Goal: Task Accomplishment & Management: Use online tool/utility

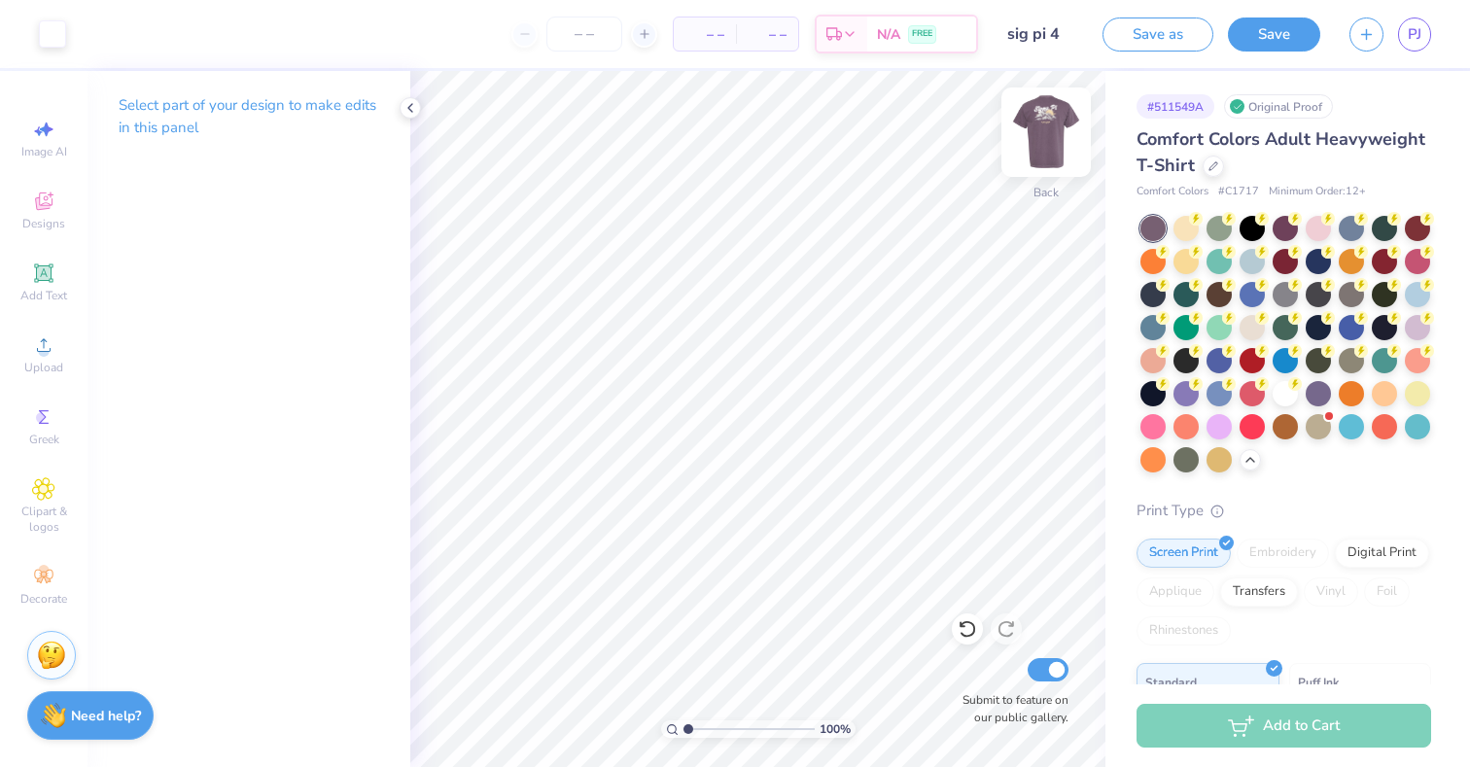
click at [1043, 147] on img at bounding box center [1046, 132] width 78 height 78
click at [1043, 147] on img at bounding box center [1046, 132] width 39 height 39
click at [1045, 158] on img at bounding box center [1046, 132] width 78 height 78
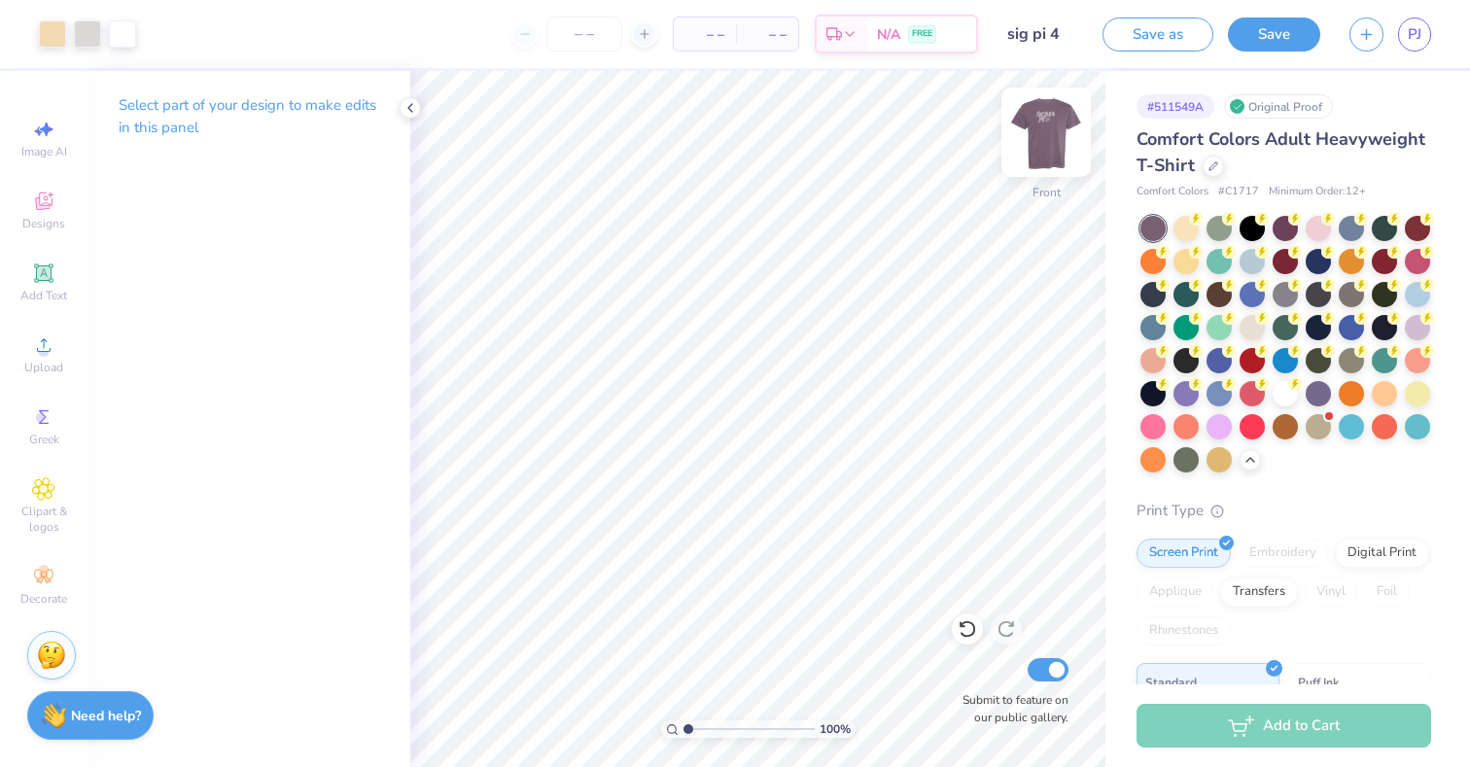
click at [1040, 171] on div at bounding box center [1045, 132] width 89 height 89
click at [1411, 41] on span "PJ" at bounding box center [1415, 34] width 14 height 22
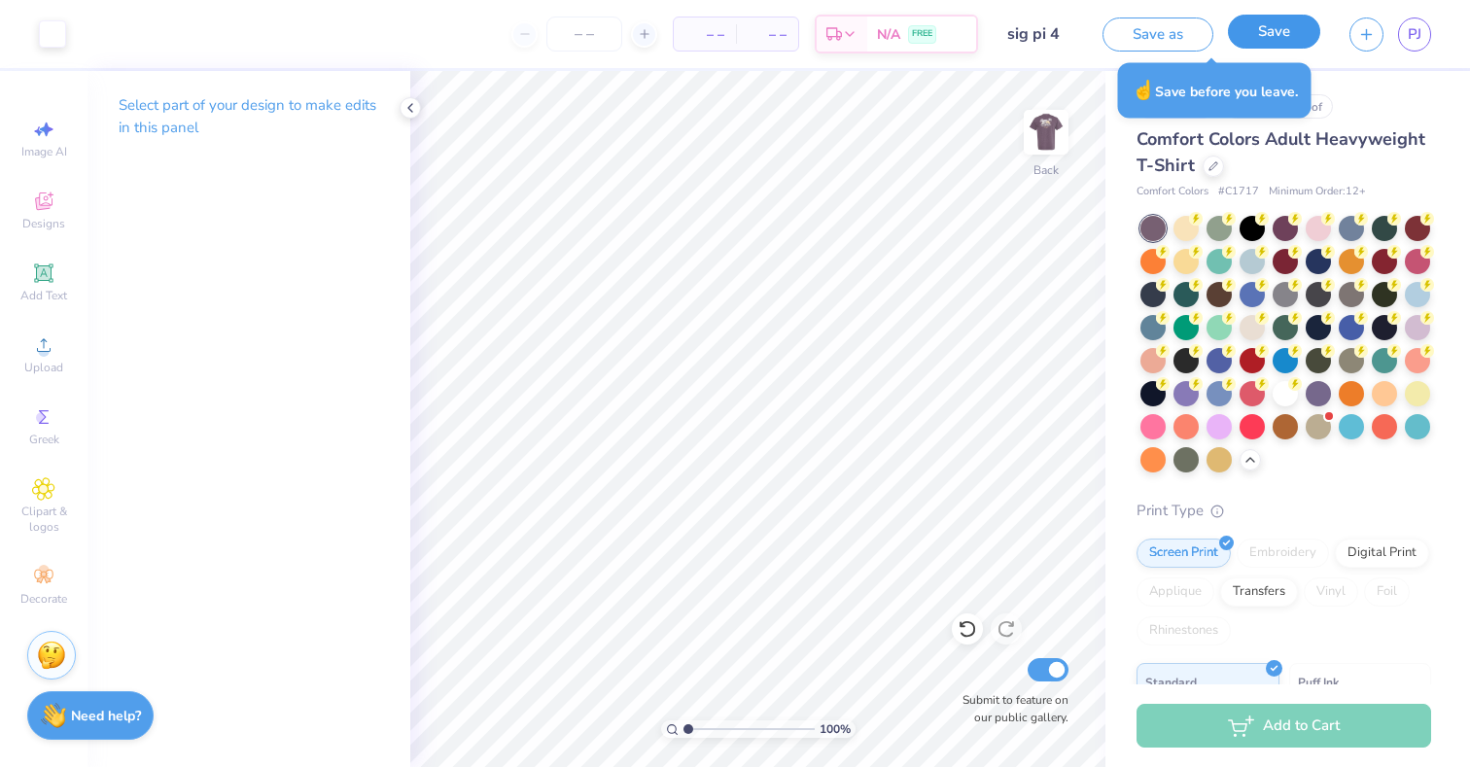
click at [1257, 35] on button "Save" at bounding box center [1274, 32] width 92 height 34
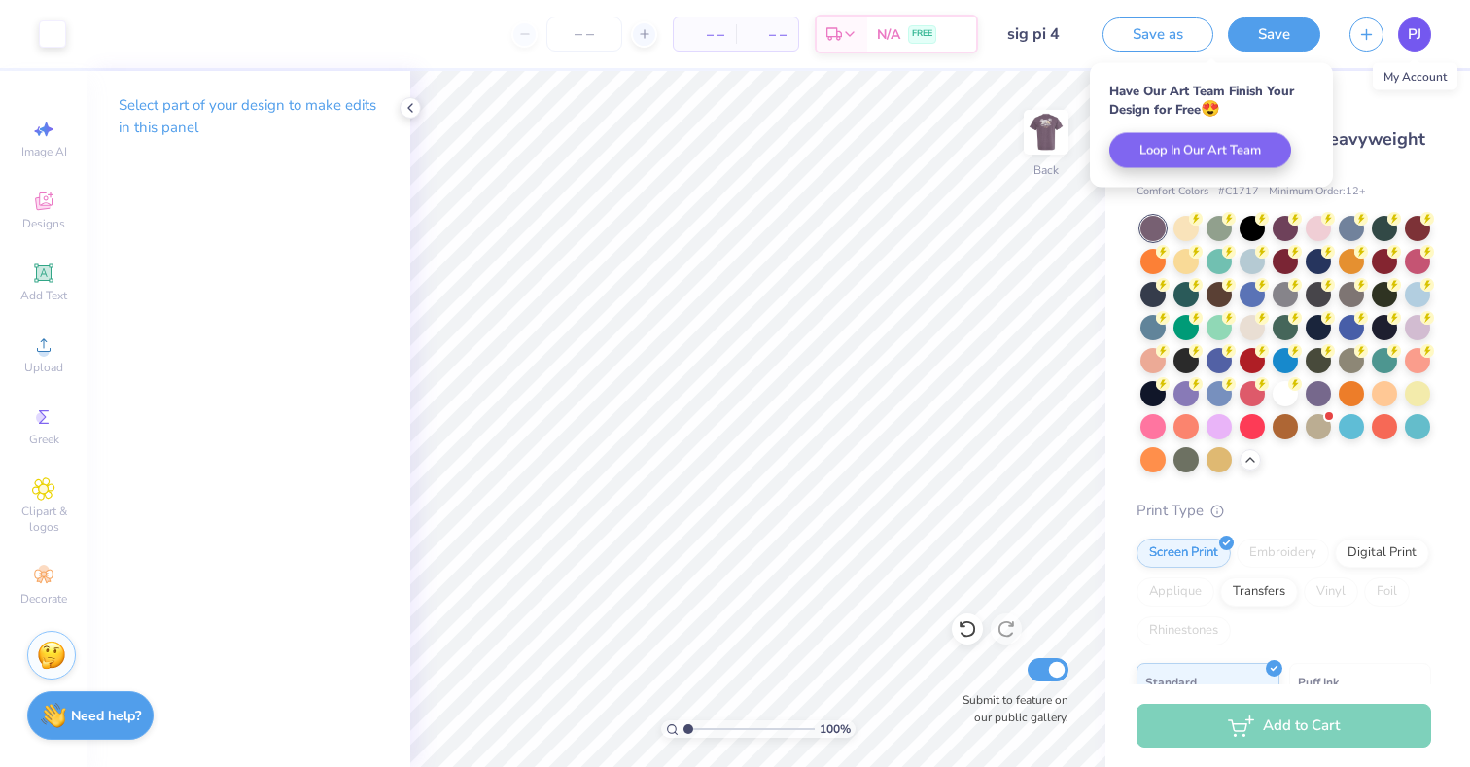
click at [1410, 49] on link "PJ" at bounding box center [1414, 35] width 33 height 34
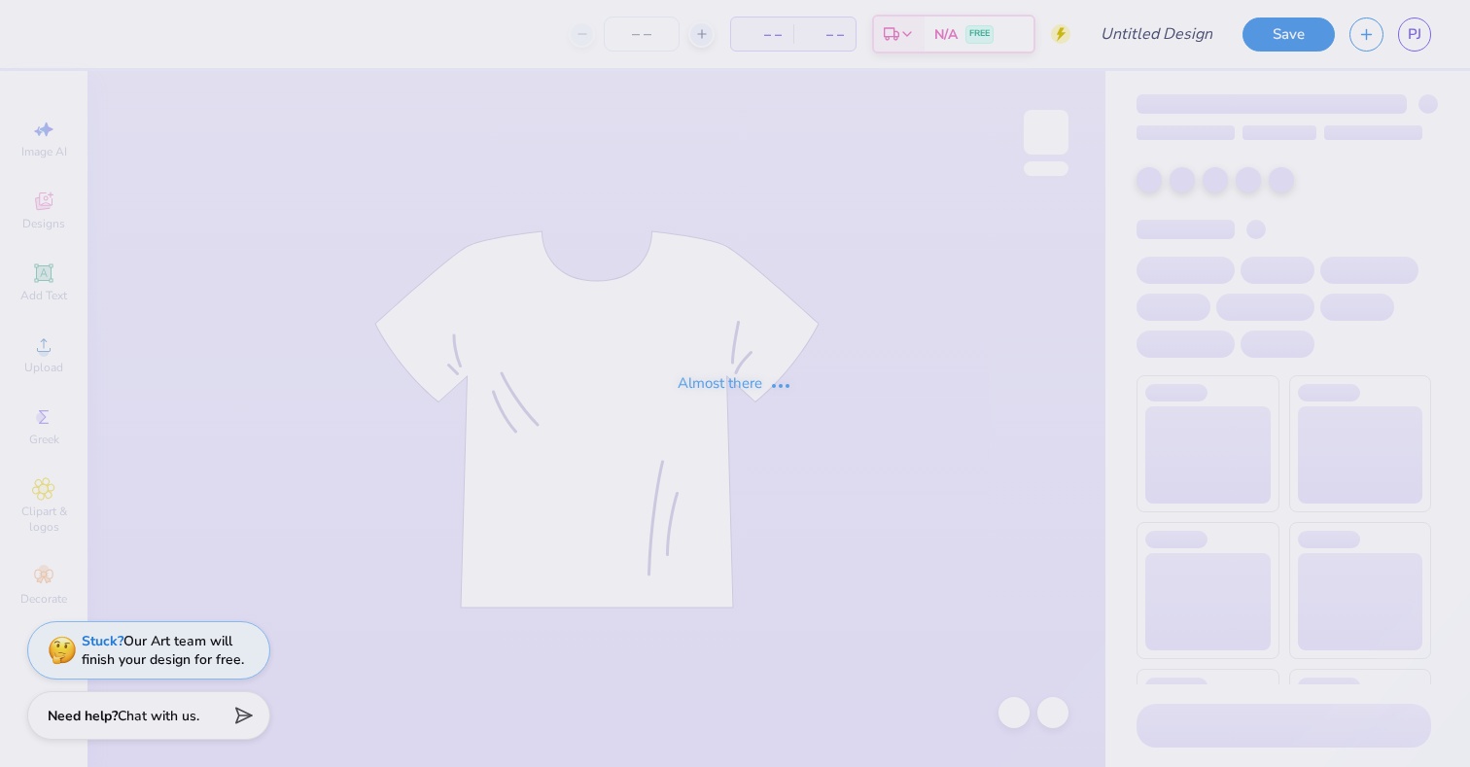
type input "sig pi 1"
type input "30"
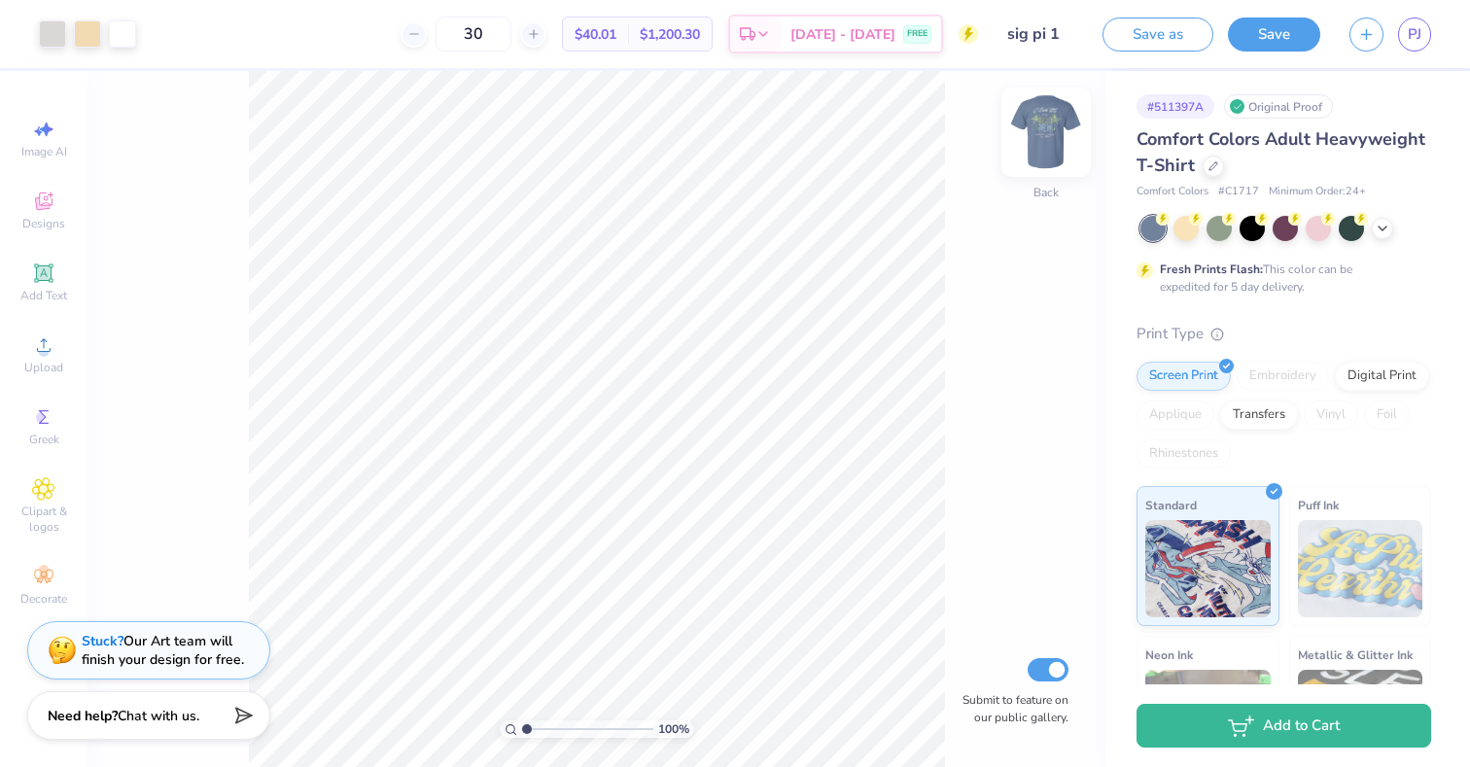
click at [1046, 136] on img at bounding box center [1046, 132] width 78 height 78
click at [1046, 137] on img at bounding box center [1046, 132] width 78 height 78
click at [1039, 676] on input "Submit to feature on our public gallery." at bounding box center [1048, 669] width 41 height 23
checkbox input "false"
click at [1274, 37] on button "Save" at bounding box center [1274, 32] width 92 height 34
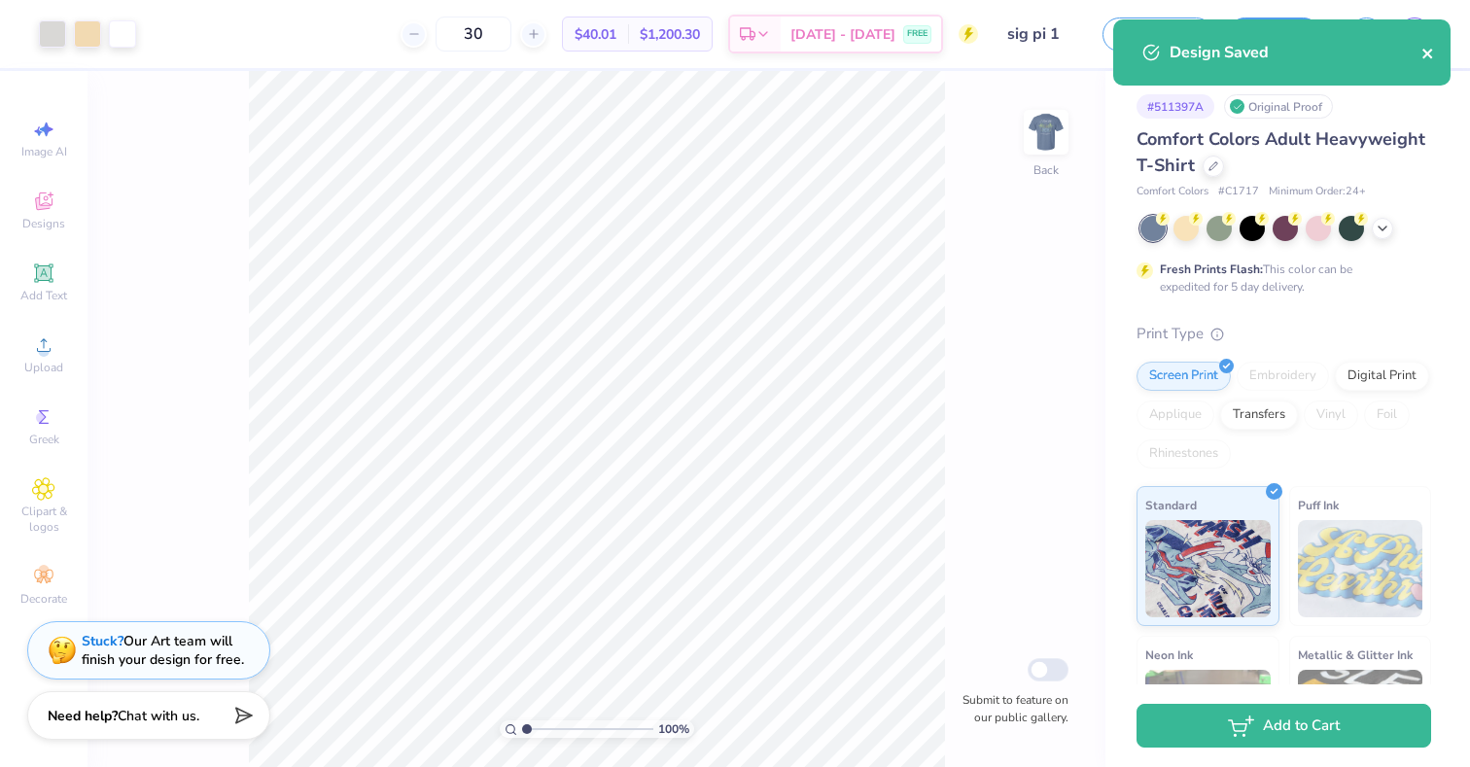
click at [1428, 51] on icon "close" at bounding box center [1428, 54] width 14 height 16
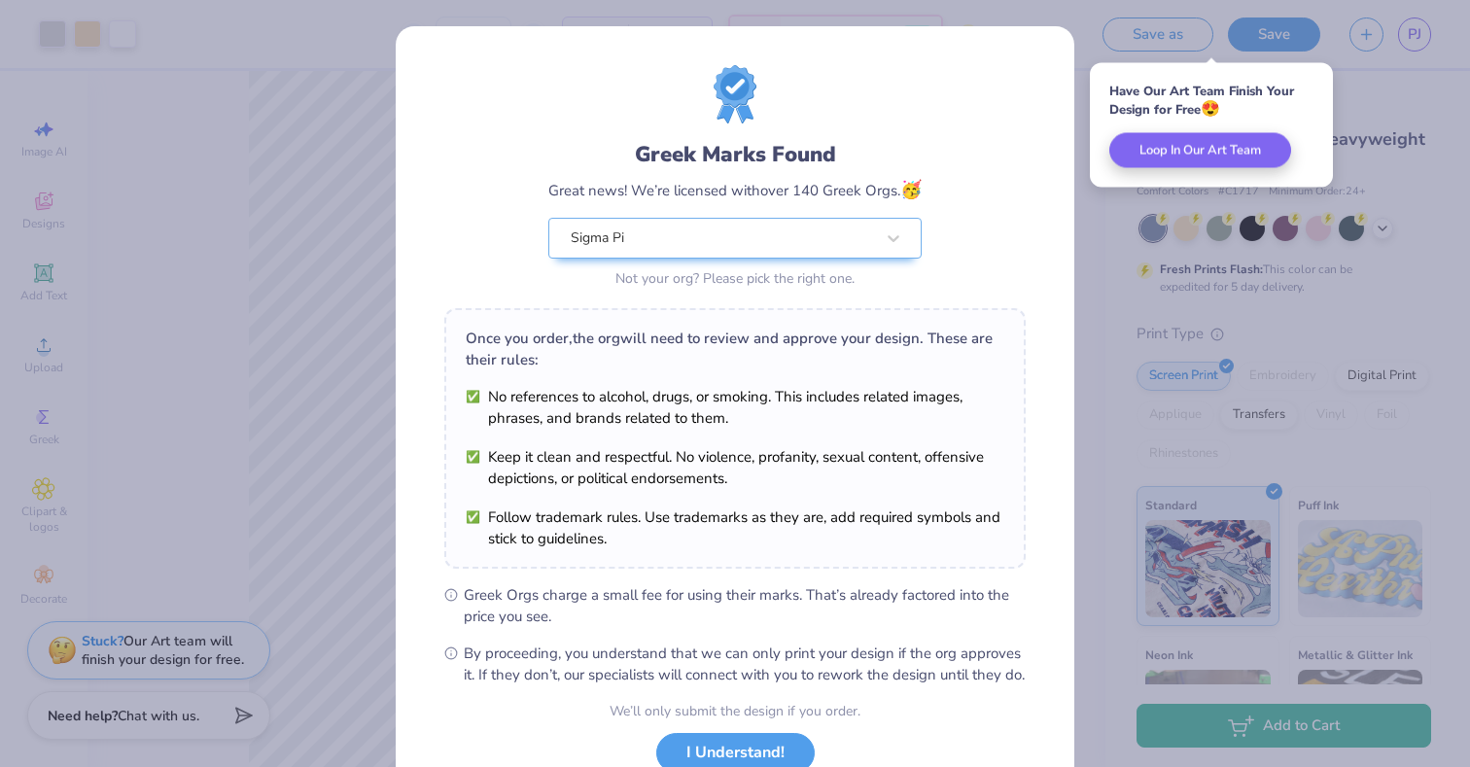
scroll to position [143, 0]
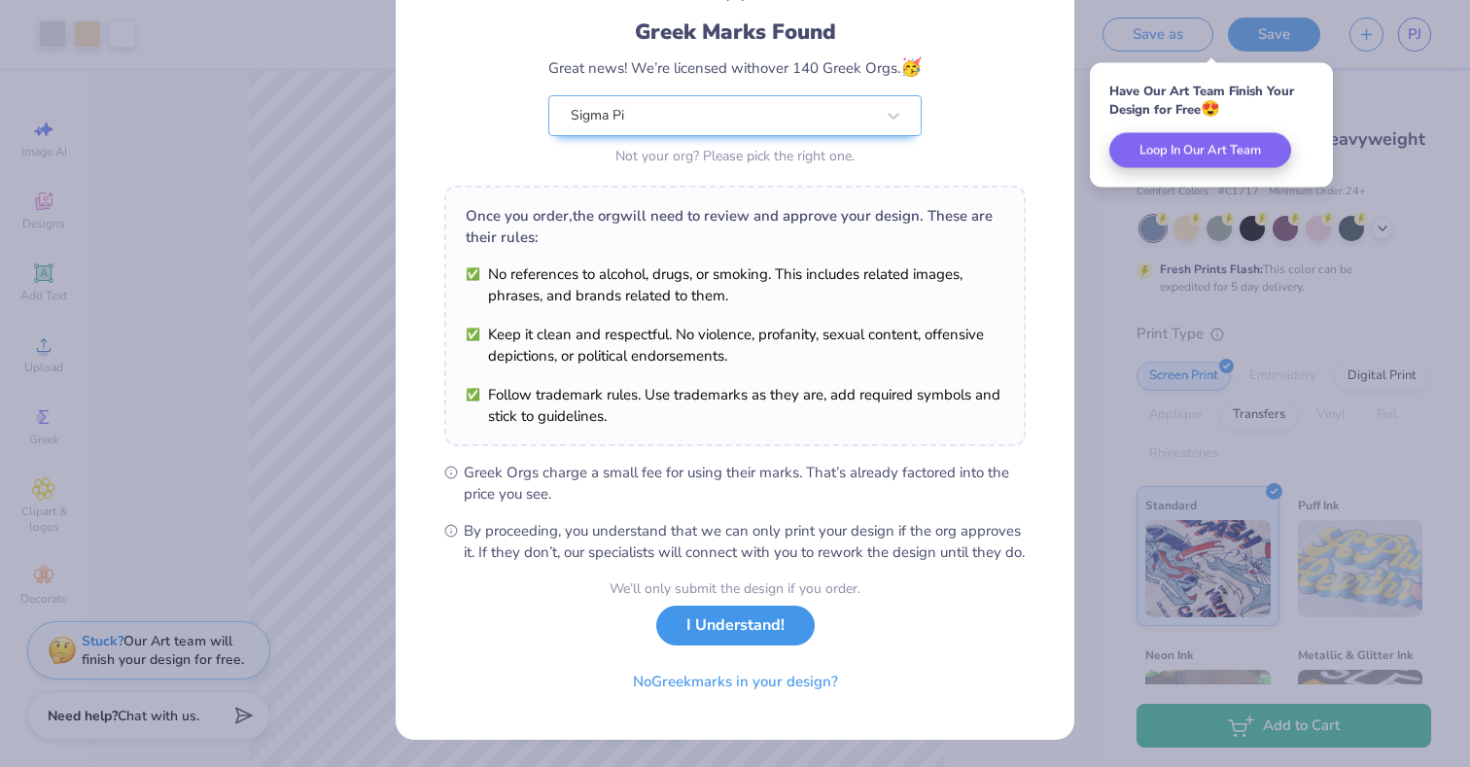
click at [746, 622] on button "I Understand!" at bounding box center [735, 626] width 158 height 40
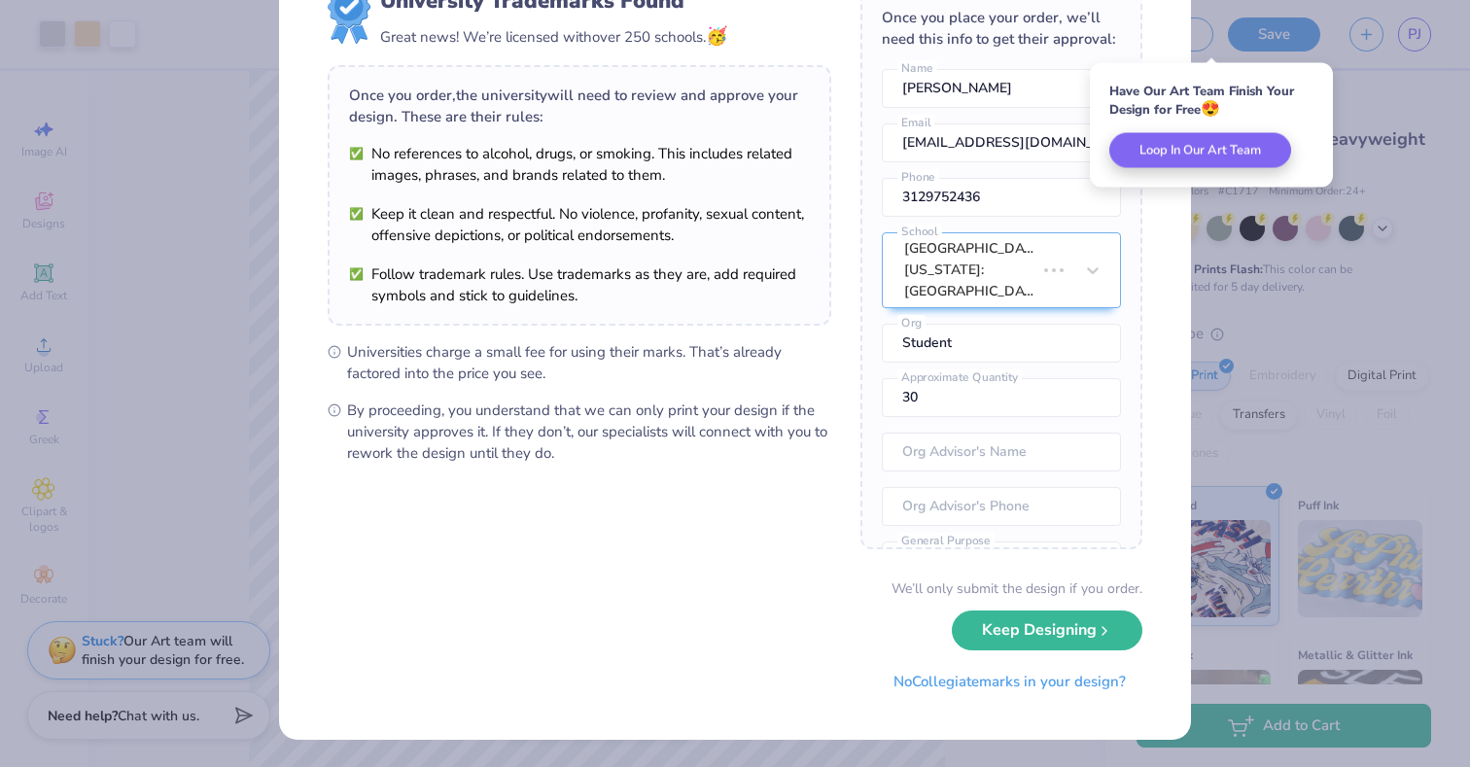
scroll to position [0, 0]
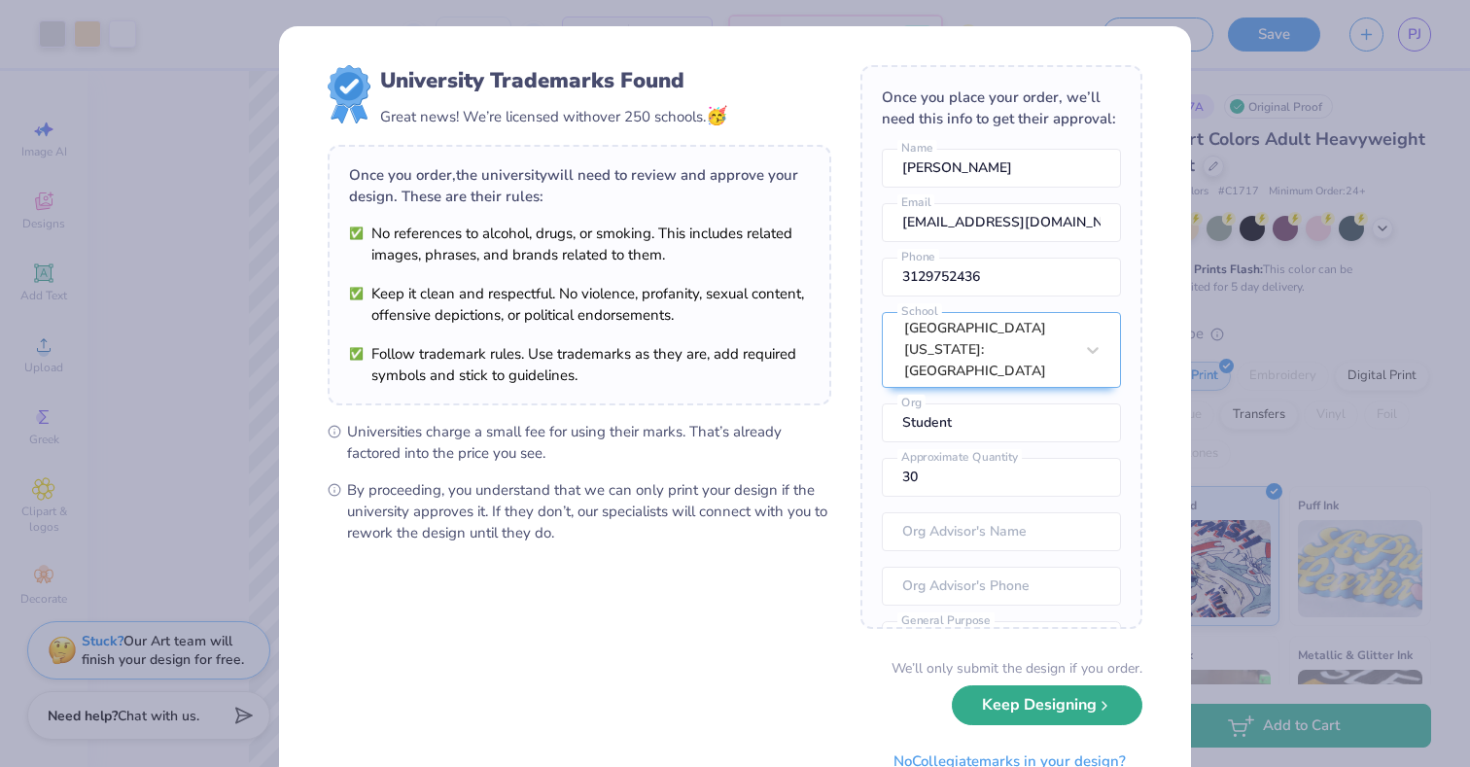
click at [970, 703] on button "Keep Designing" at bounding box center [1047, 705] width 191 height 40
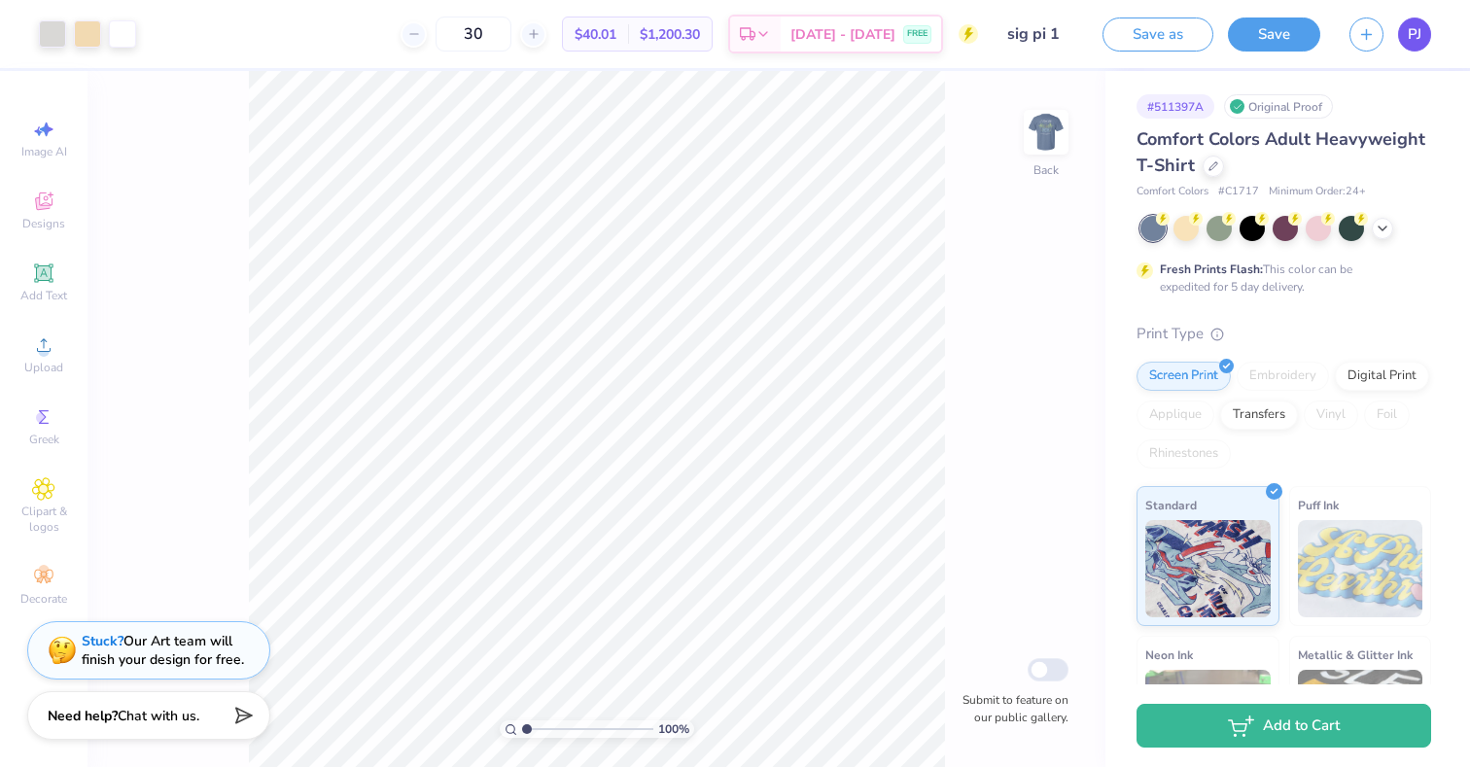
click at [1415, 32] on span "PJ" at bounding box center [1415, 34] width 14 height 22
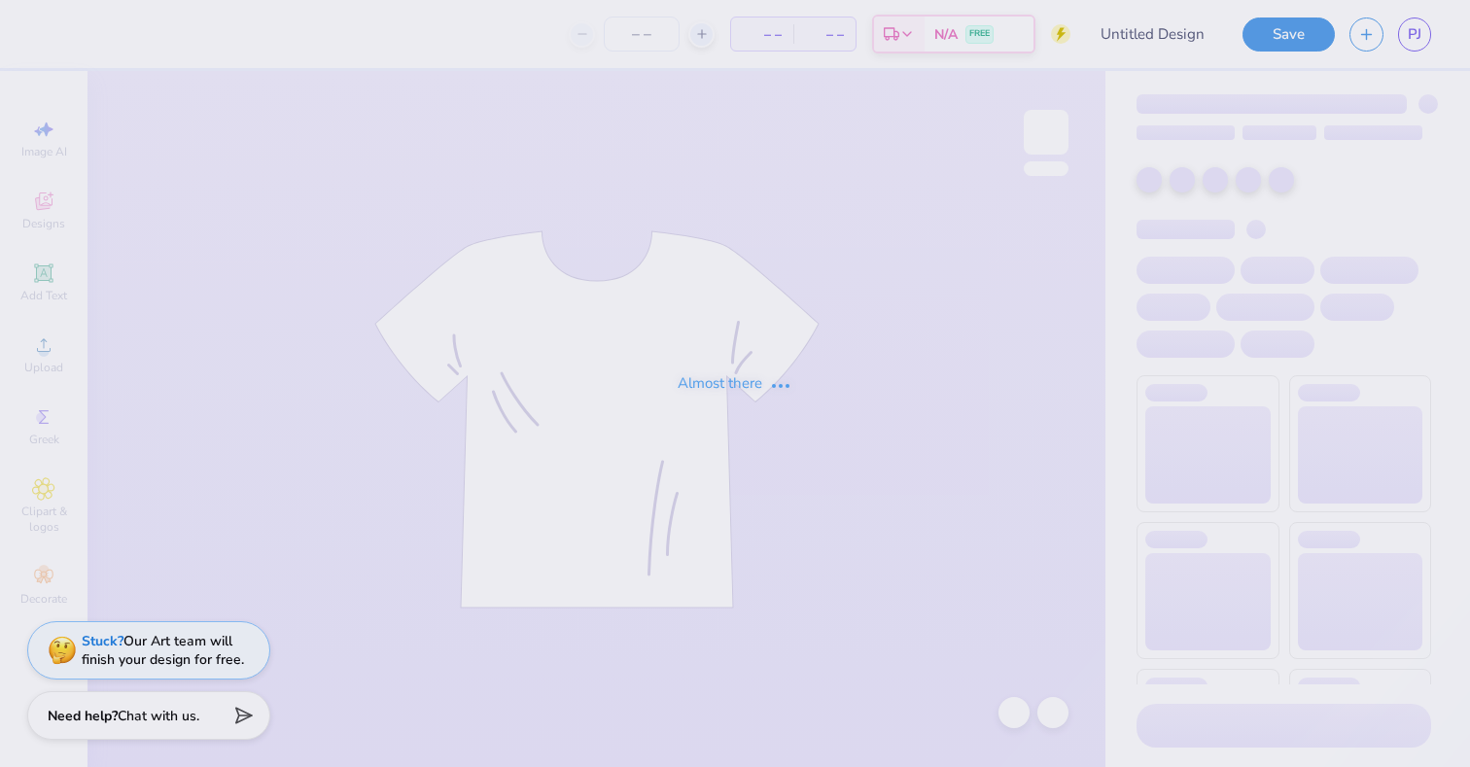
type input "sig pi 1"
type input "30"
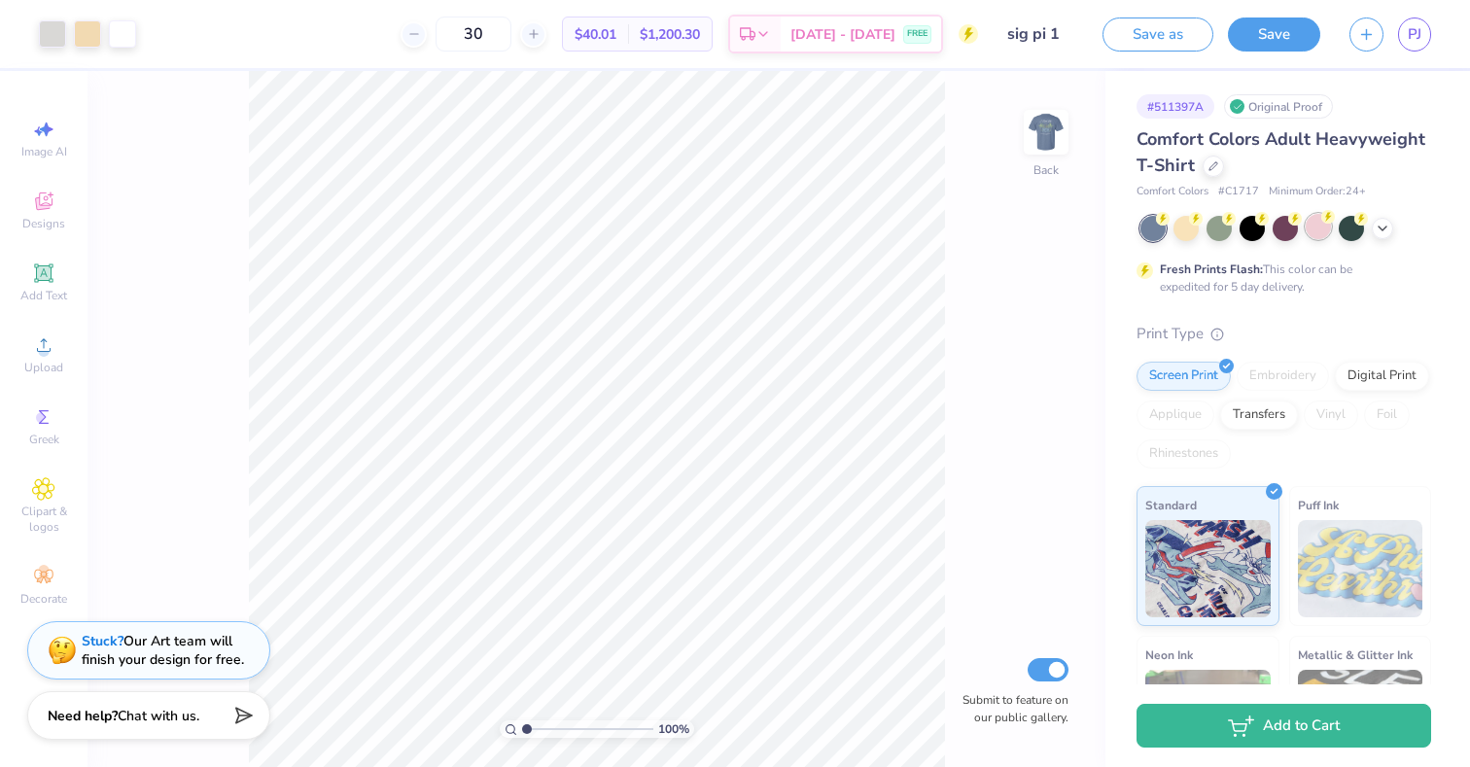
click at [1316, 225] on div at bounding box center [1318, 226] width 25 height 25
click at [1375, 233] on icon at bounding box center [1383, 227] width 16 height 16
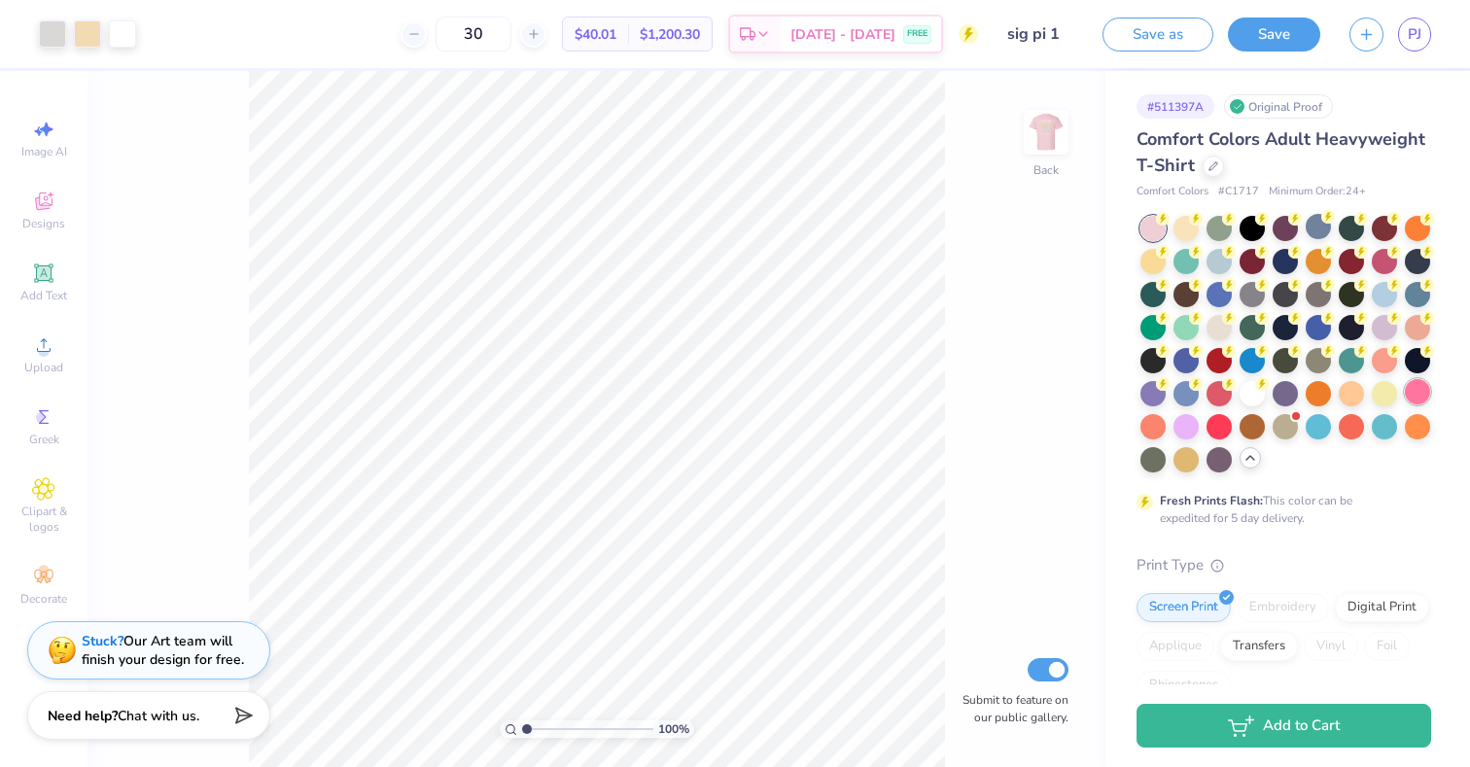
click at [1408, 398] on div at bounding box center [1417, 391] width 25 height 25
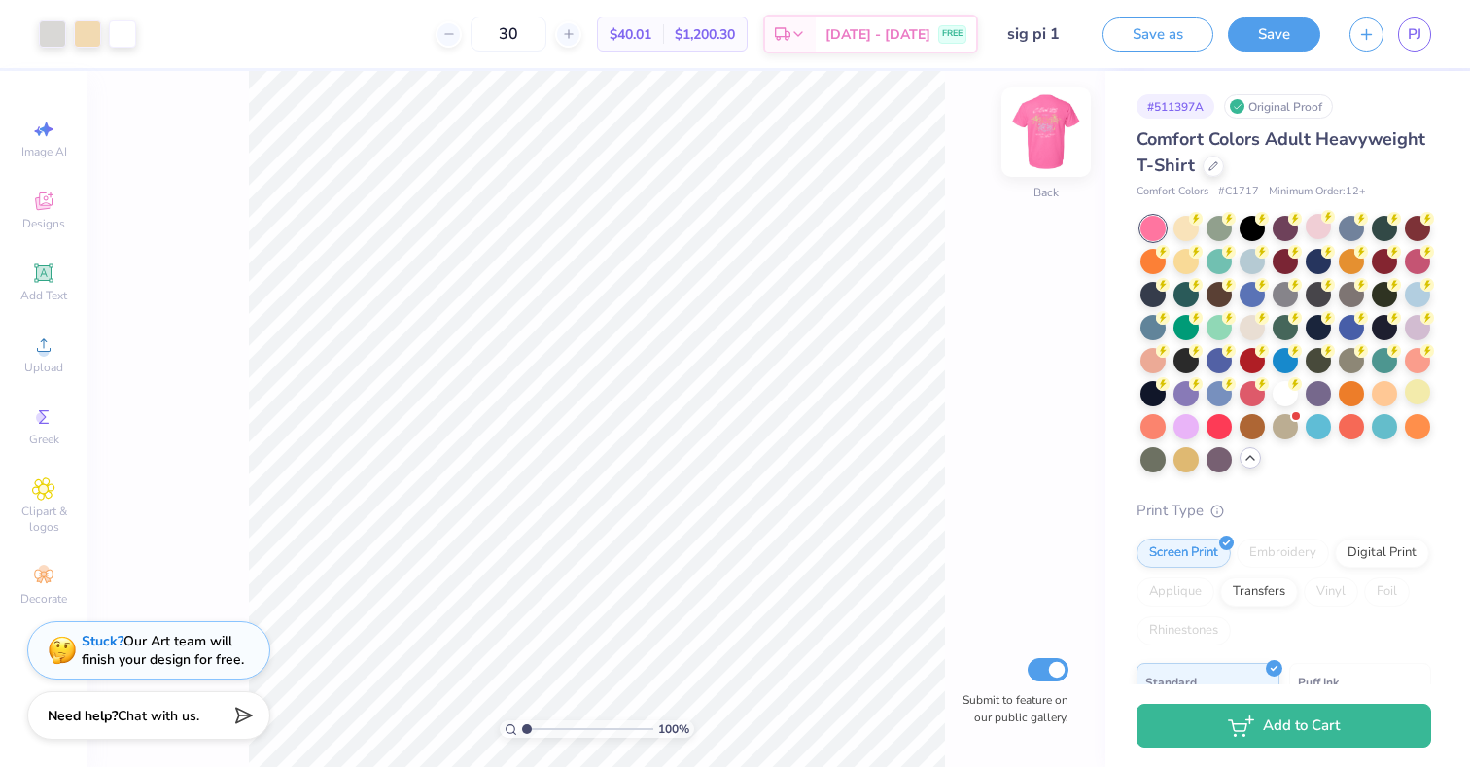
click at [1037, 129] on img at bounding box center [1046, 132] width 78 height 78
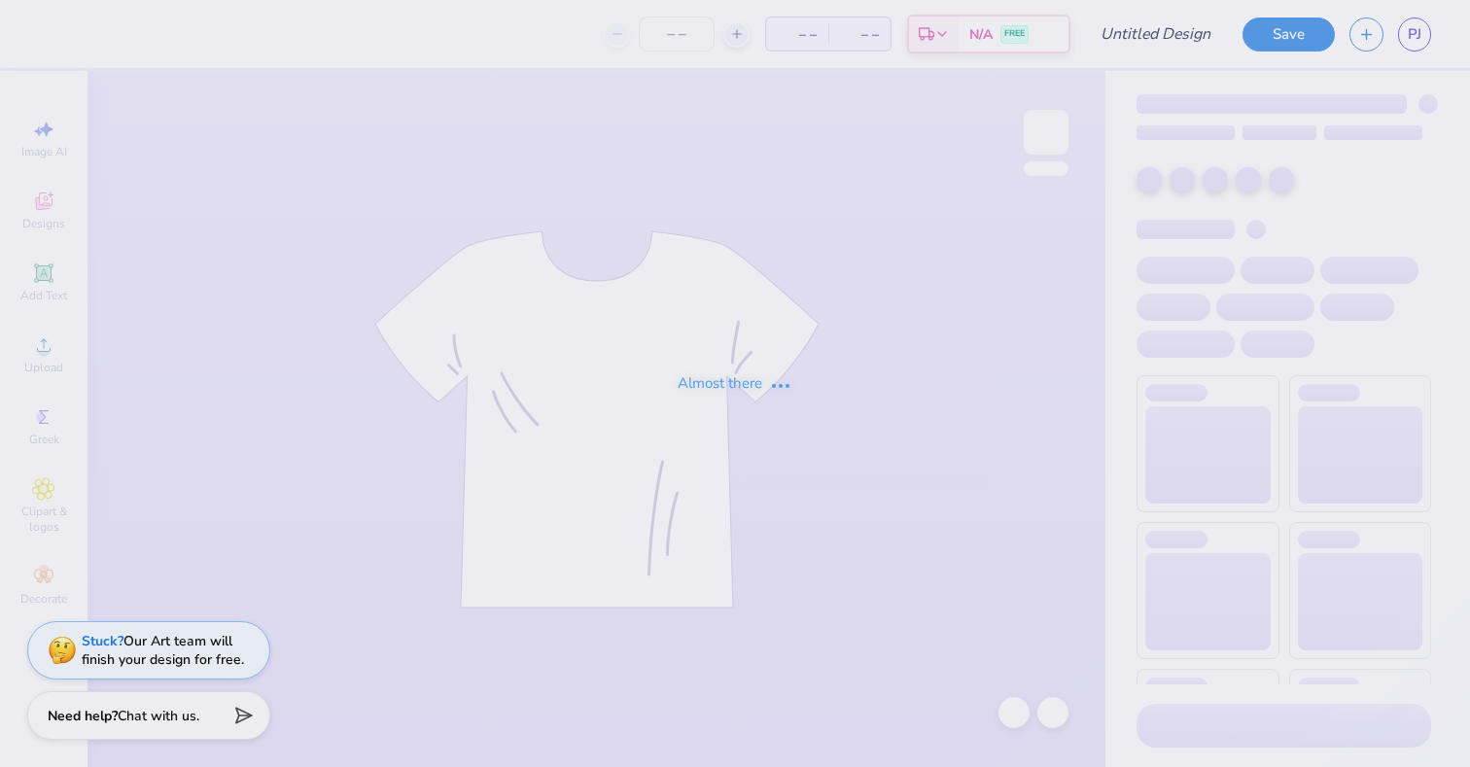
type input "sig pi 4"
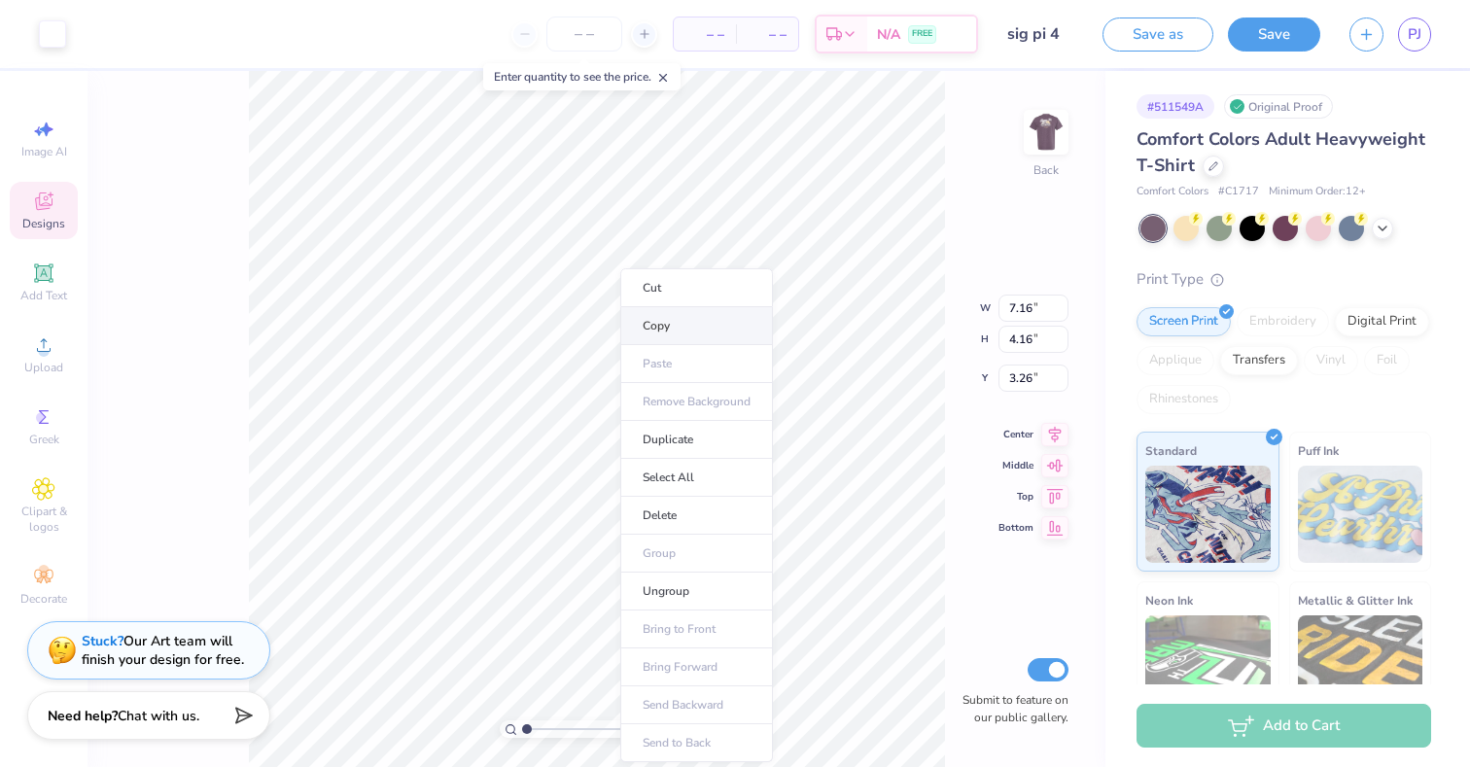
click at [691, 335] on li "Copy" at bounding box center [696, 326] width 153 height 38
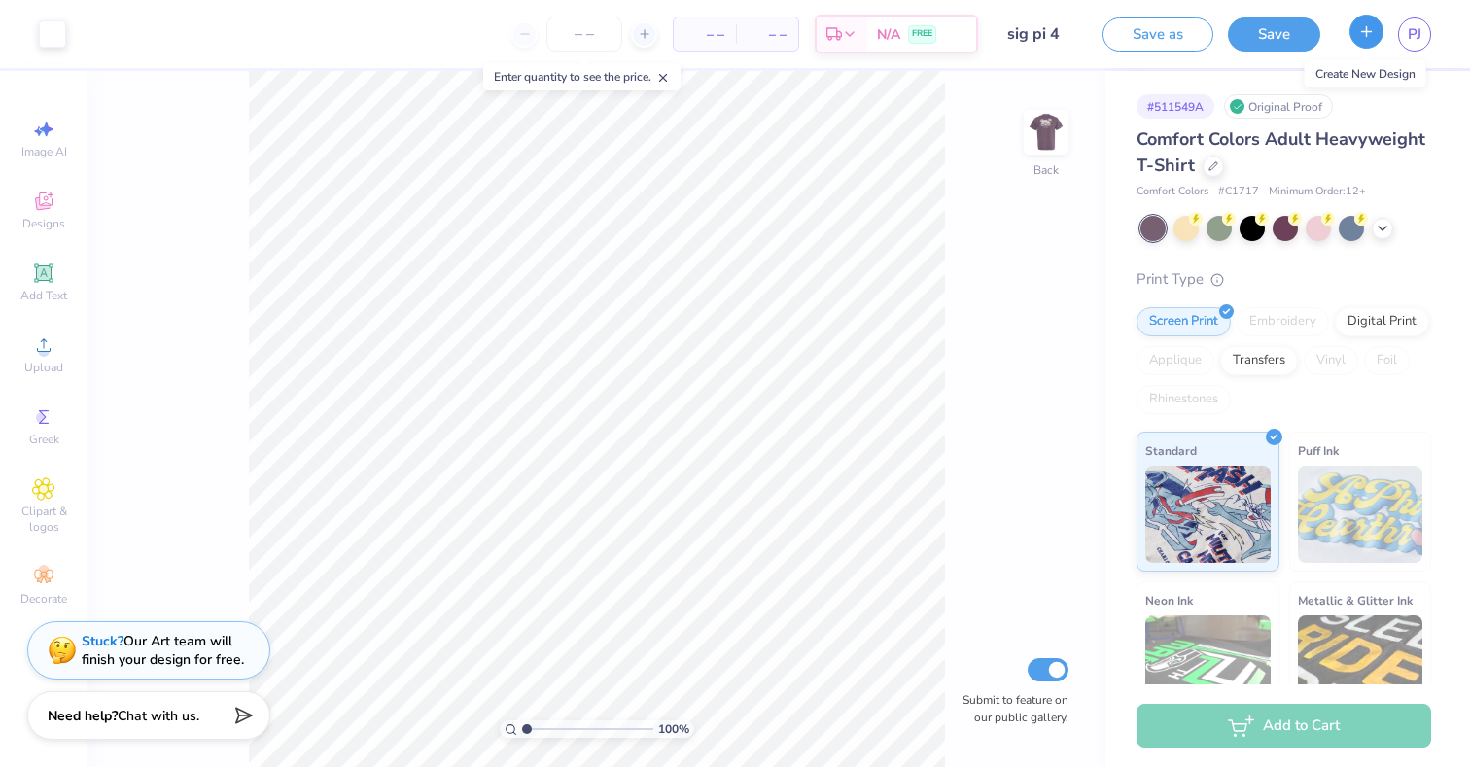
click at [1373, 32] on icon "button" at bounding box center [1366, 31] width 17 height 17
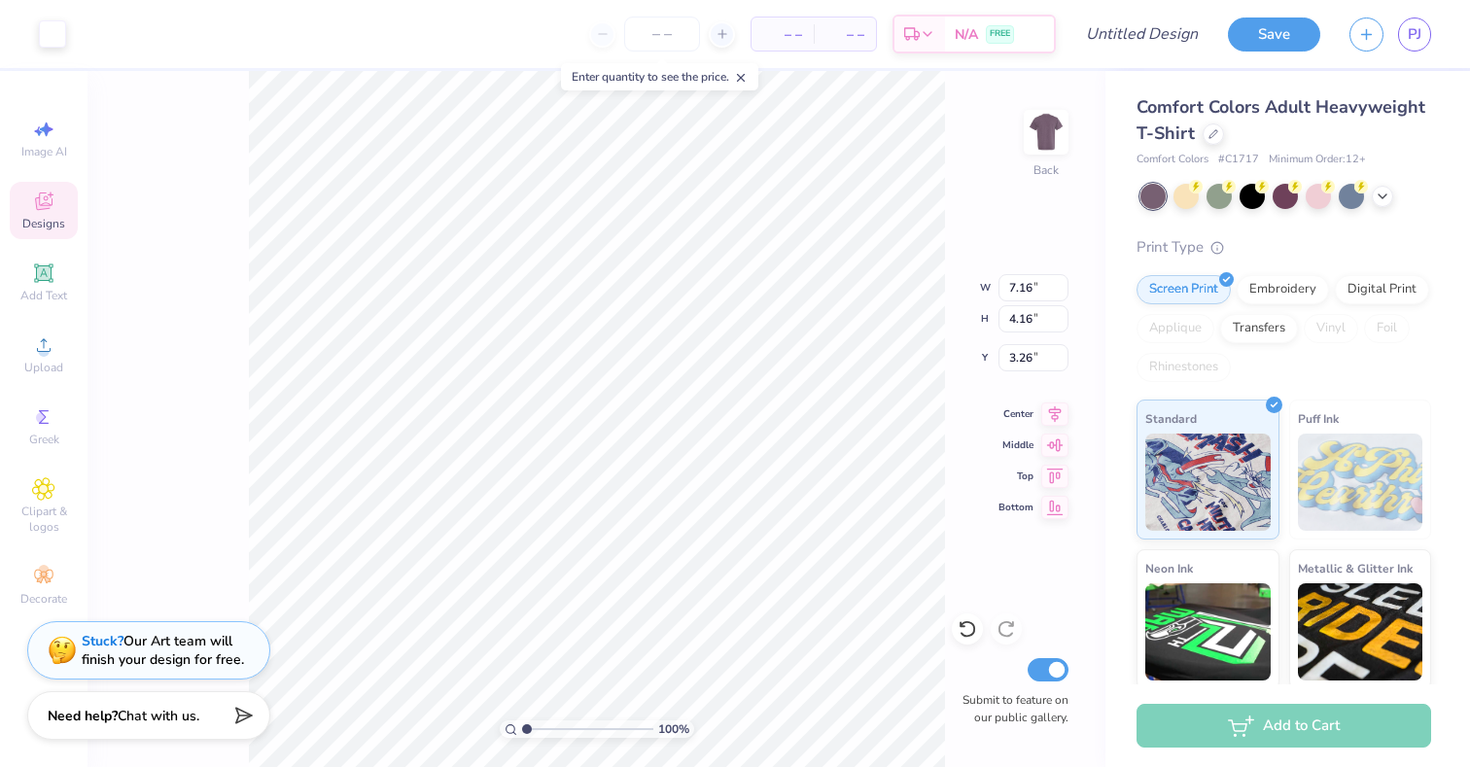
type input "3.22"
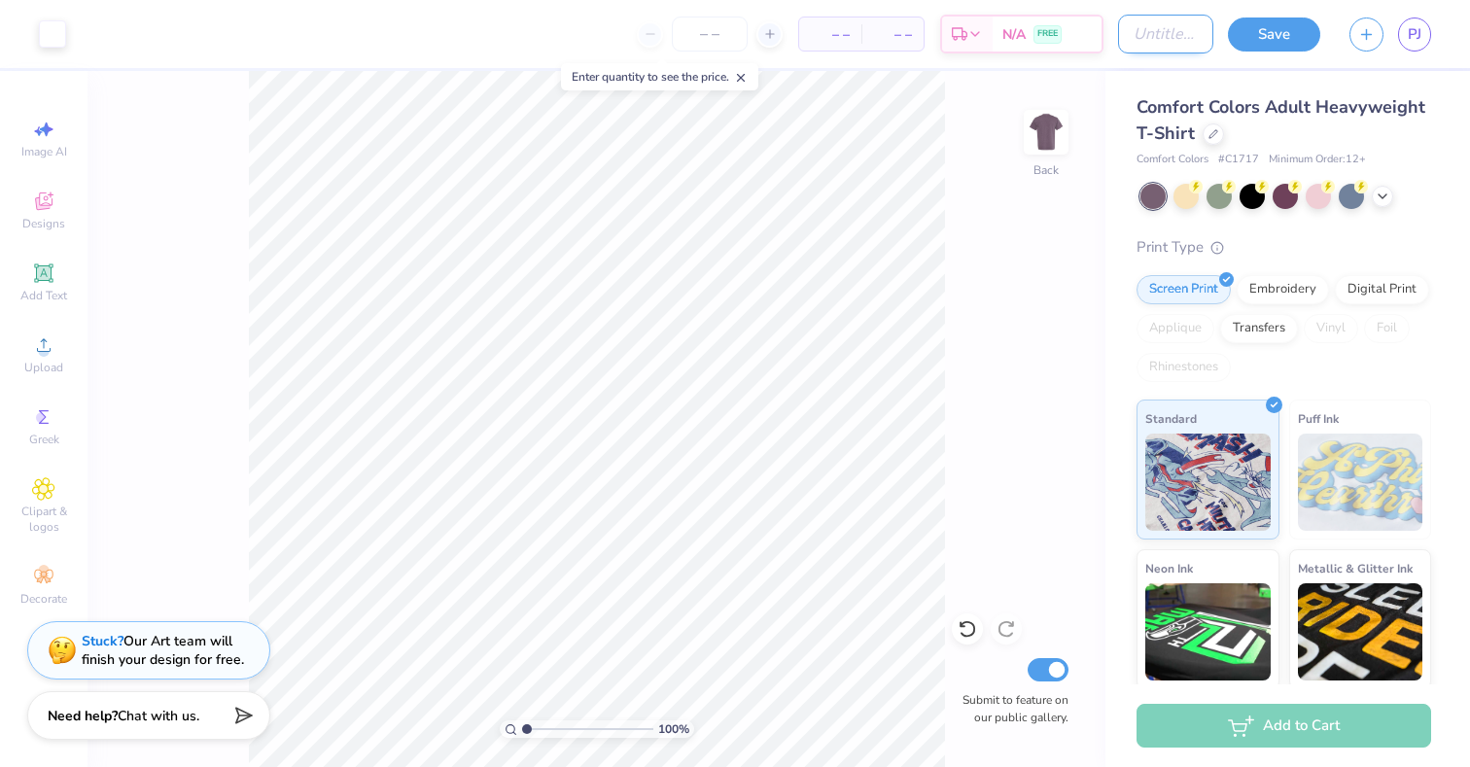
click at [1158, 35] on input "Design Title" at bounding box center [1165, 34] width 95 height 39
type input "sig pi 5"
click at [1281, 54] on div "Save PJ" at bounding box center [1349, 34] width 242 height 68
click at [1281, 53] on div "Save PJ" at bounding box center [1349, 34] width 242 height 68
click at [1281, 49] on div "Save" at bounding box center [1274, 35] width 92 height 34
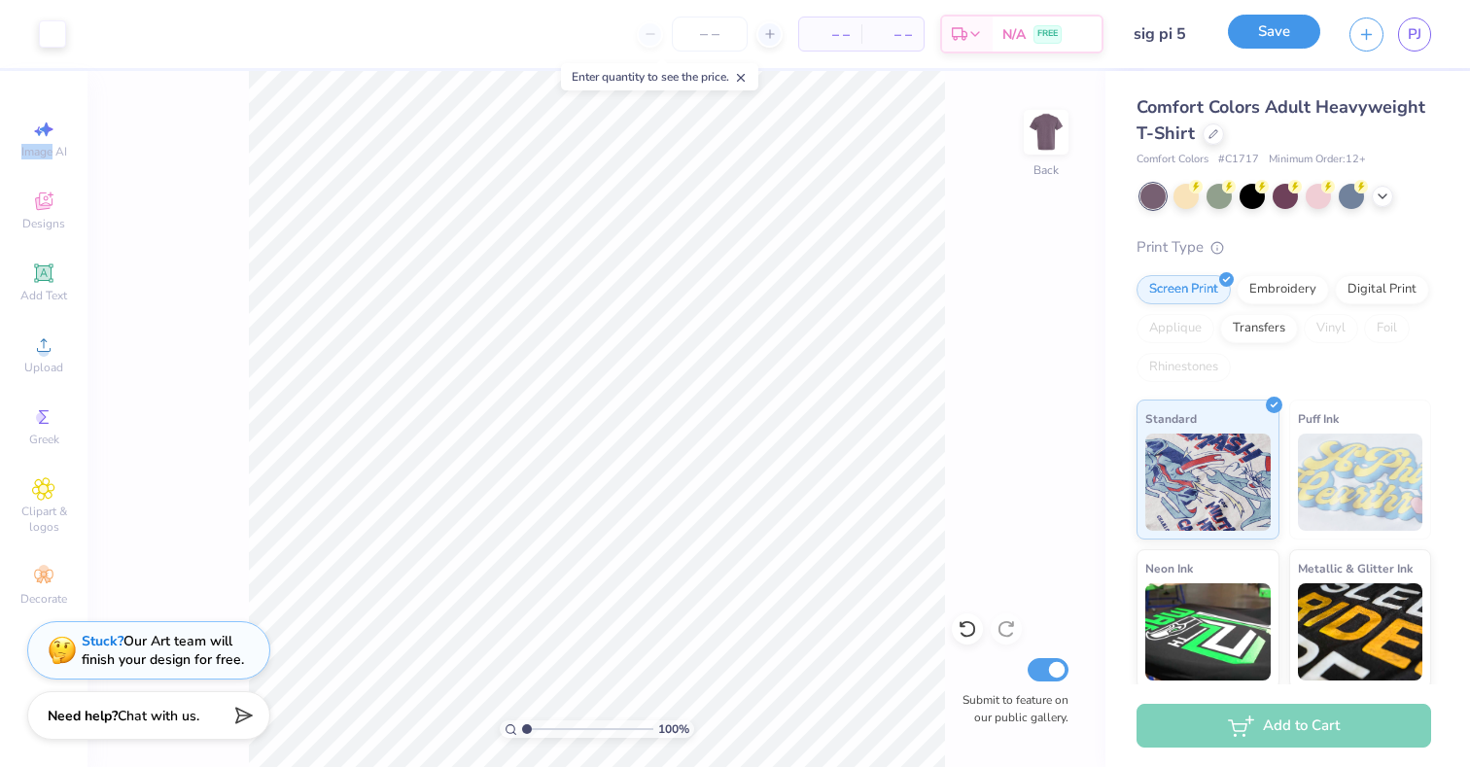
click at [1282, 43] on button "Save" at bounding box center [1274, 32] width 92 height 34
click at [1045, 681] on input "Submit to feature on our public gallery." at bounding box center [1048, 669] width 41 height 23
checkbox input "false"
click at [1248, 48] on div "Save" at bounding box center [1274, 35] width 92 height 34
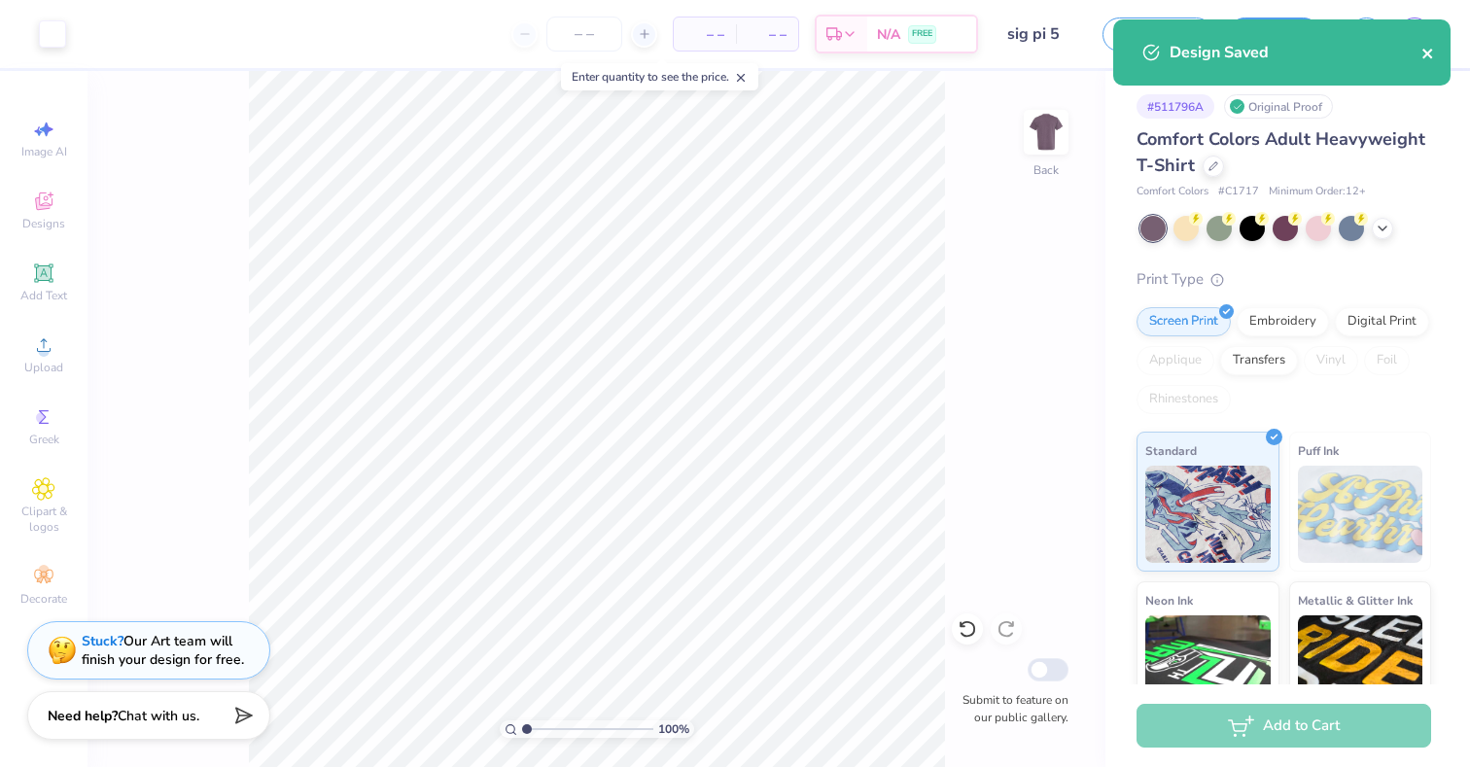
click at [1432, 54] on icon "close" at bounding box center [1428, 54] width 14 height 16
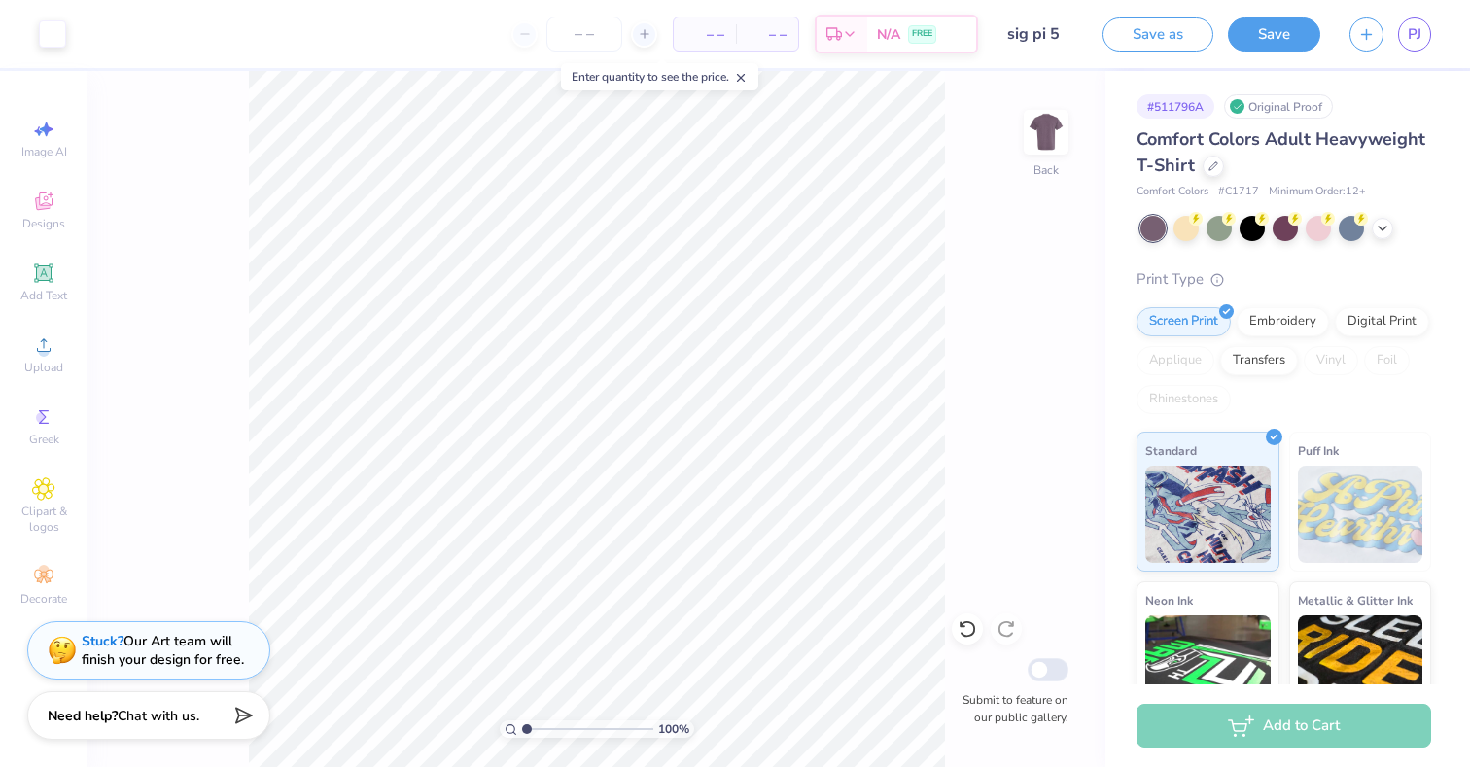
click at [1291, 34] on div "Design Saved" at bounding box center [1281, 60] width 345 height 88
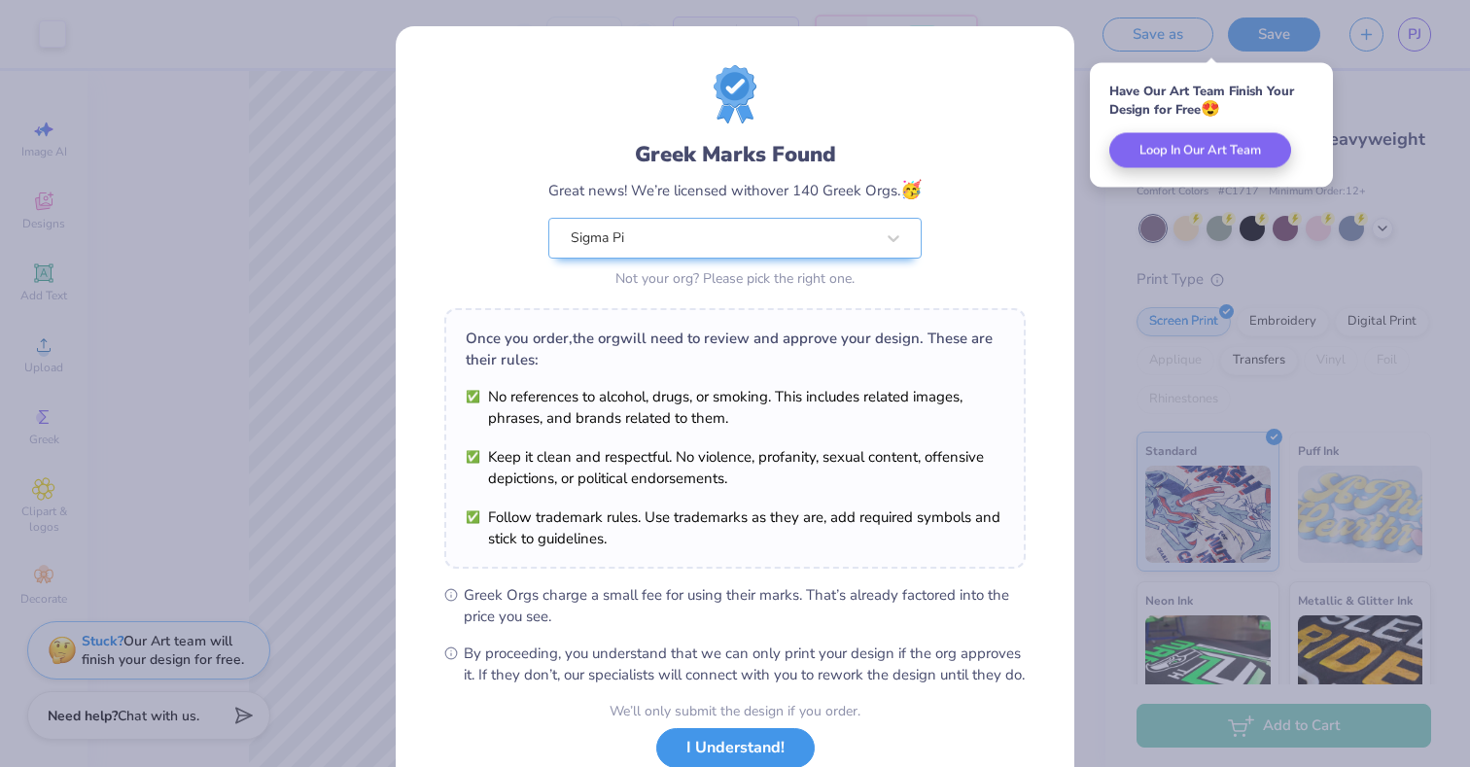
click at [740, 756] on button "I Understand!" at bounding box center [735, 748] width 158 height 40
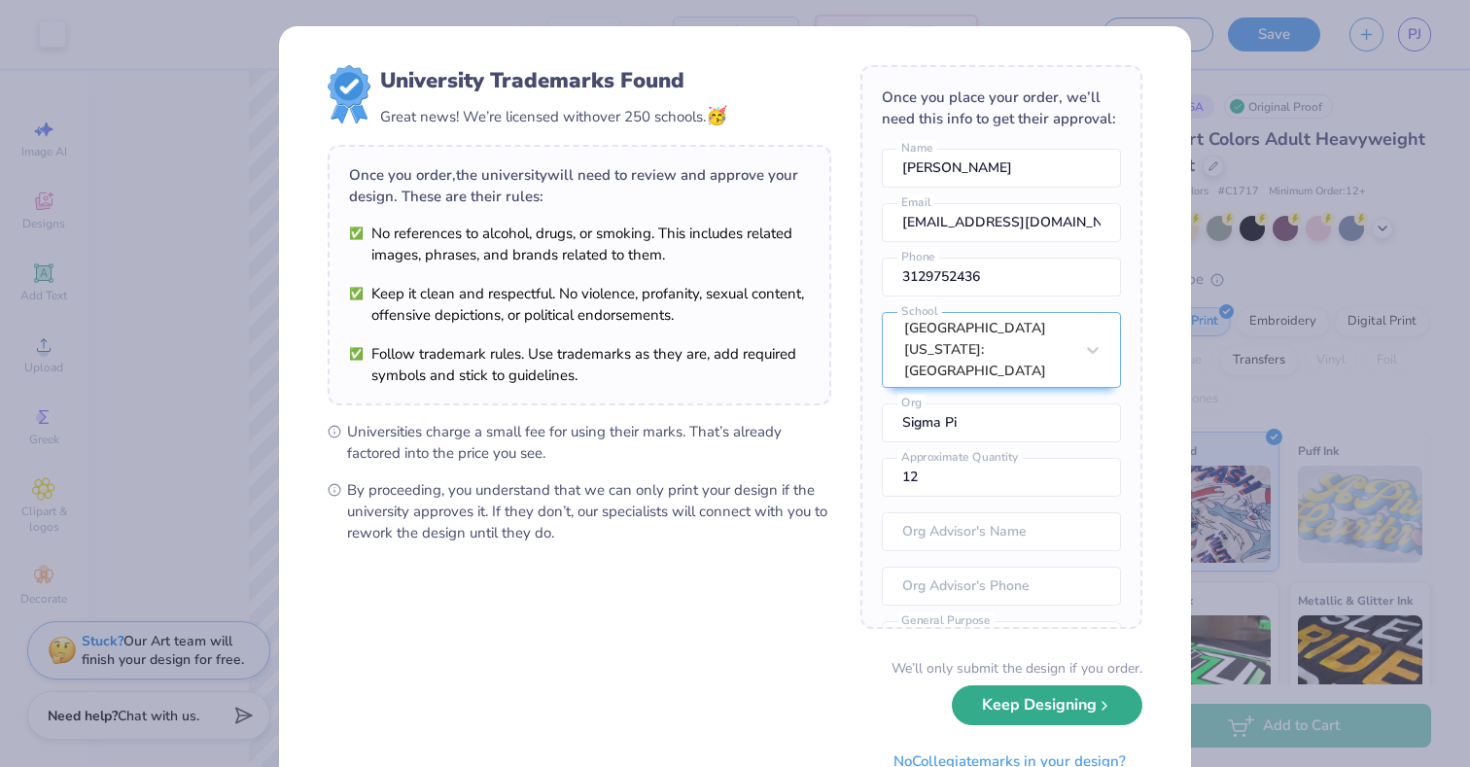
click at [1004, 718] on button "Keep Designing" at bounding box center [1047, 705] width 191 height 40
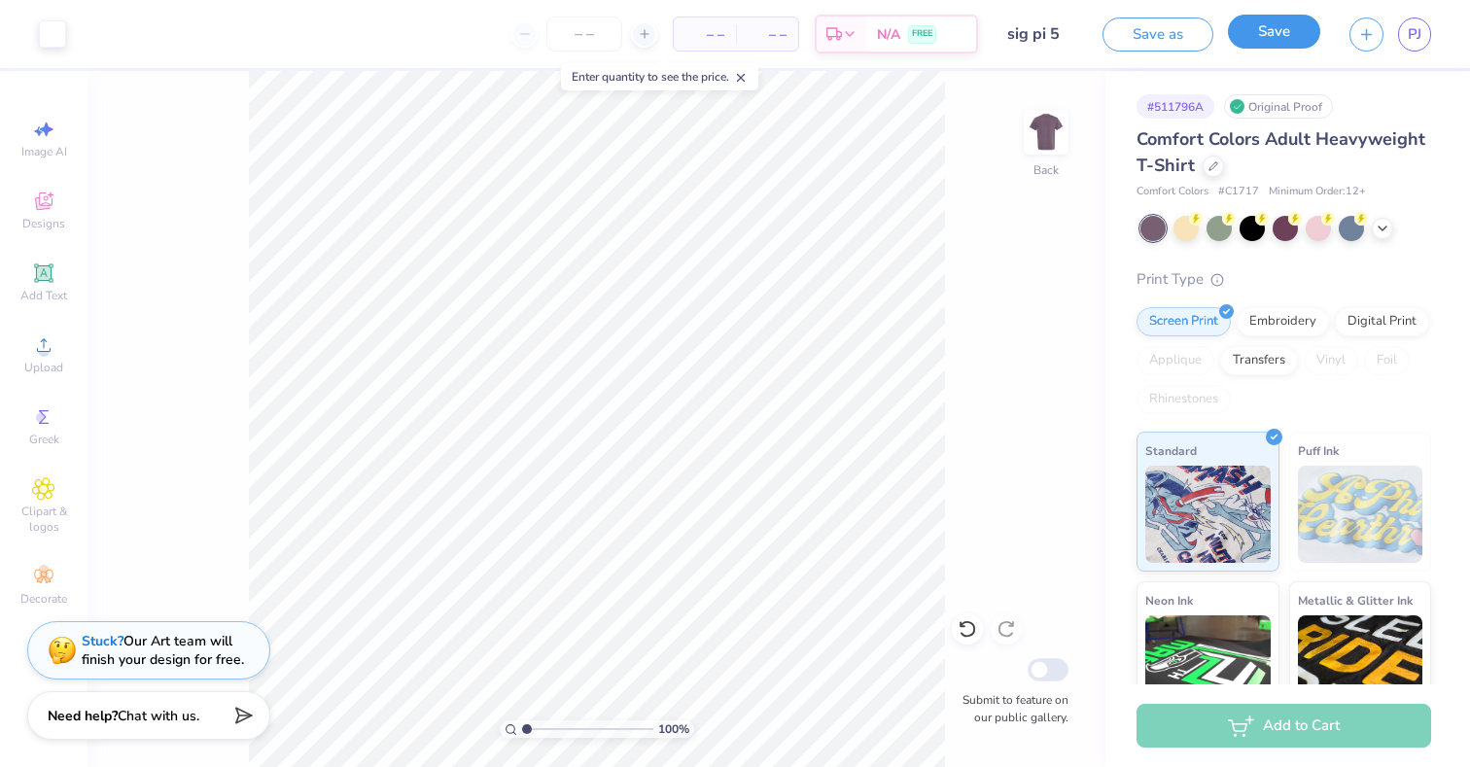
click at [1245, 39] on button "Save" at bounding box center [1274, 32] width 92 height 34
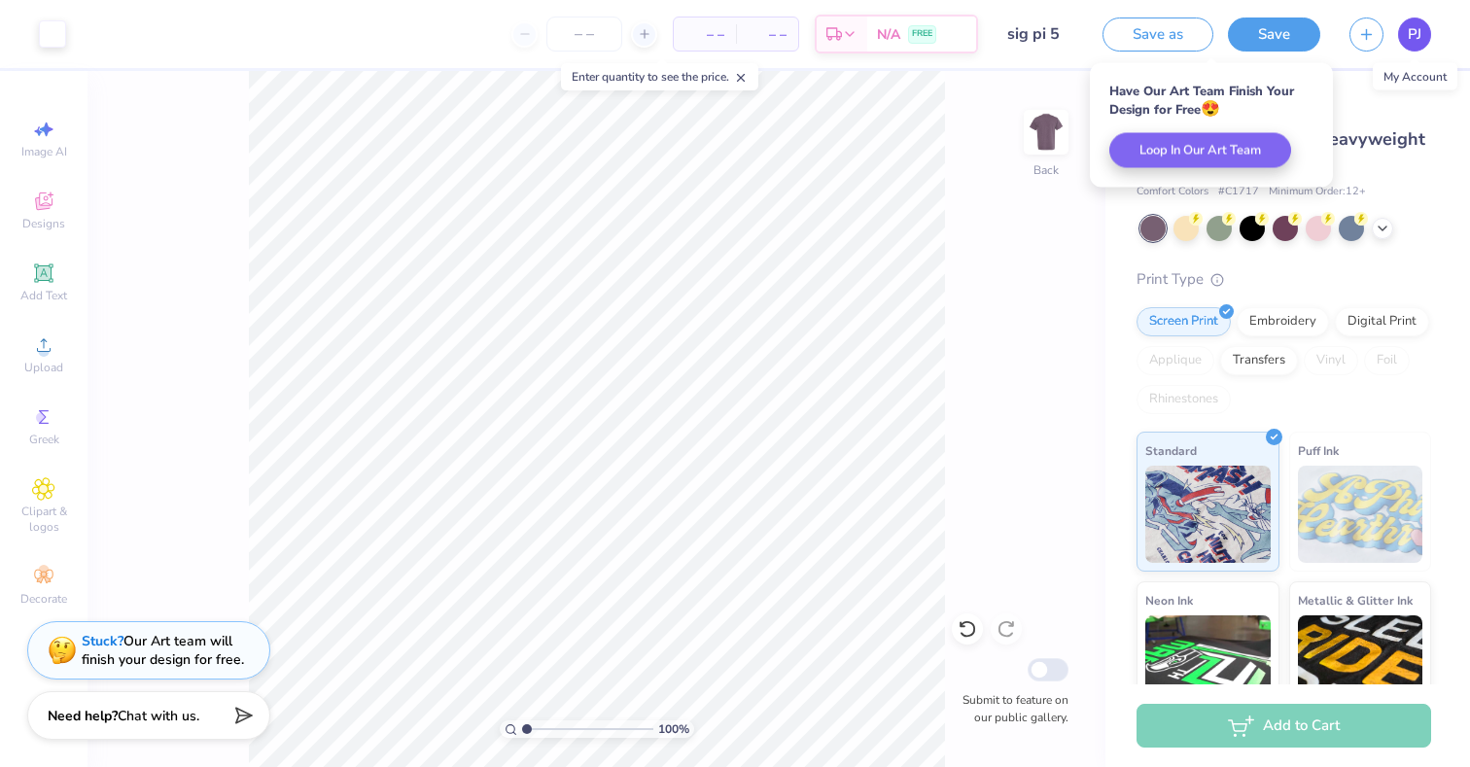
click at [1412, 36] on span "PJ" at bounding box center [1415, 34] width 14 height 22
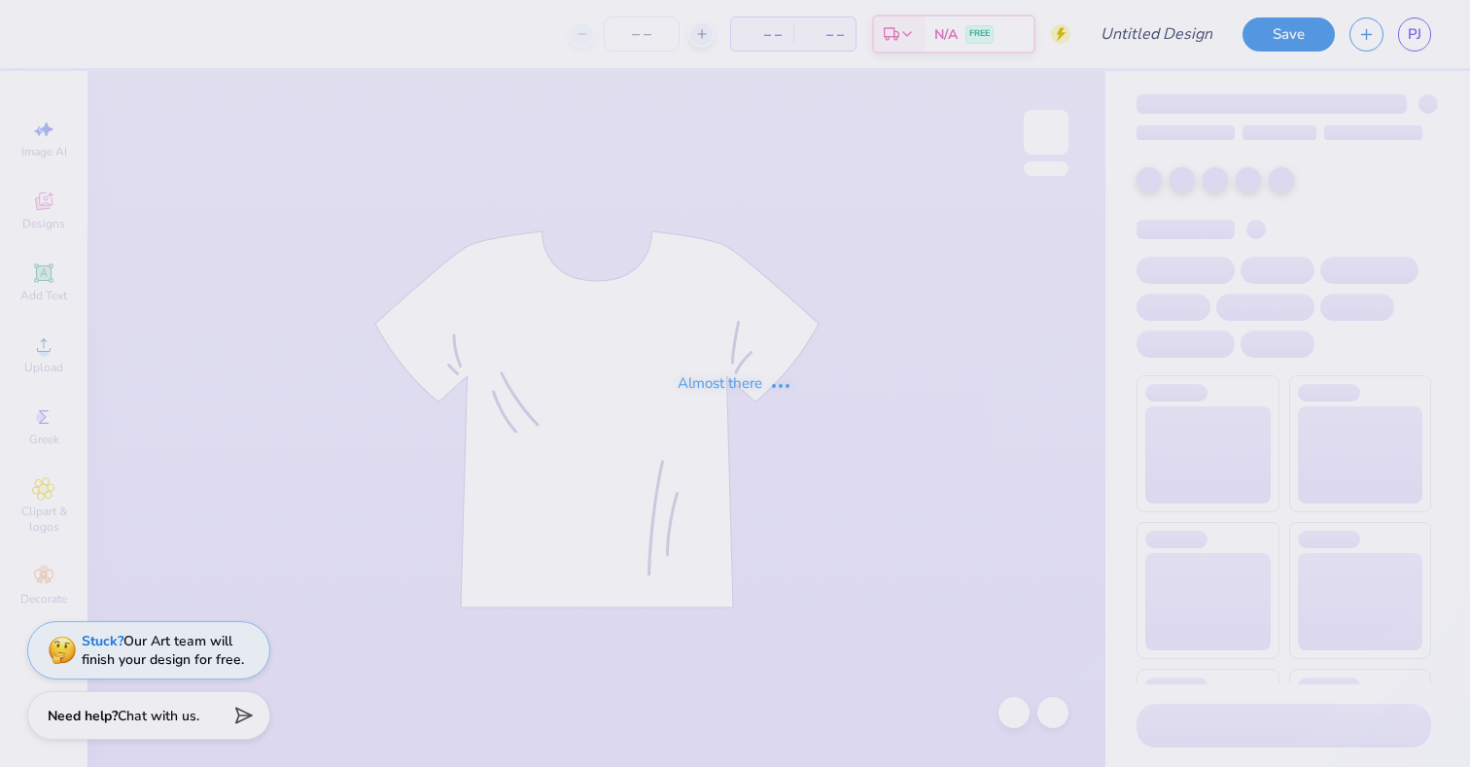
type input "sig pi 1"
type input "30"
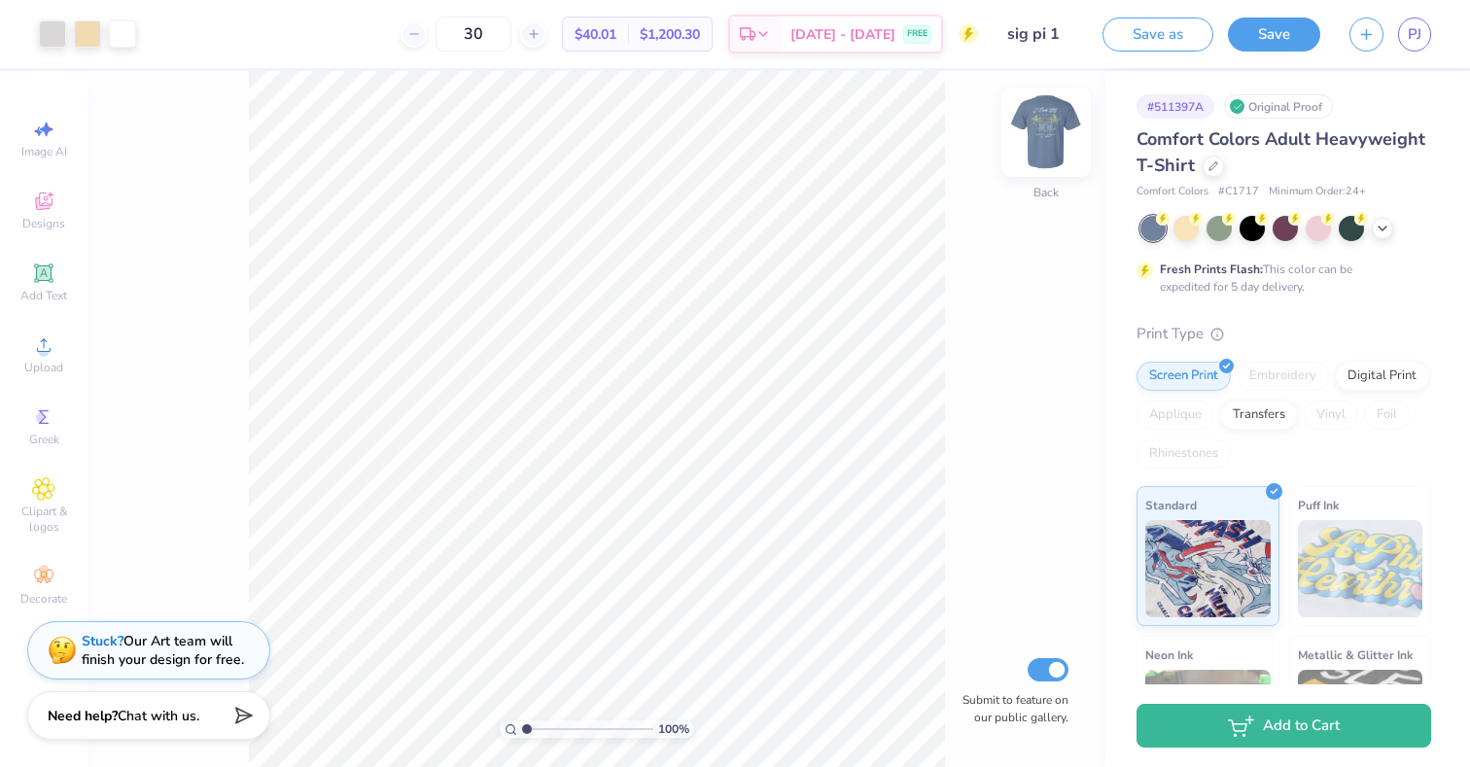
click at [1053, 136] on img at bounding box center [1046, 132] width 78 height 78
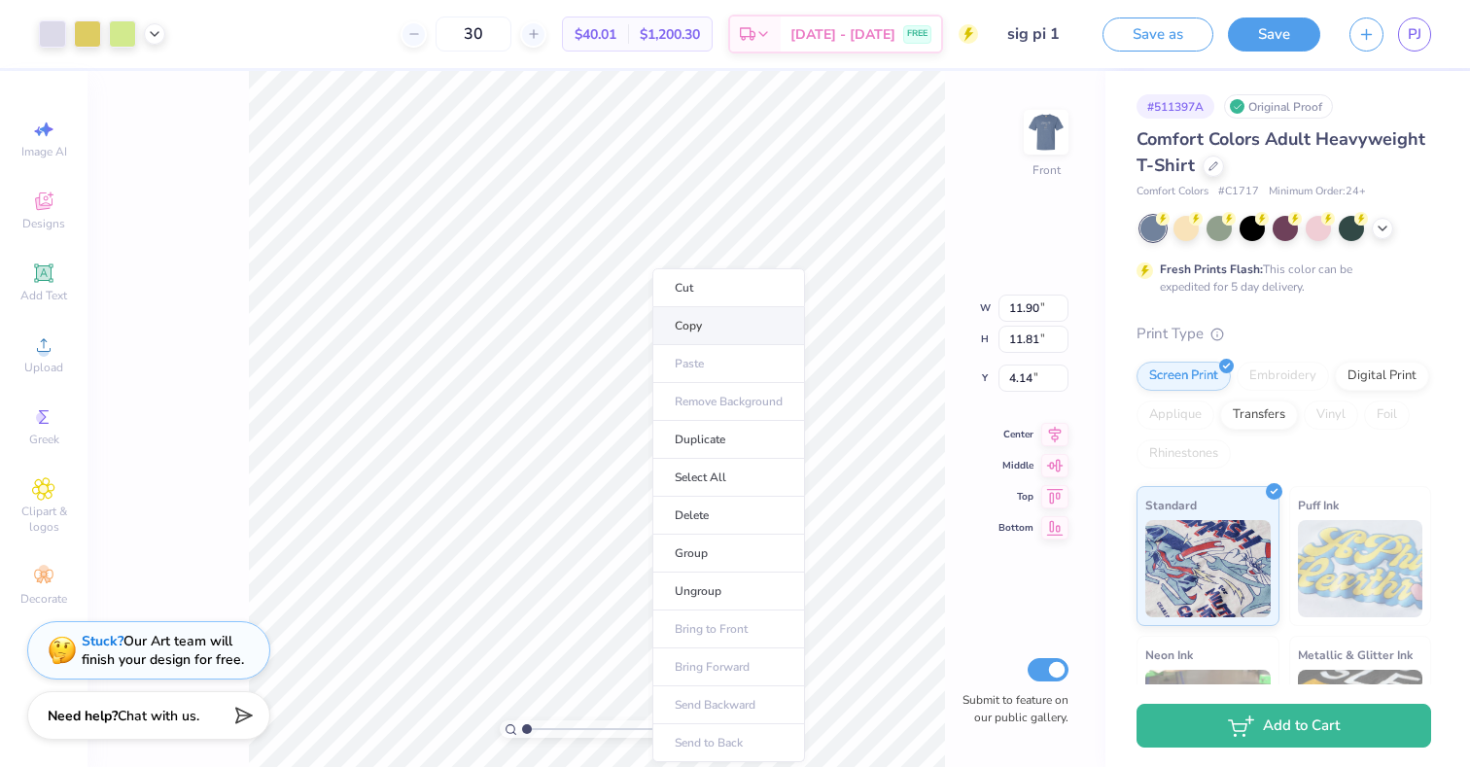
click at [711, 334] on li "Copy" at bounding box center [728, 326] width 153 height 38
click at [1405, 36] on link "PJ" at bounding box center [1414, 35] width 33 height 34
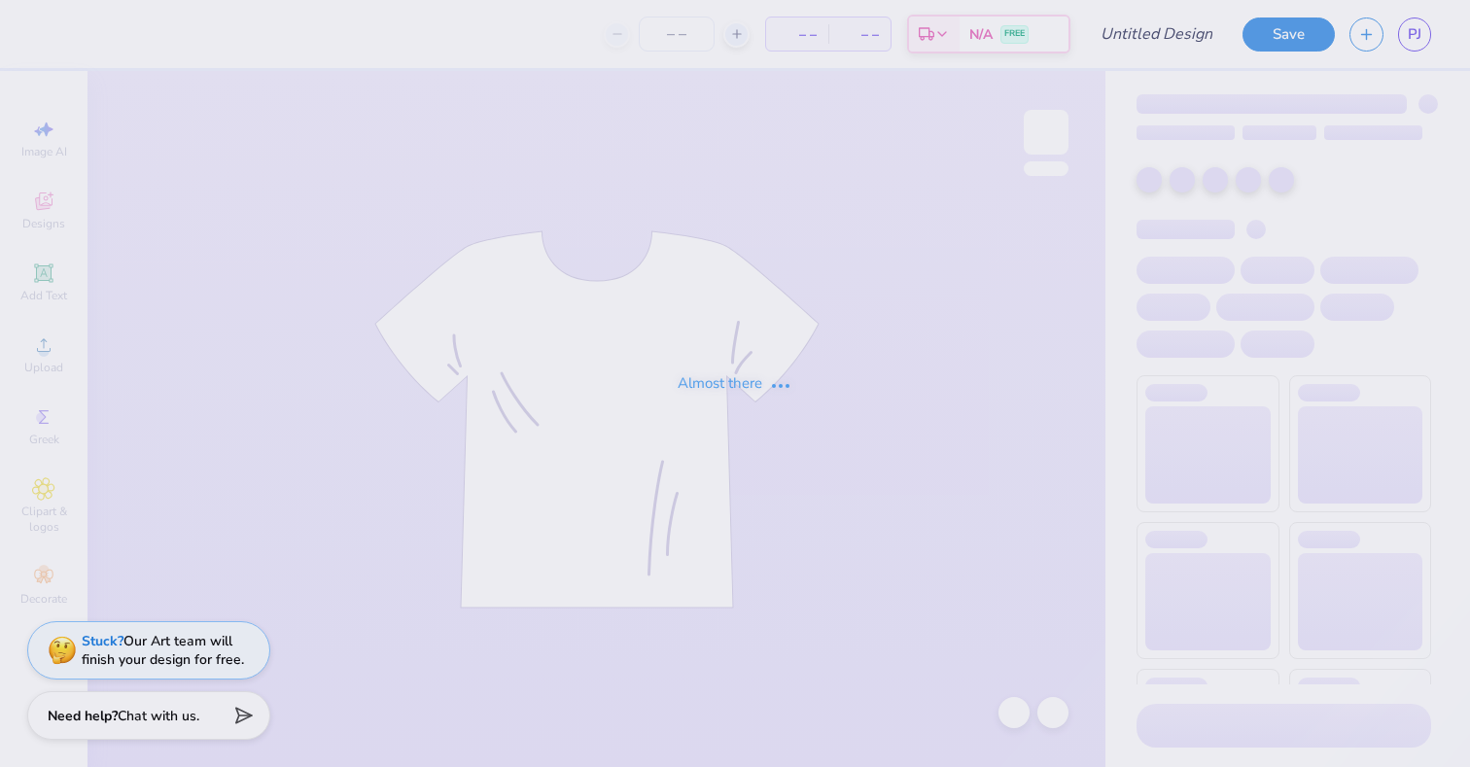
type input "sig pi 5"
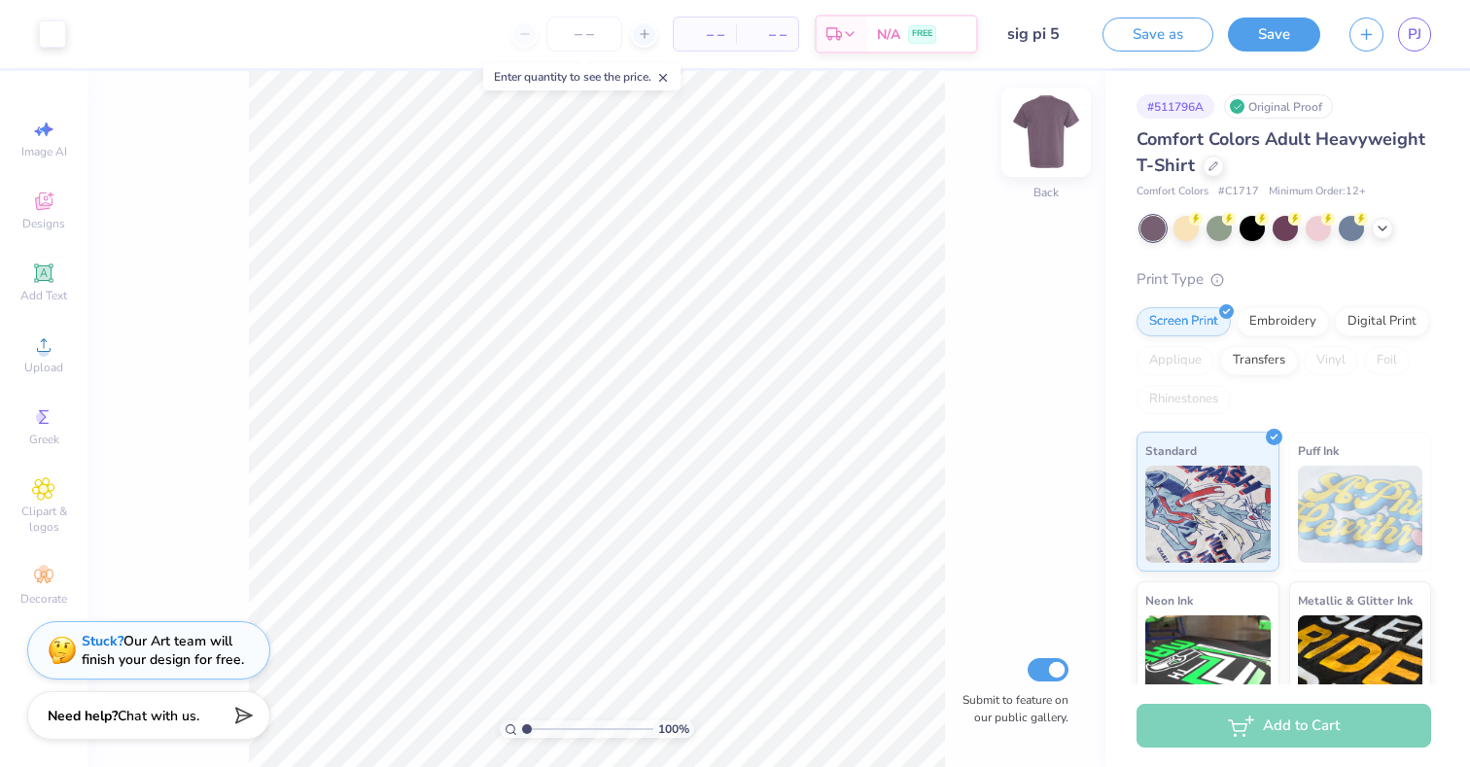
click at [1027, 153] on img at bounding box center [1046, 132] width 78 height 78
click at [1421, 35] on link "PJ" at bounding box center [1414, 35] width 33 height 34
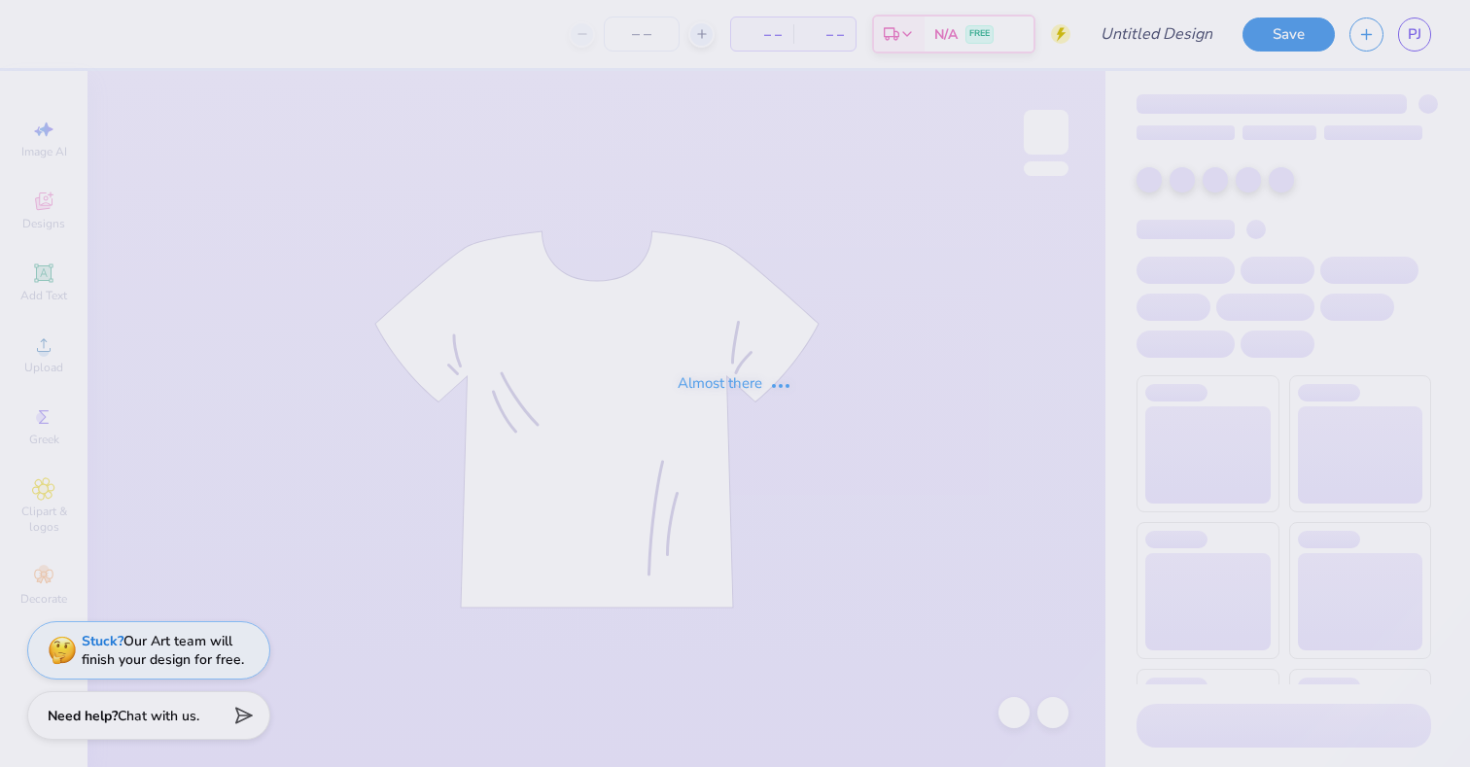
type input "sig pi 1"
type input "30"
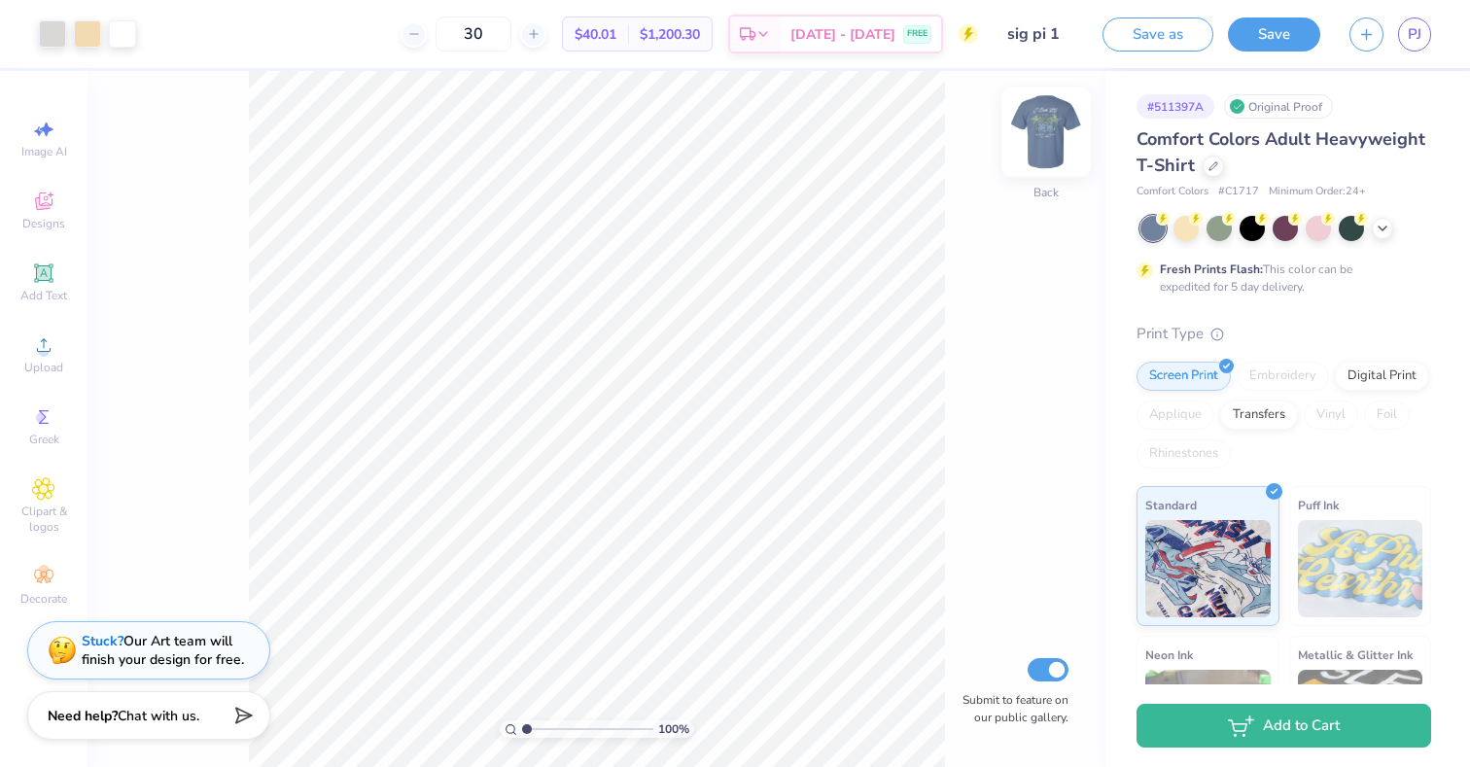
click at [1047, 147] on img at bounding box center [1046, 132] width 78 height 78
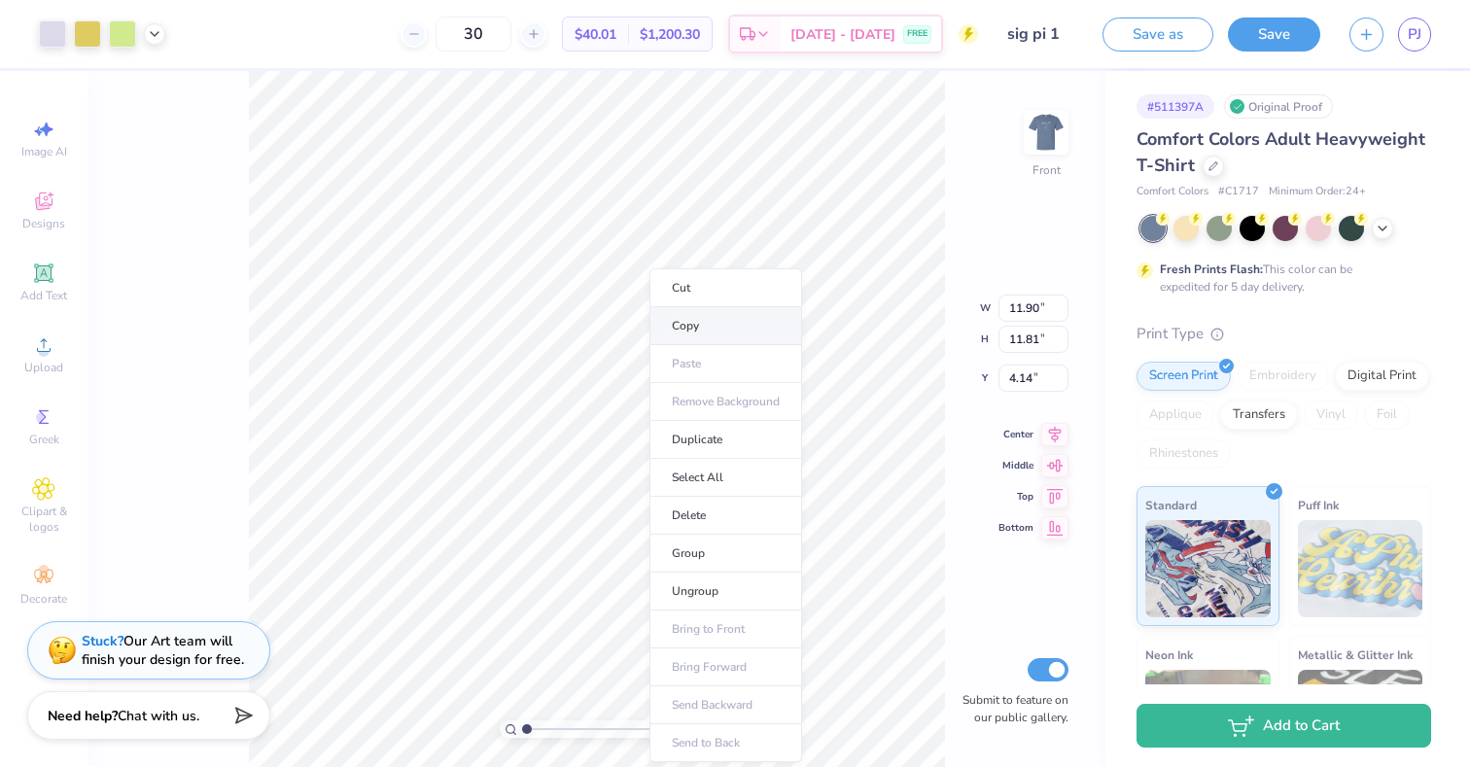
click at [729, 325] on li "Copy" at bounding box center [725, 326] width 153 height 38
click at [1436, 34] on div "Save as Save PJ" at bounding box center [1287, 34] width 368 height 68
click at [1420, 34] on span "PJ" at bounding box center [1415, 34] width 14 height 22
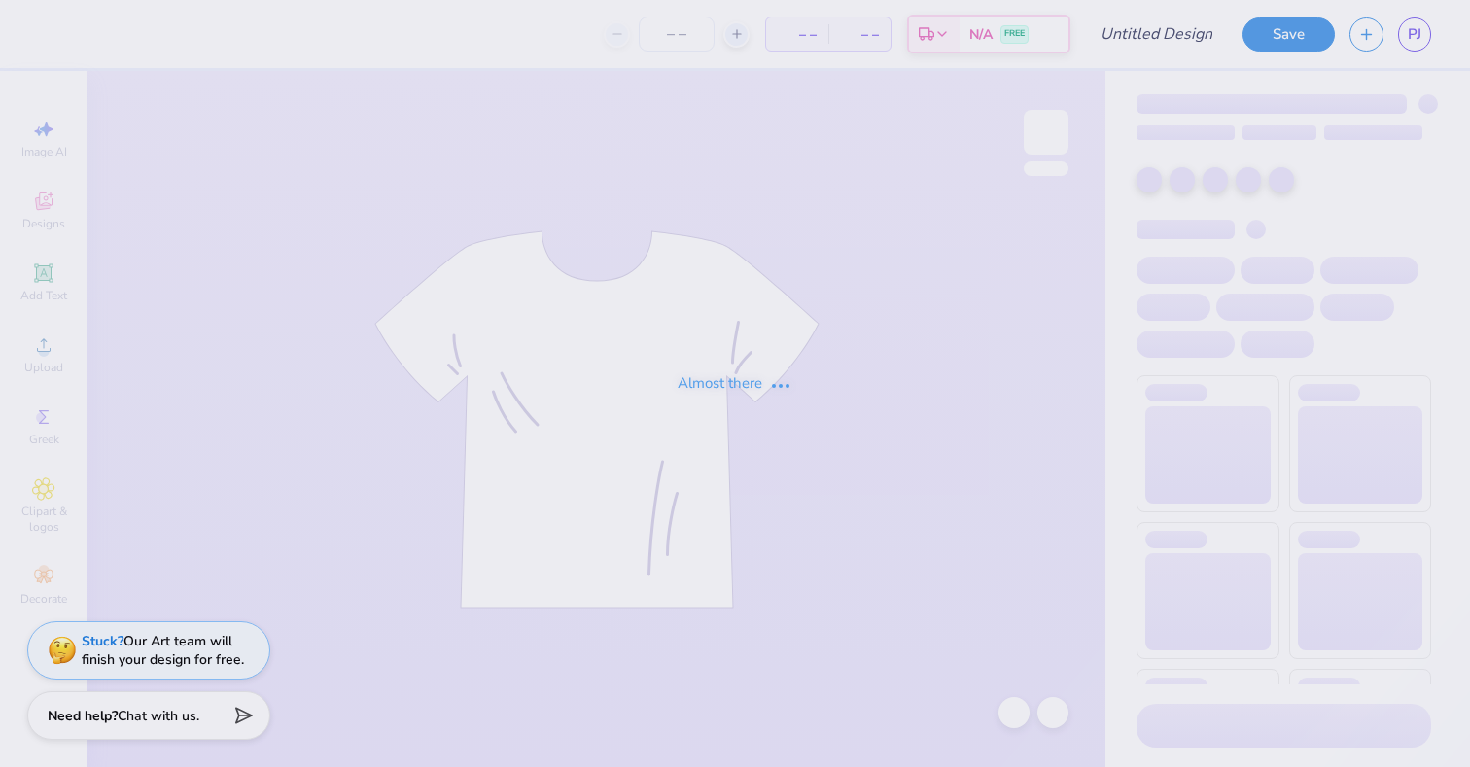
type input "sig pi 5"
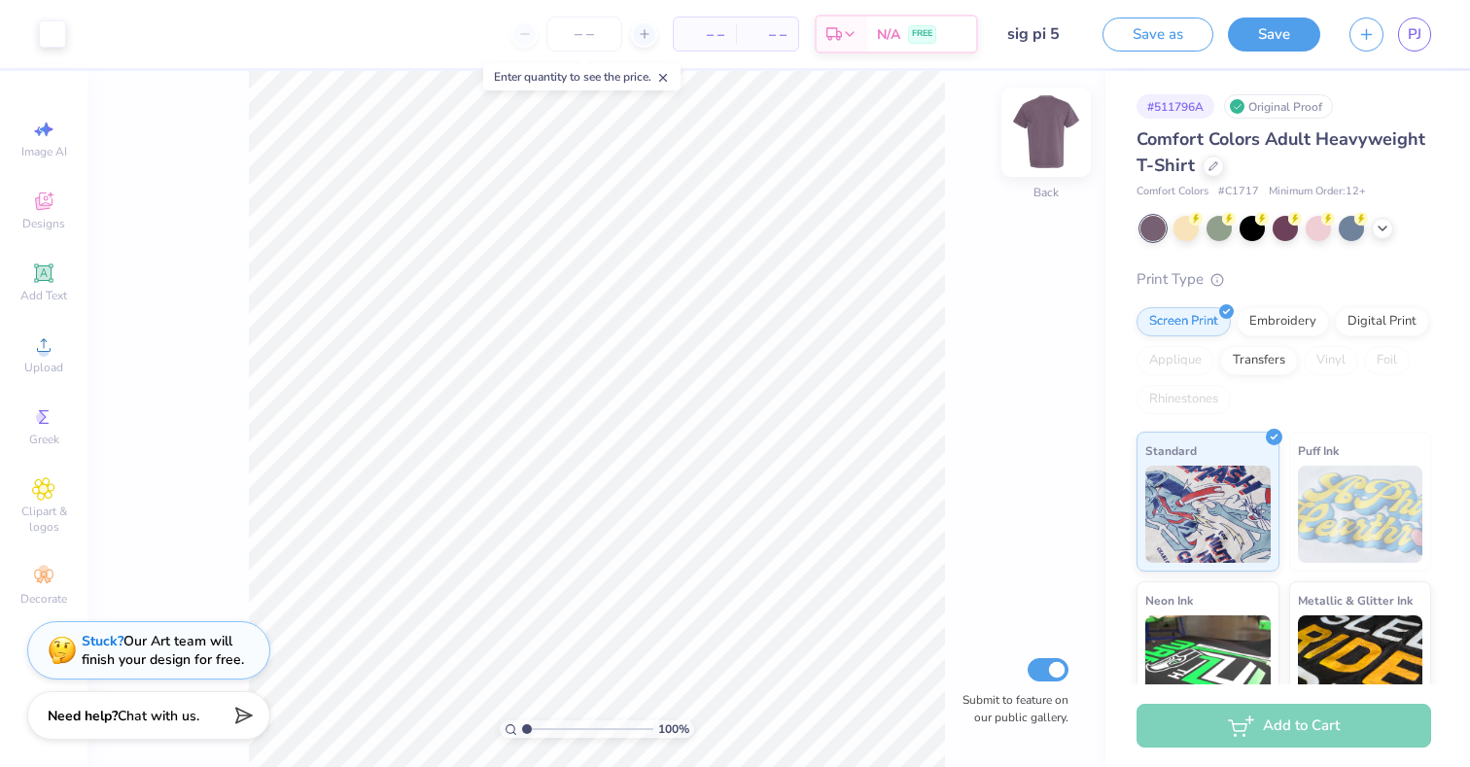
click at [1033, 142] on img at bounding box center [1046, 132] width 78 height 78
click at [1038, 667] on input "Submit to feature on our public gallery." at bounding box center [1048, 669] width 41 height 23
checkbox input "false"
click at [1421, 41] on link "PJ" at bounding box center [1414, 35] width 33 height 34
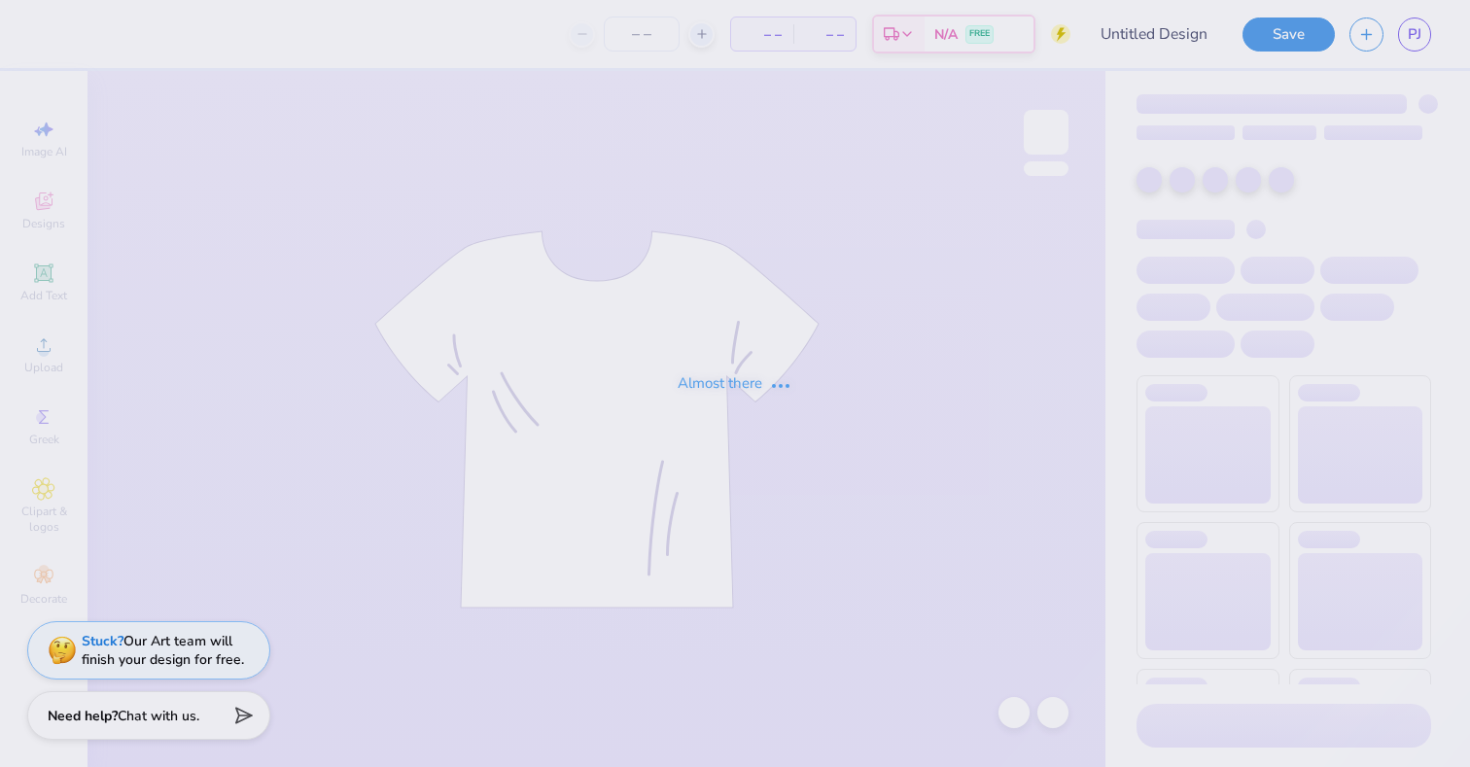
type input "sig pi 1"
type input "30"
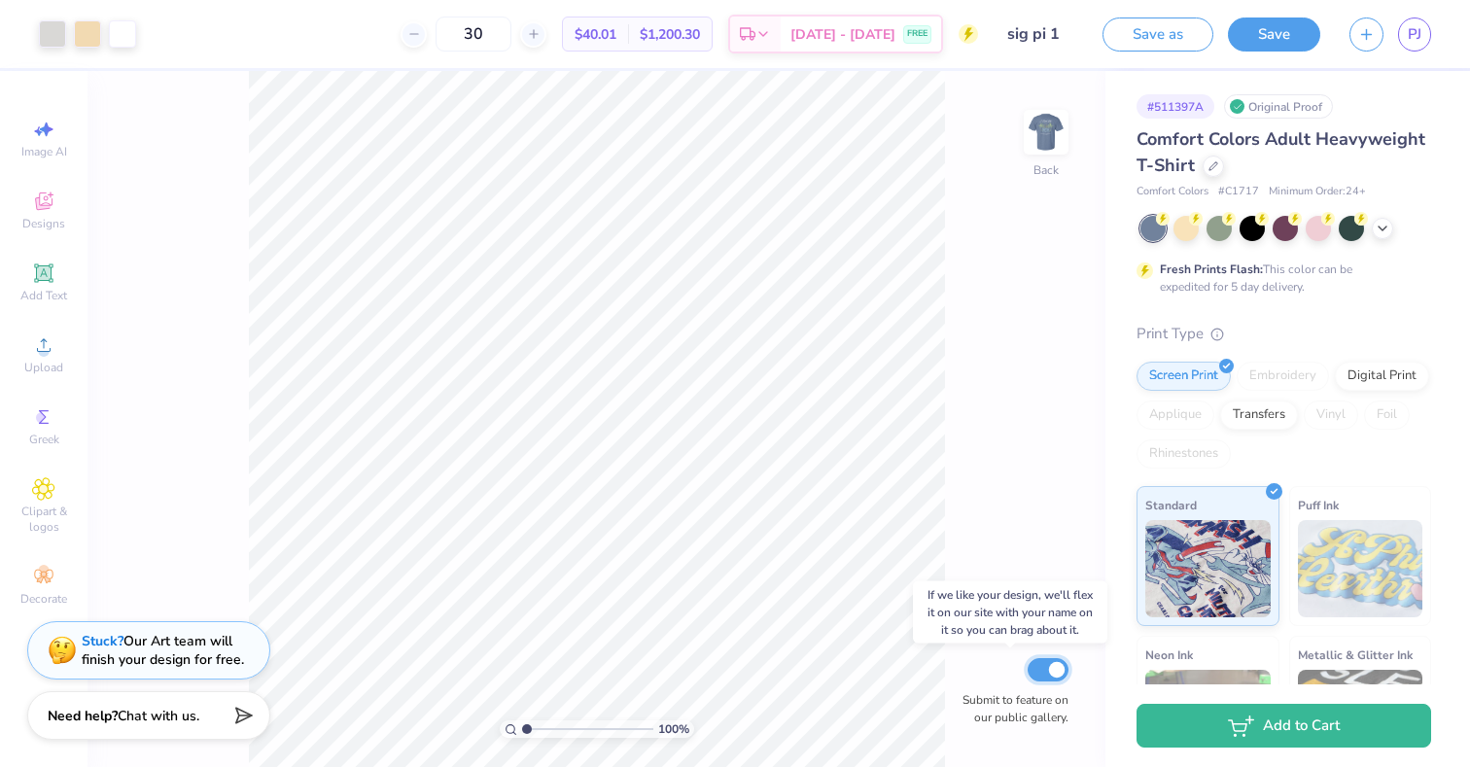
click at [1042, 658] on input "Submit to feature on our public gallery." at bounding box center [1048, 669] width 41 height 23
checkbox input "false"
click at [1046, 126] on img at bounding box center [1046, 132] width 78 height 78
click at [1379, 232] on icon at bounding box center [1383, 227] width 16 height 16
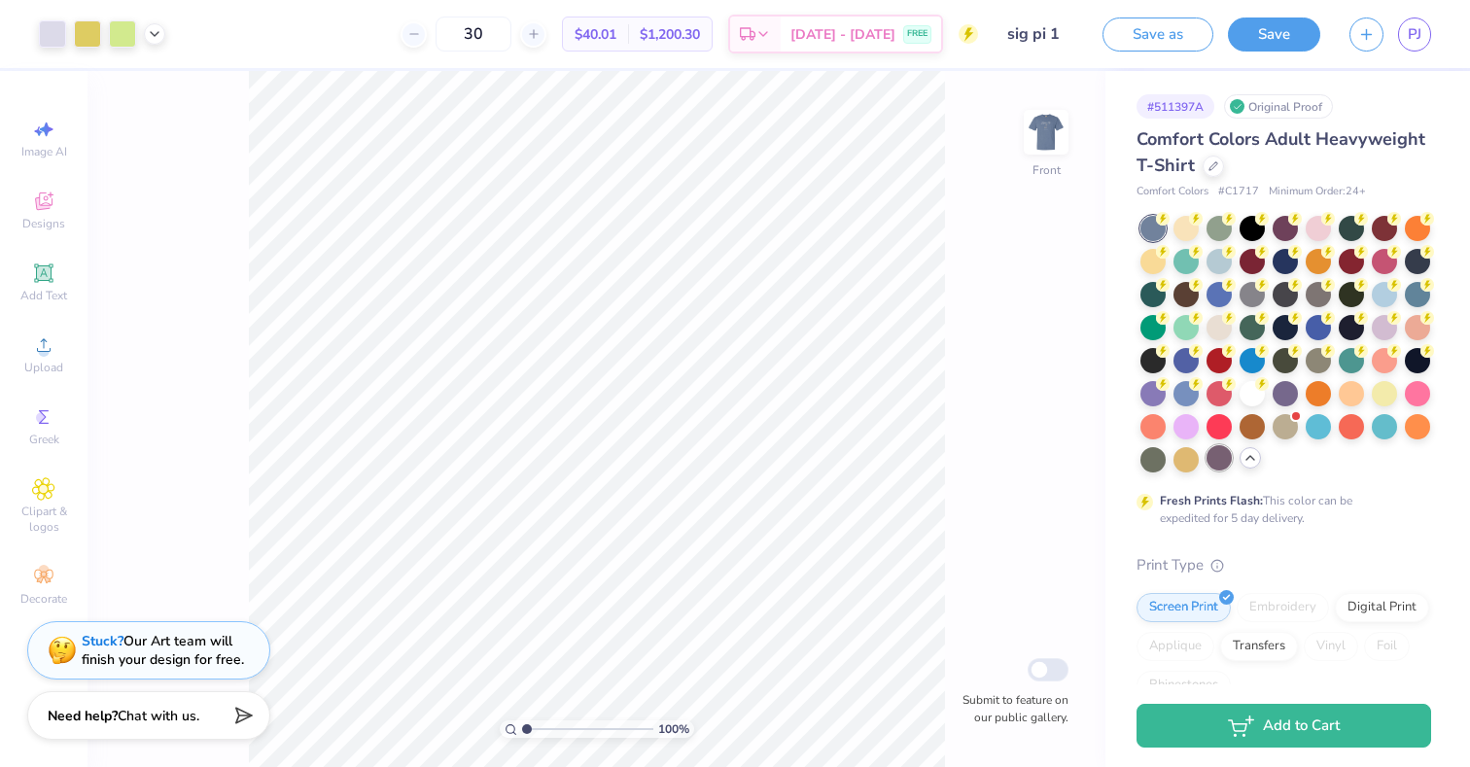
click at [1226, 463] on div at bounding box center [1219, 457] width 25 height 25
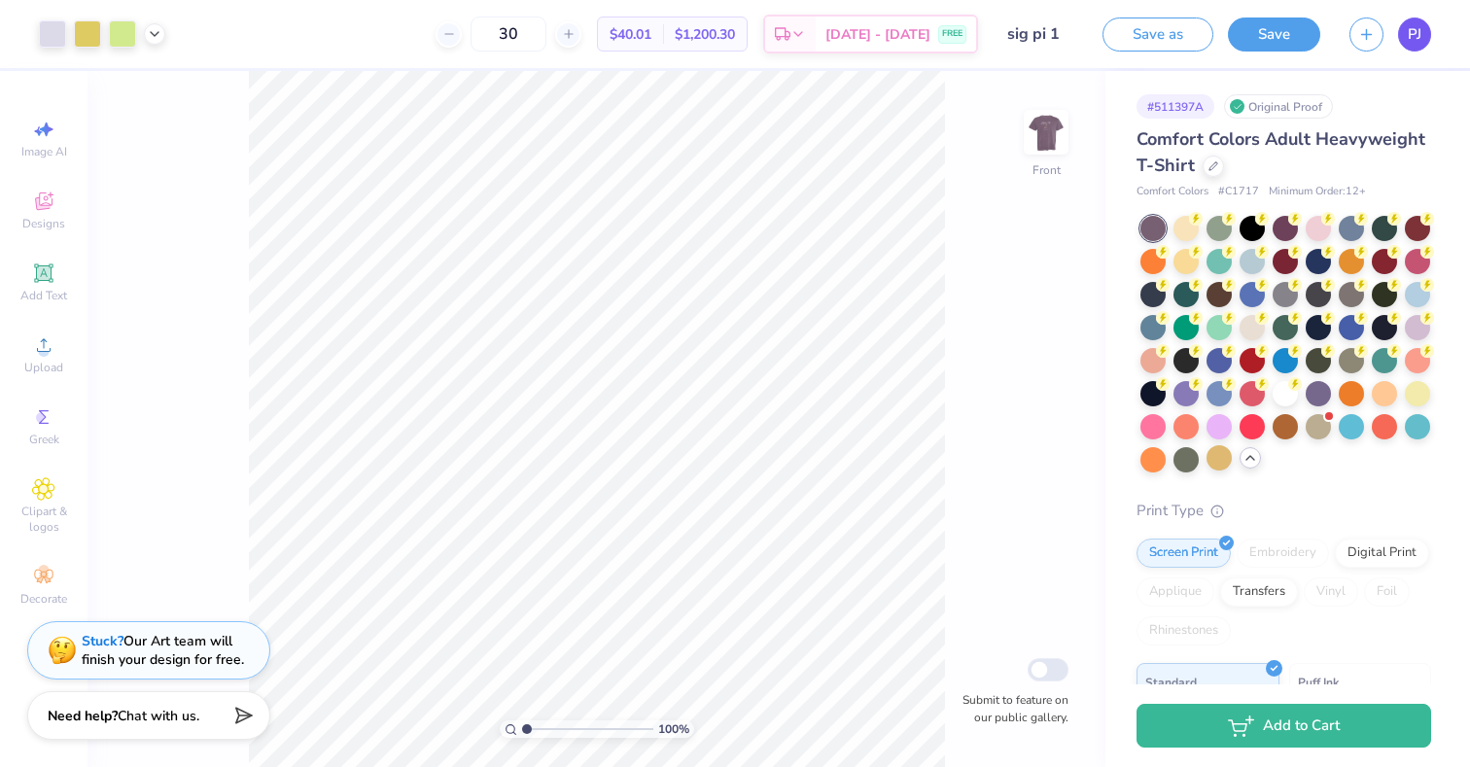
click at [1405, 42] on link "PJ" at bounding box center [1414, 35] width 33 height 34
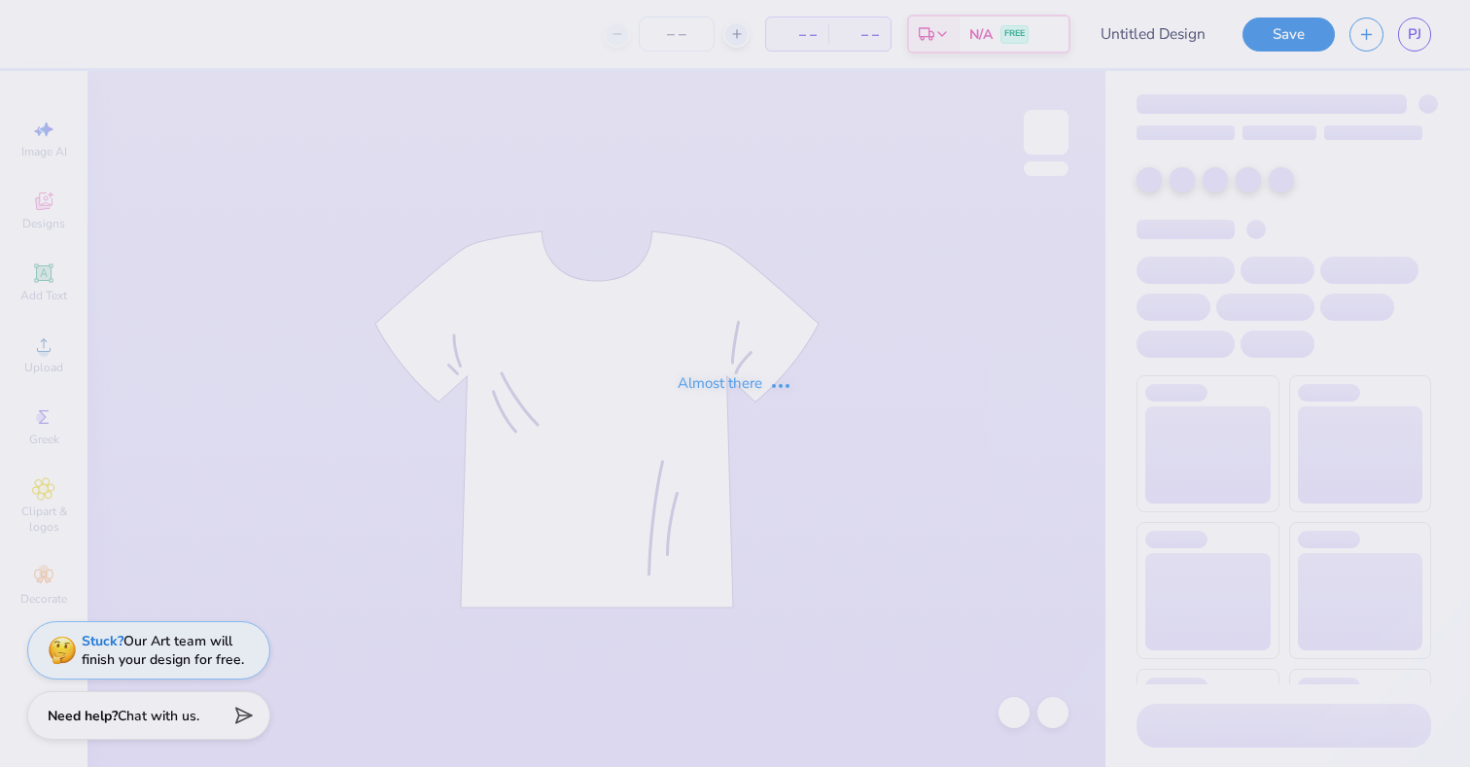
type input "sig pi 5"
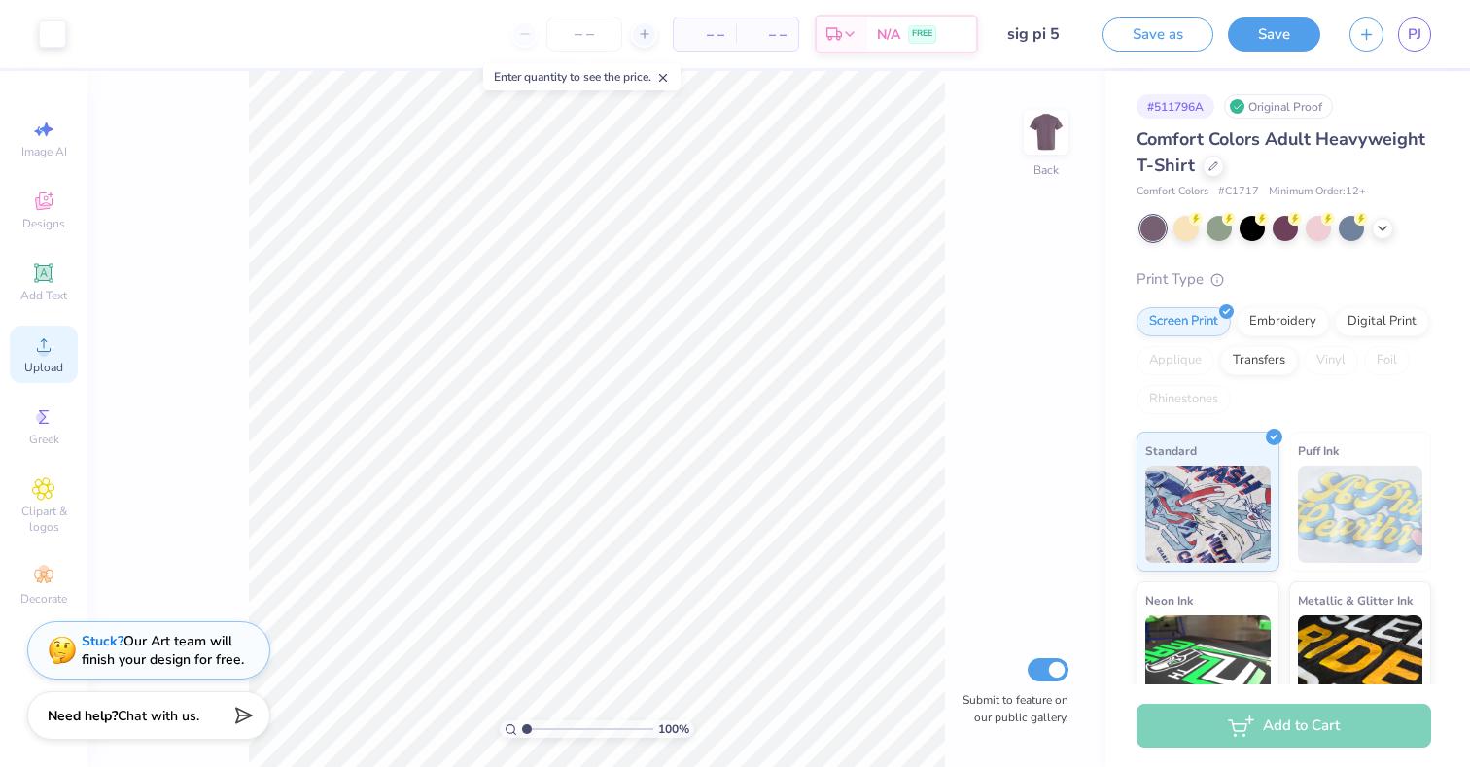
click at [60, 347] on div "Upload" at bounding box center [44, 354] width 68 height 57
click at [1044, 667] on input "Submit to feature on our public gallery." at bounding box center [1048, 669] width 41 height 23
checkbox input "false"
click at [1035, 132] on img at bounding box center [1046, 132] width 78 height 78
click at [54, 344] on icon at bounding box center [43, 344] width 23 height 23
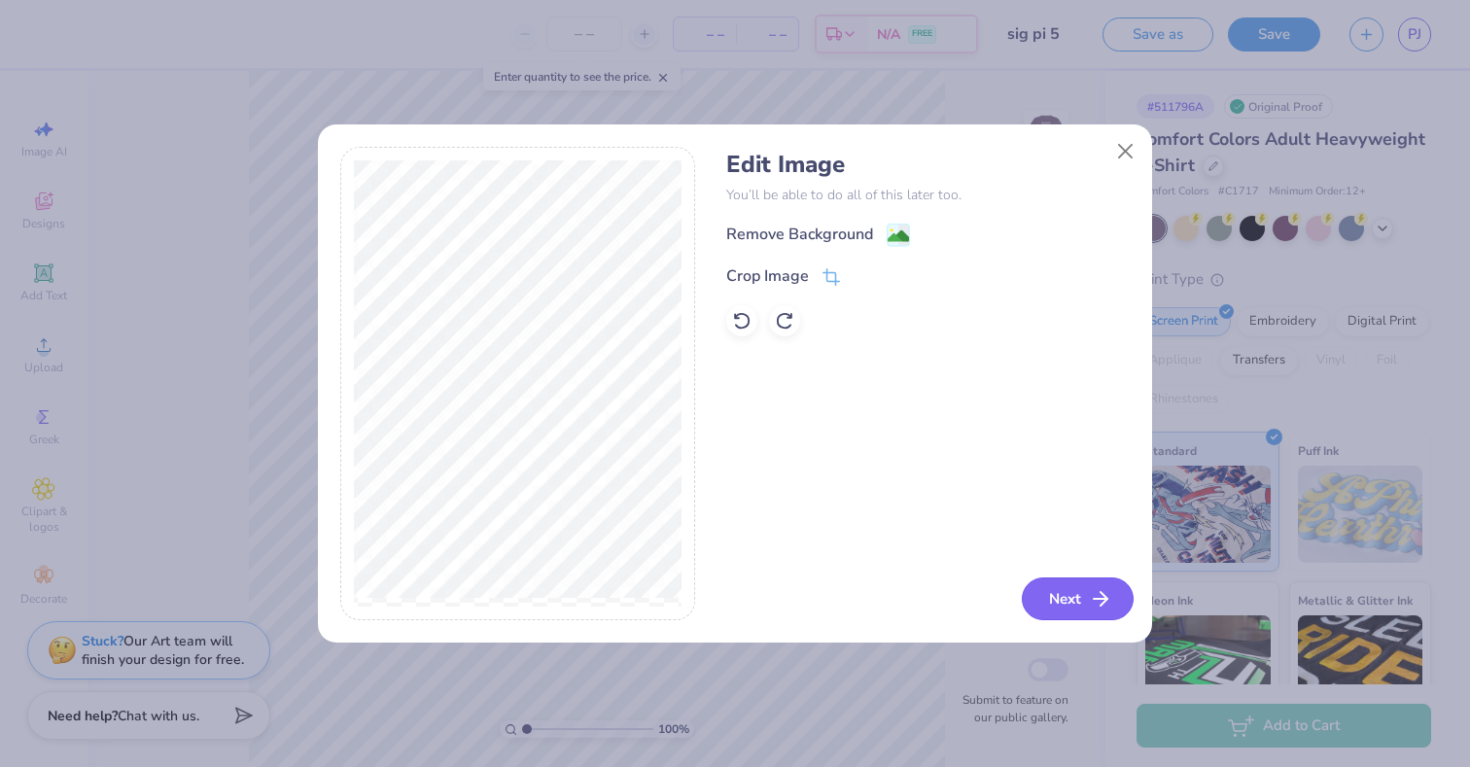
click at [1093, 592] on icon "button" at bounding box center [1100, 598] width 23 height 23
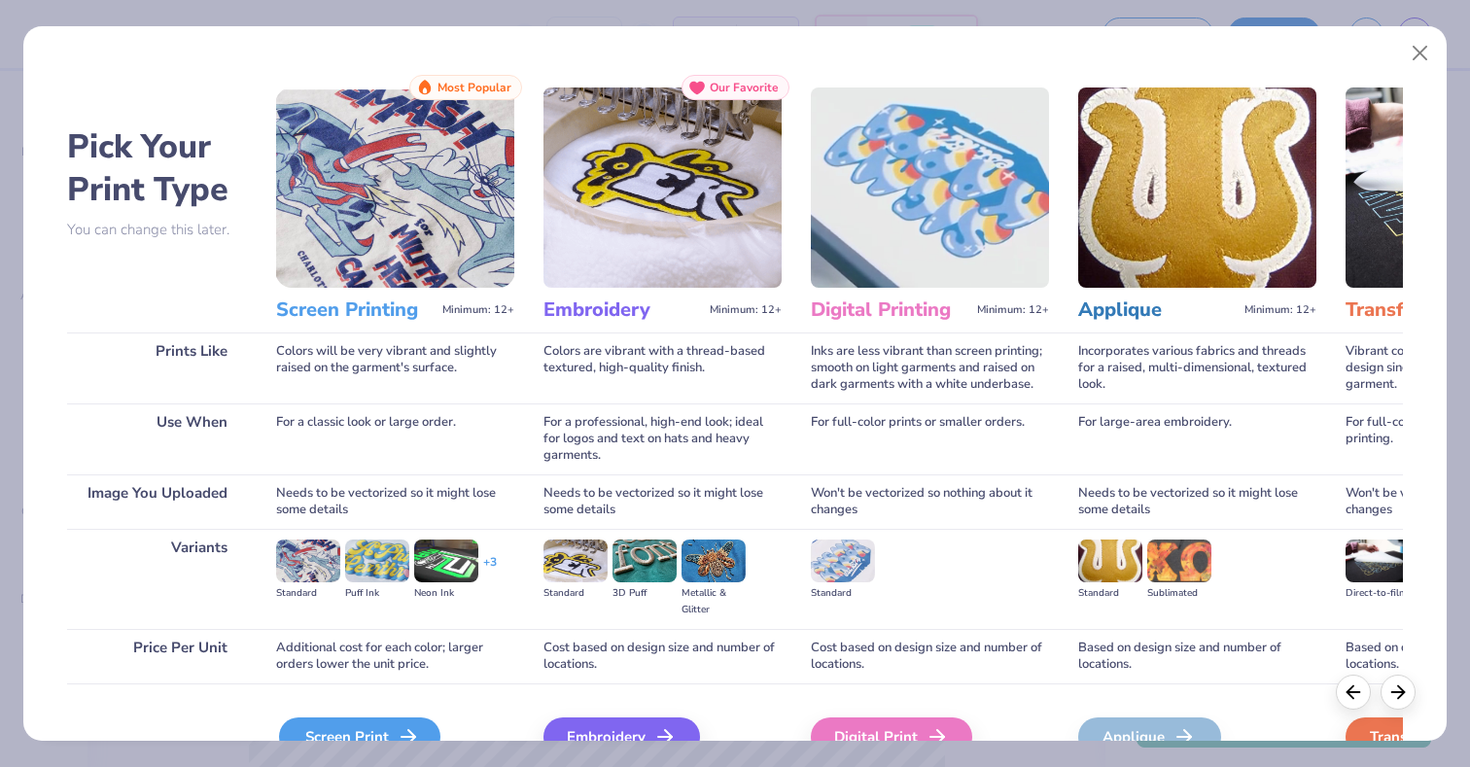
click at [377, 719] on div "Screen Print" at bounding box center [359, 737] width 161 height 39
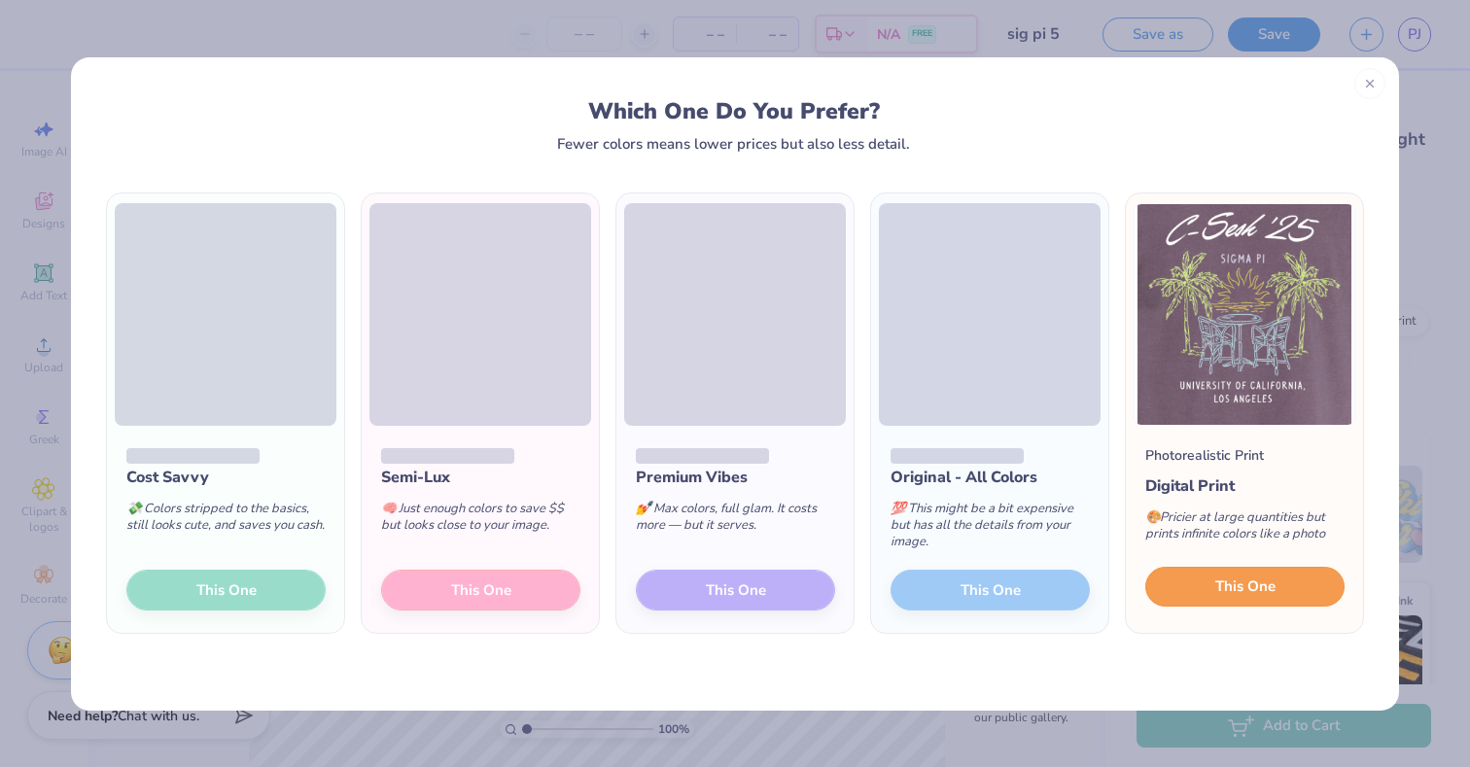
click at [1188, 594] on button "This One" at bounding box center [1244, 587] width 199 height 41
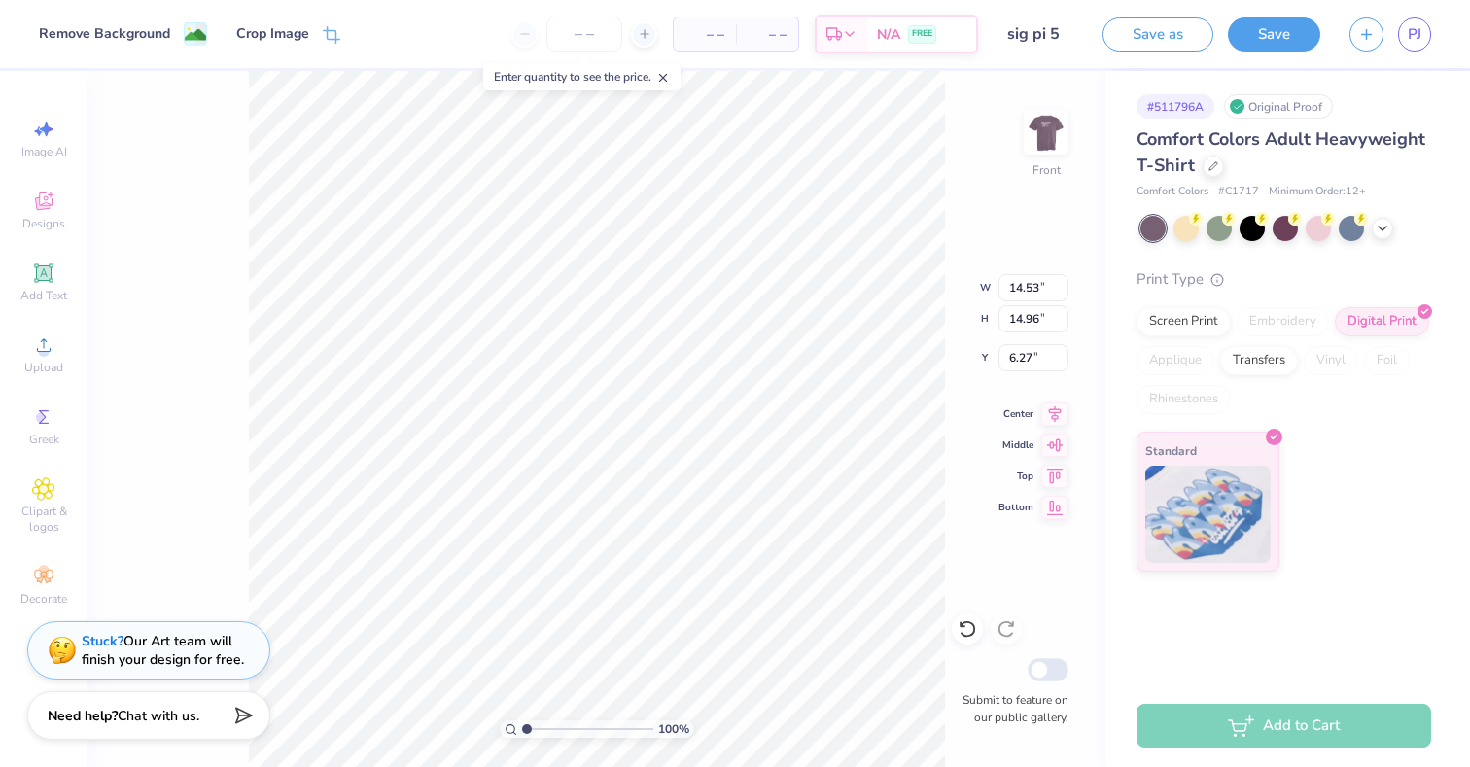
type input "11.21"
type input "11.54"
type input "4.77"
type input "11.84"
type input "12.19"
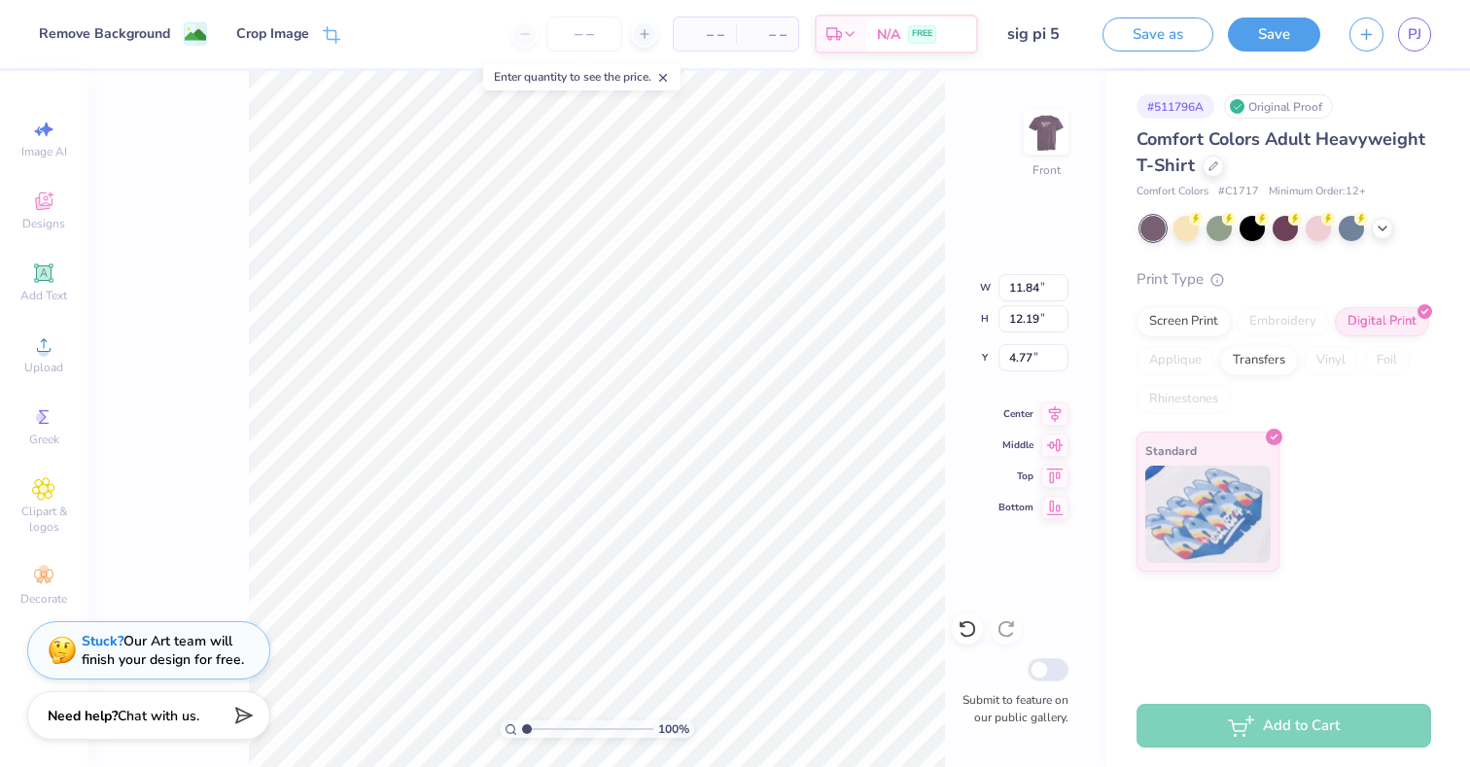
type input "4.76"
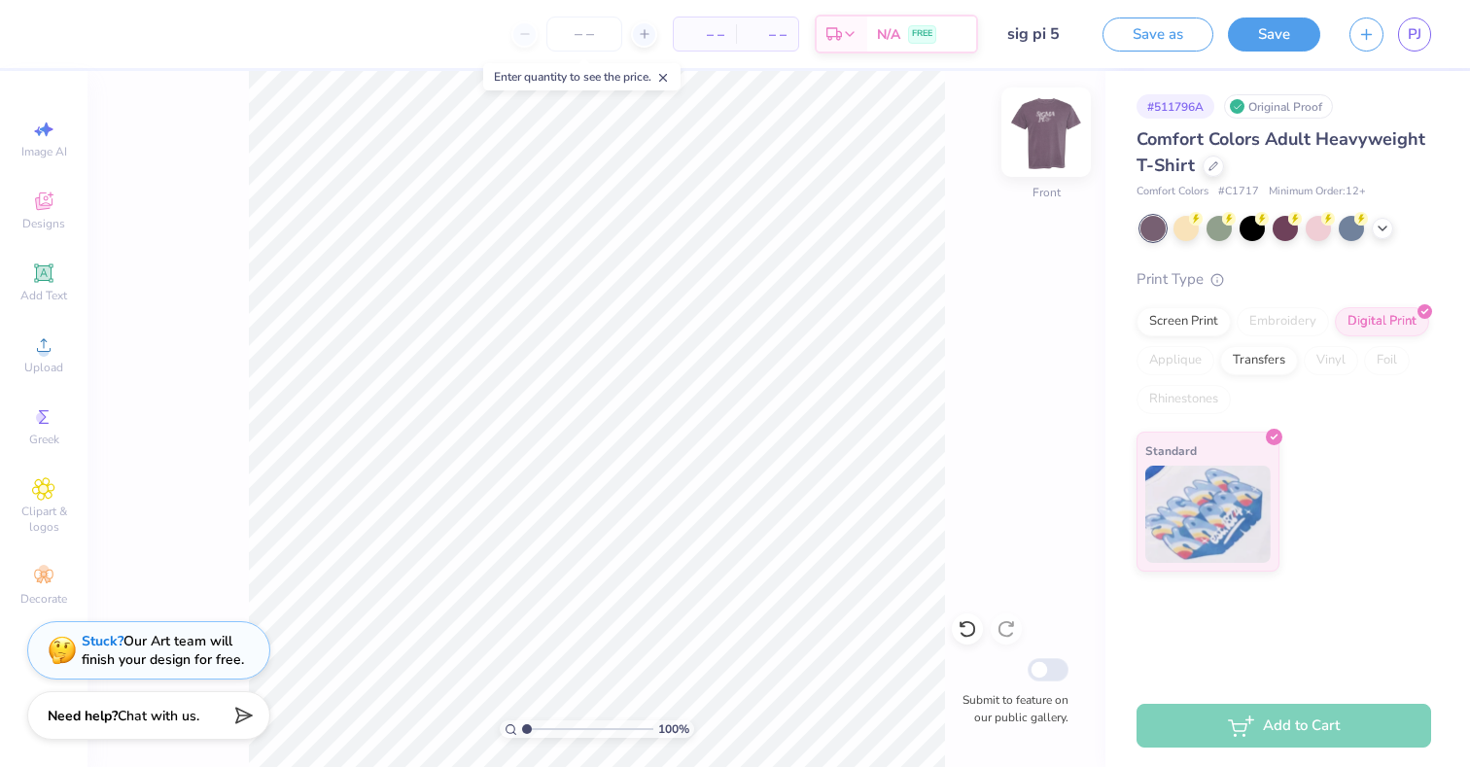
click at [1033, 161] on img at bounding box center [1046, 132] width 78 height 78
click at [1033, 152] on img at bounding box center [1046, 132] width 39 height 39
click at [1036, 158] on img at bounding box center [1046, 132] width 78 height 78
click at [1036, 152] on img at bounding box center [1046, 132] width 39 height 39
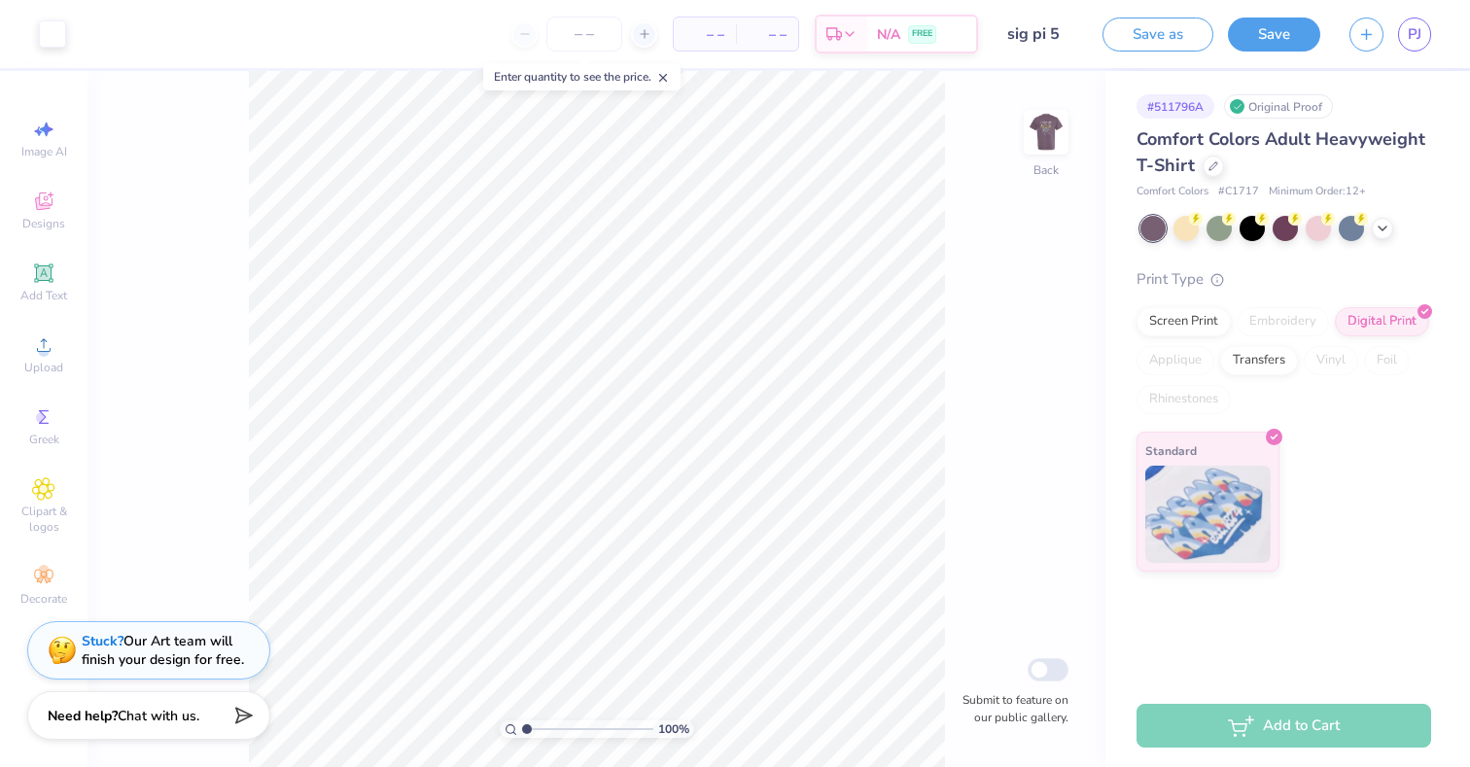
click at [1036, 152] on img at bounding box center [1046, 132] width 39 height 39
click at [1035, 158] on img at bounding box center [1046, 132] width 78 height 78
click at [1035, 152] on img at bounding box center [1046, 132] width 39 height 39
click at [1065, 136] on img at bounding box center [1046, 132] width 78 height 78
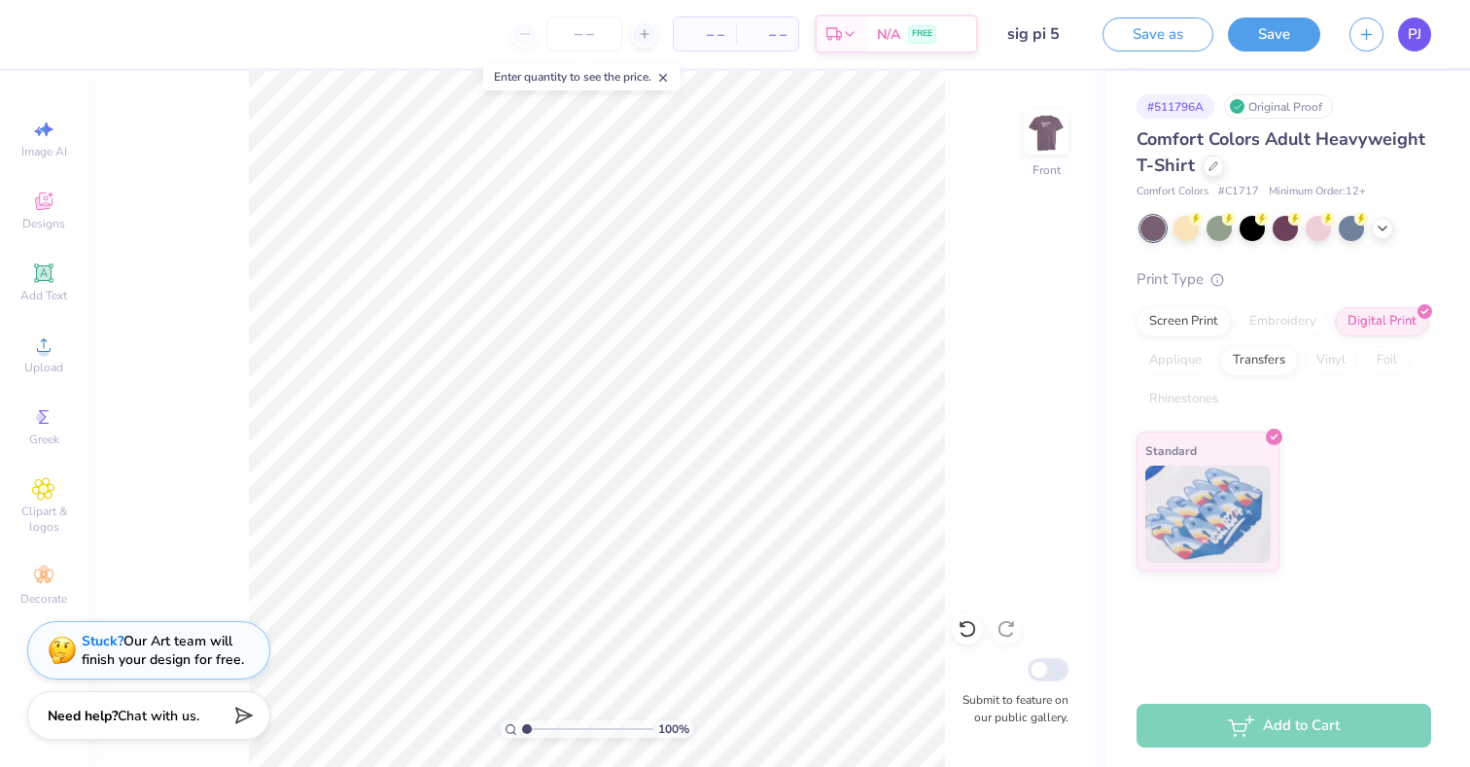
click at [1418, 39] on span "PJ" at bounding box center [1415, 34] width 14 height 22
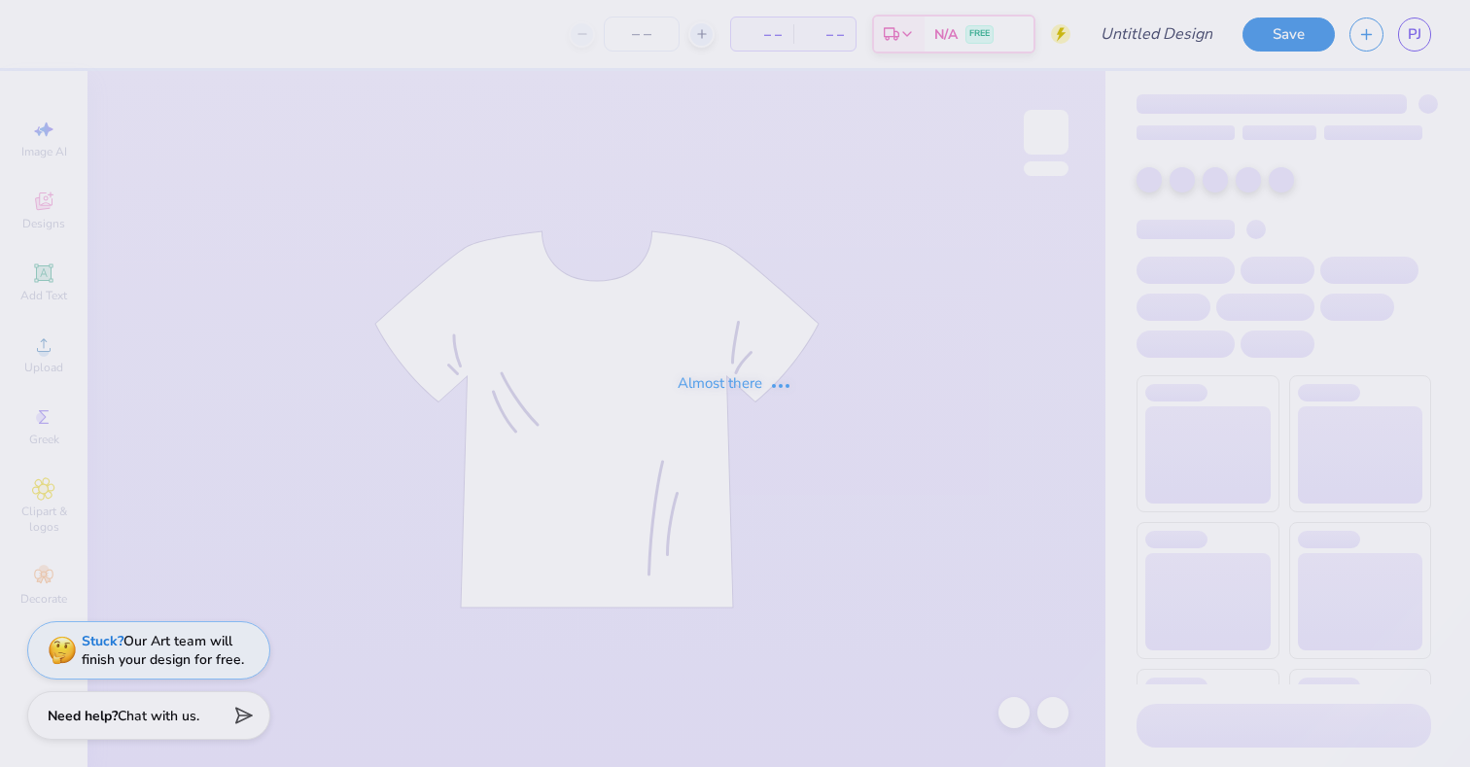
type input "sig pi 1"
type input "30"
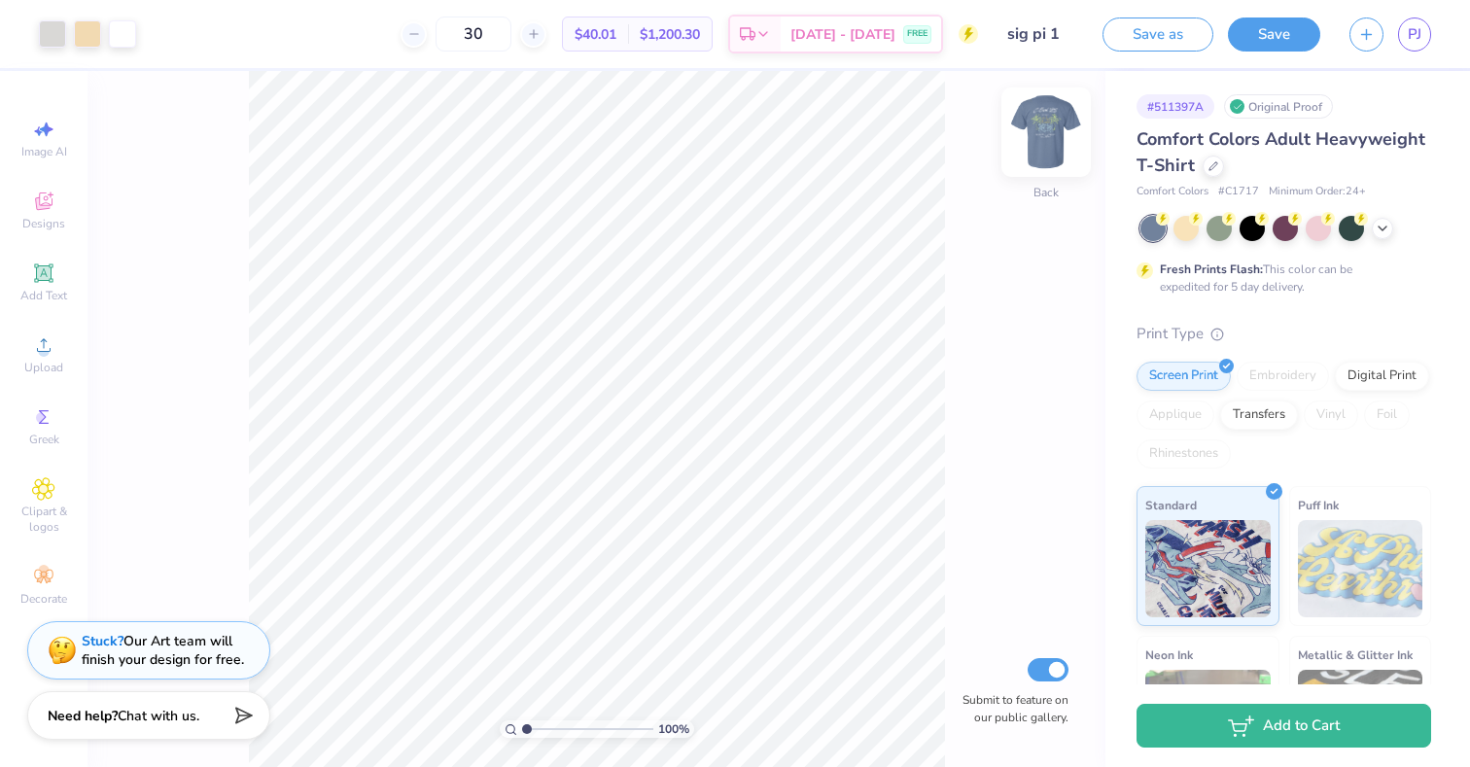
click at [1027, 137] on img at bounding box center [1046, 132] width 78 height 78
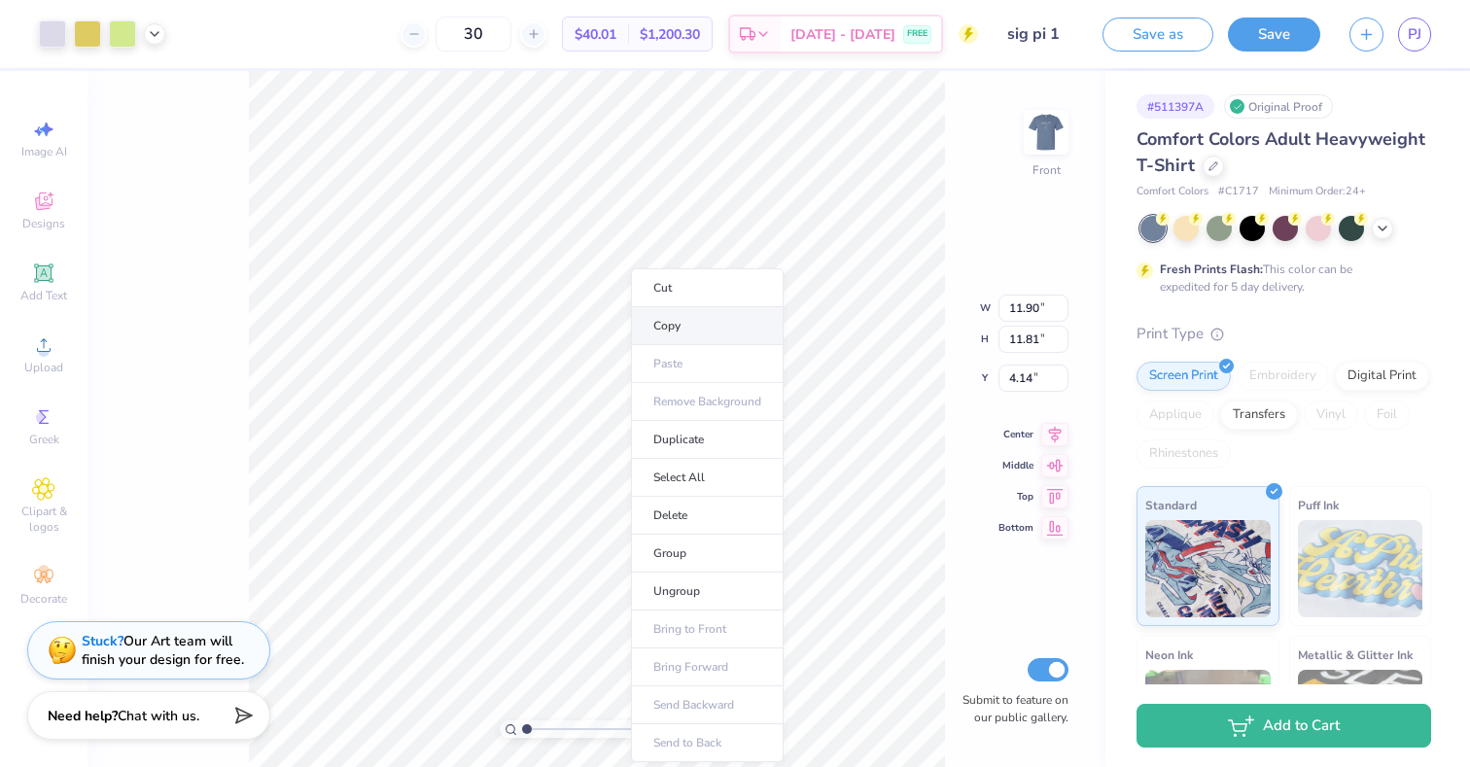
click at [677, 335] on li "Copy" at bounding box center [707, 326] width 153 height 38
click at [1421, 19] on link "PJ" at bounding box center [1414, 35] width 33 height 34
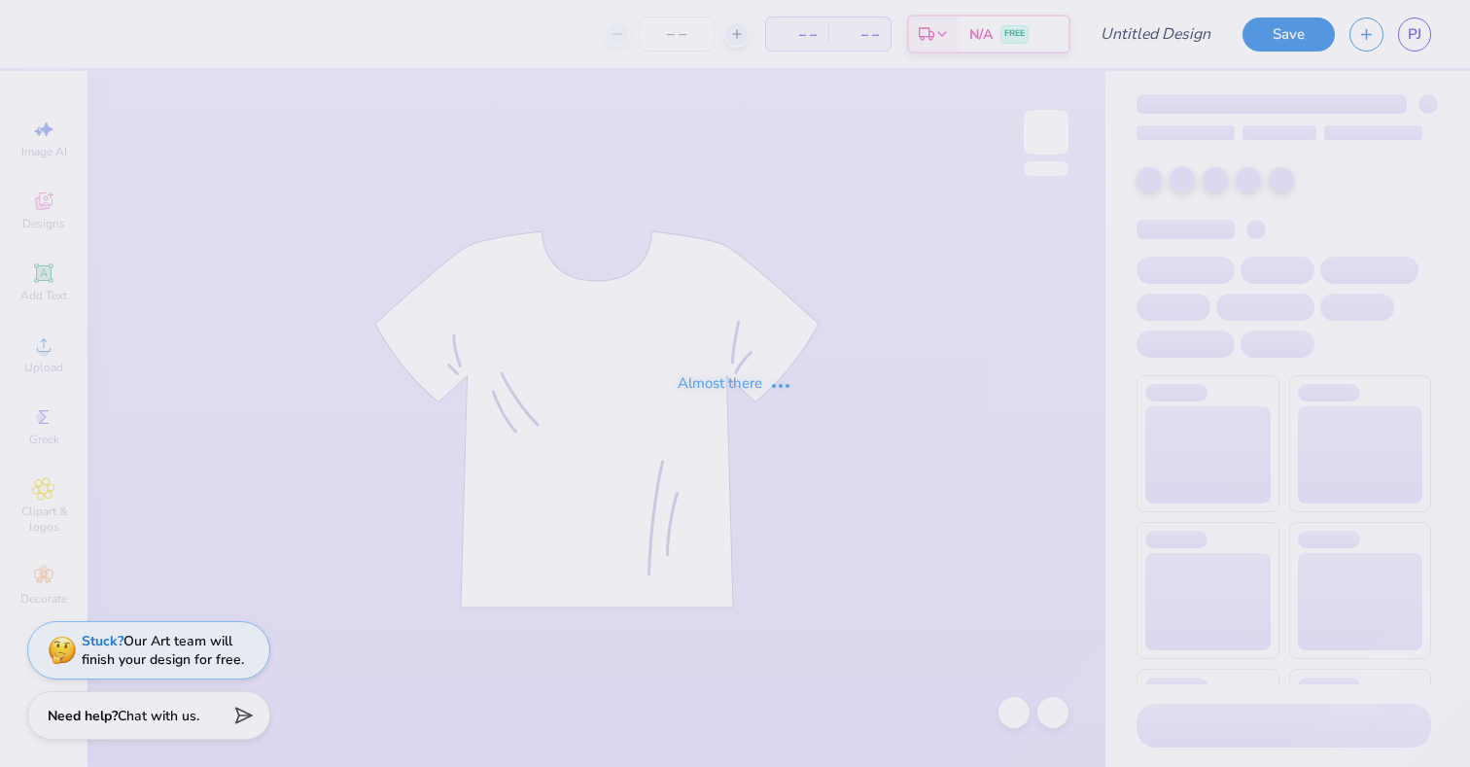
type input "sig pi 5"
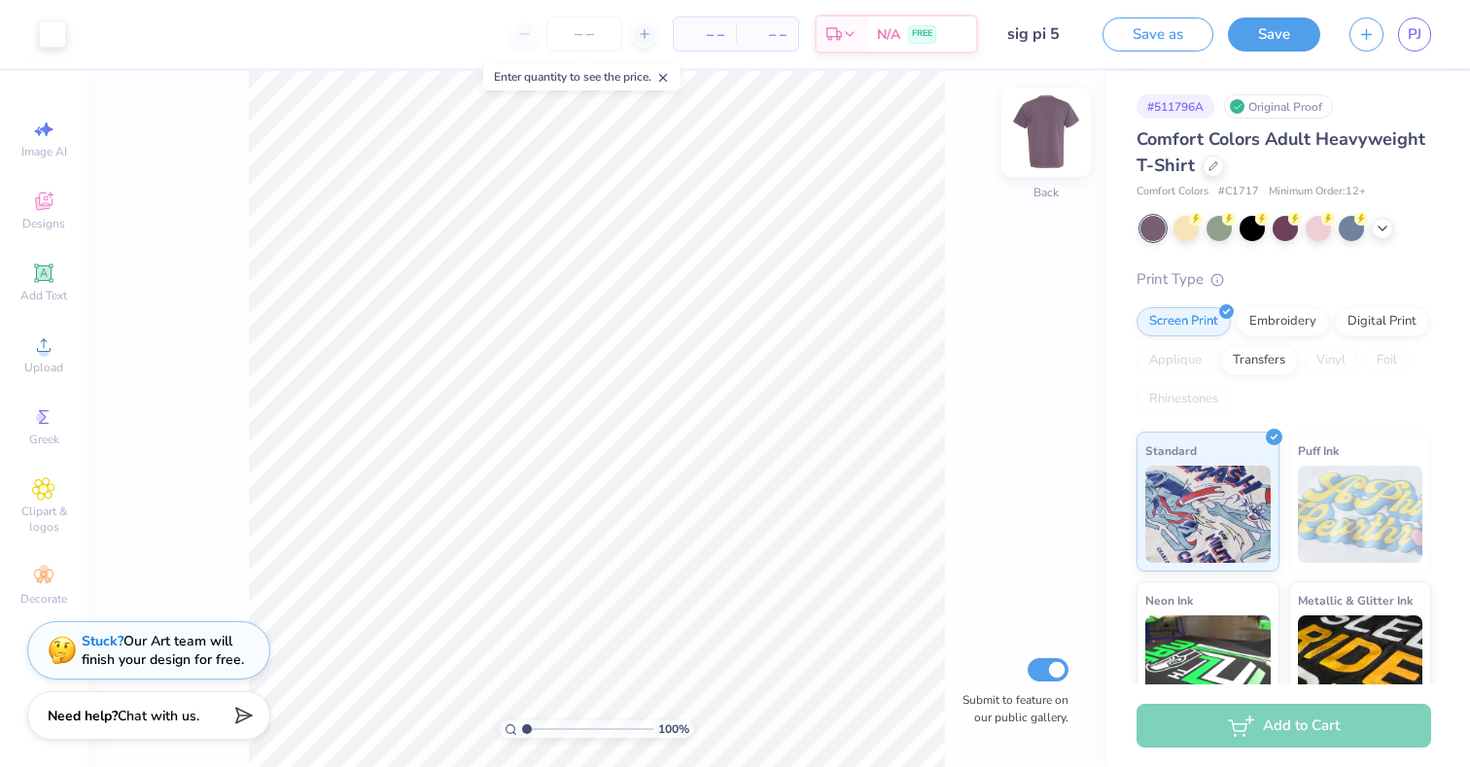
click at [1045, 135] on img at bounding box center [1046, 132] width 78 height 78
click at [49, 279] on icon at bounding box center [43, 272] width 18 height 18
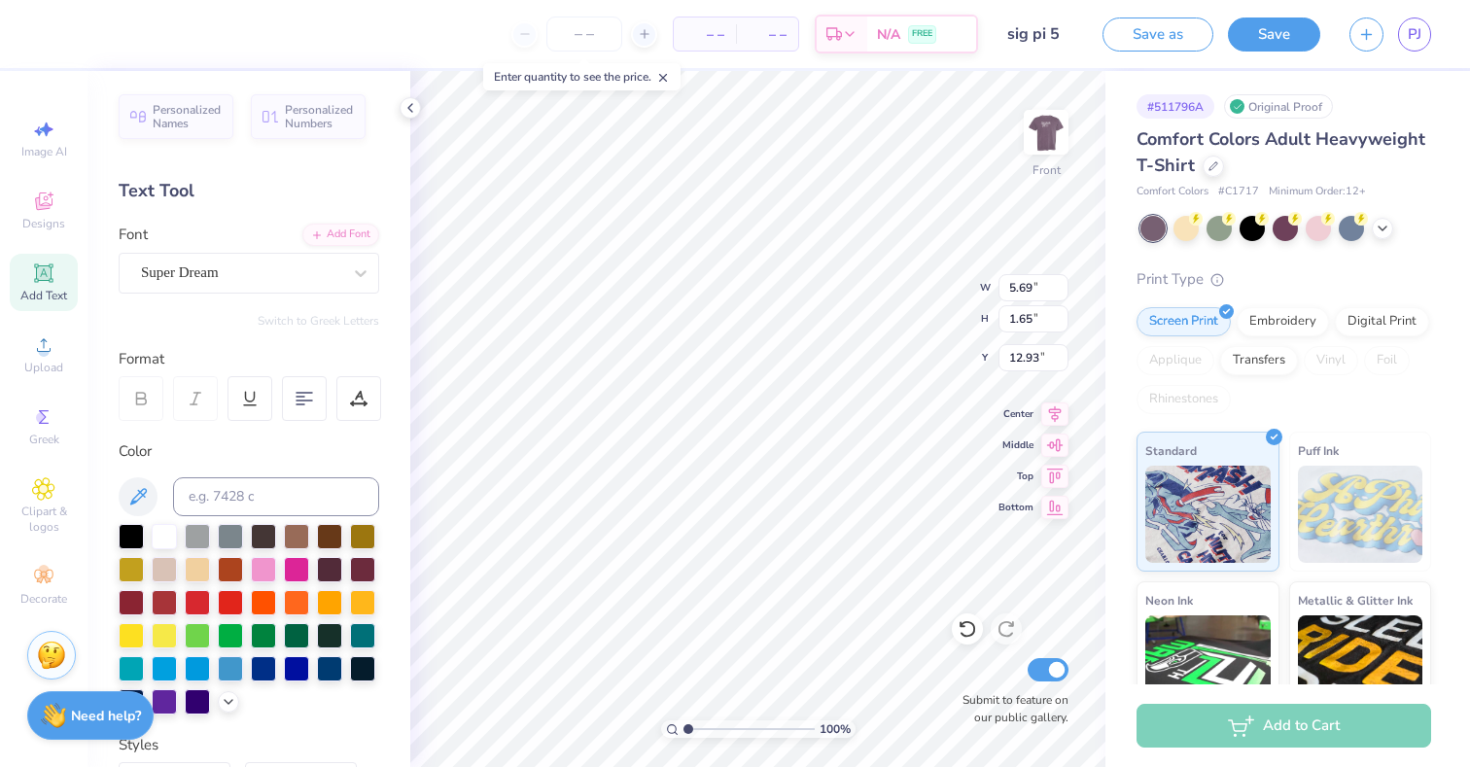
paste textarea
click at [411, 108] on icon at bounding box center [411, 108] width 16 height 16
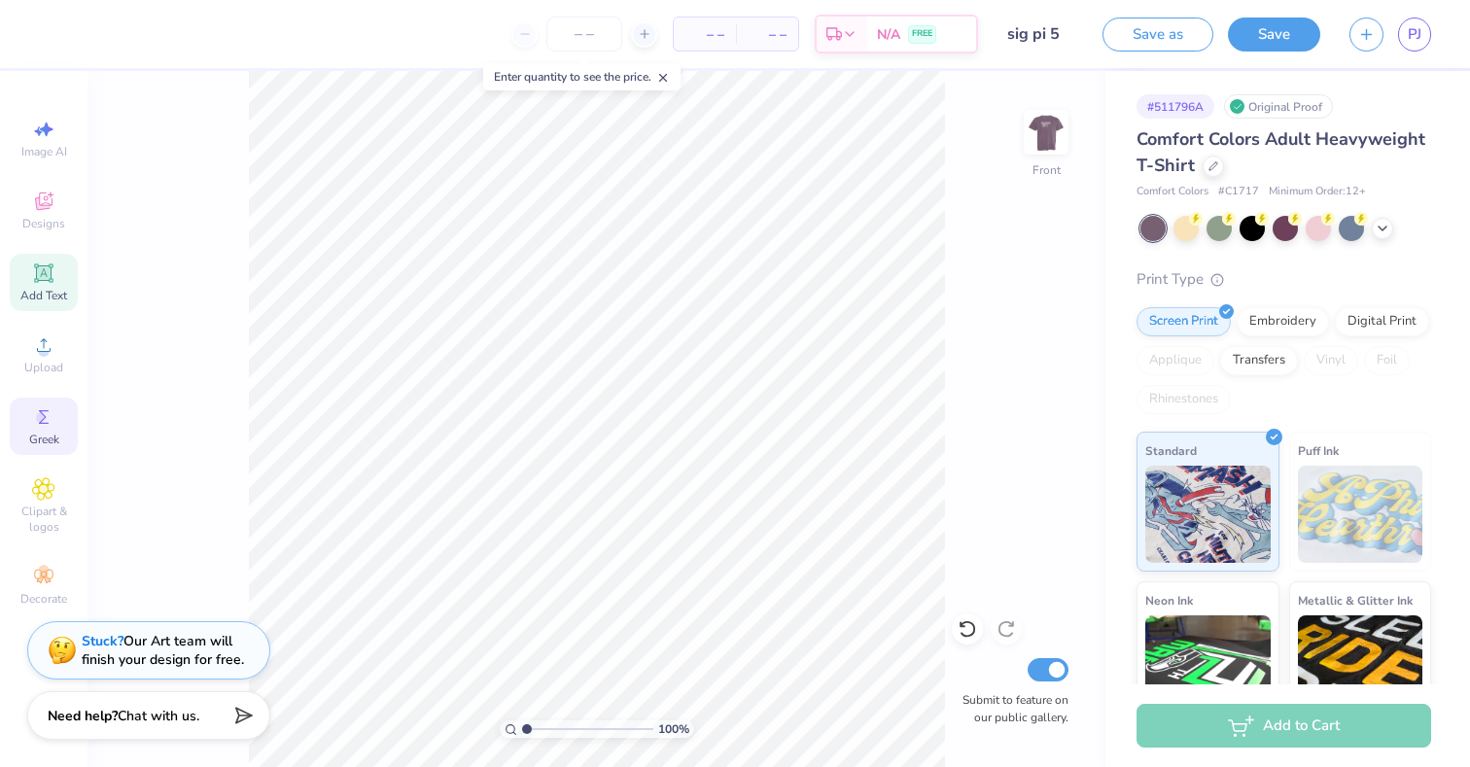
click at [53, 452] on div "Greek" at bounding box center [44, 426] width 68 height 57
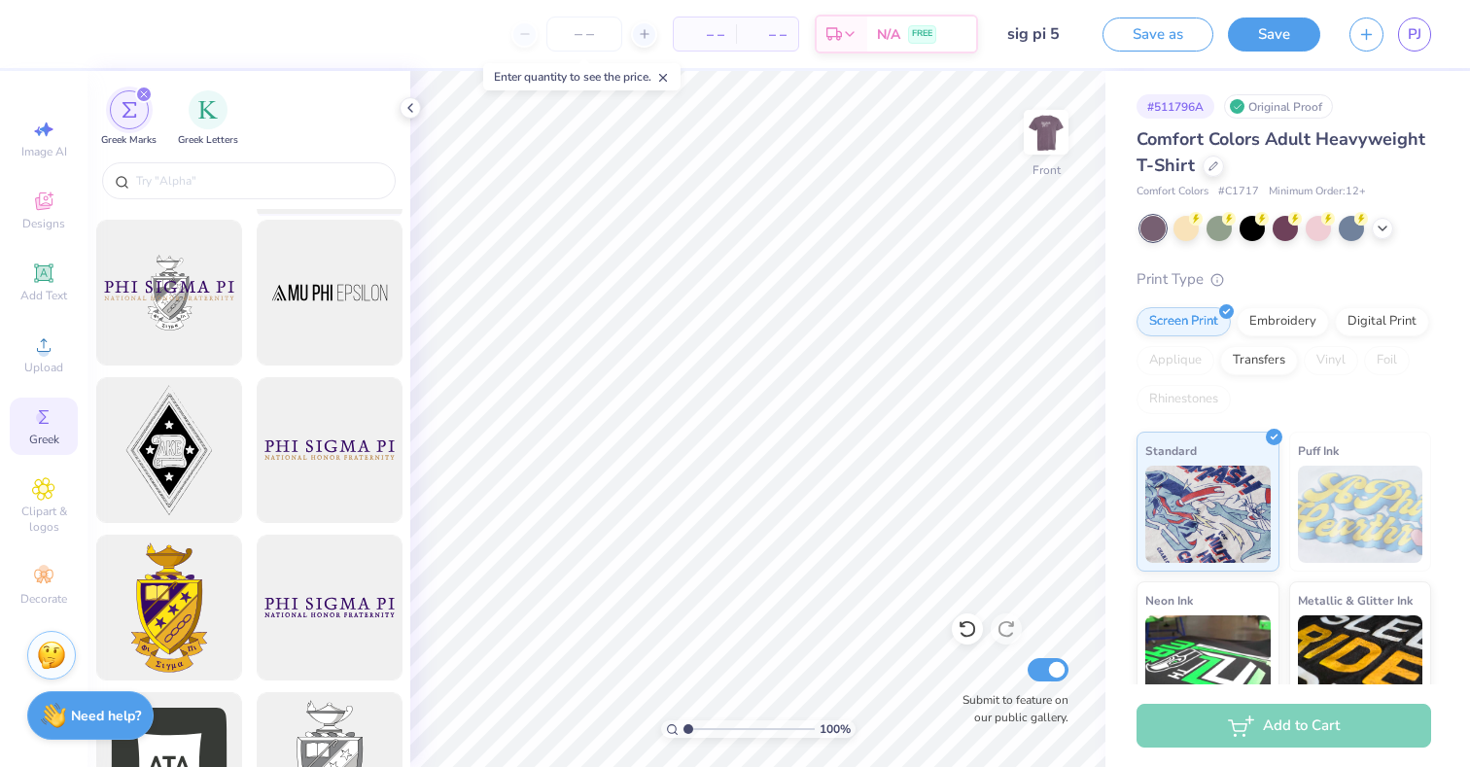
scroll to position [366, 0]
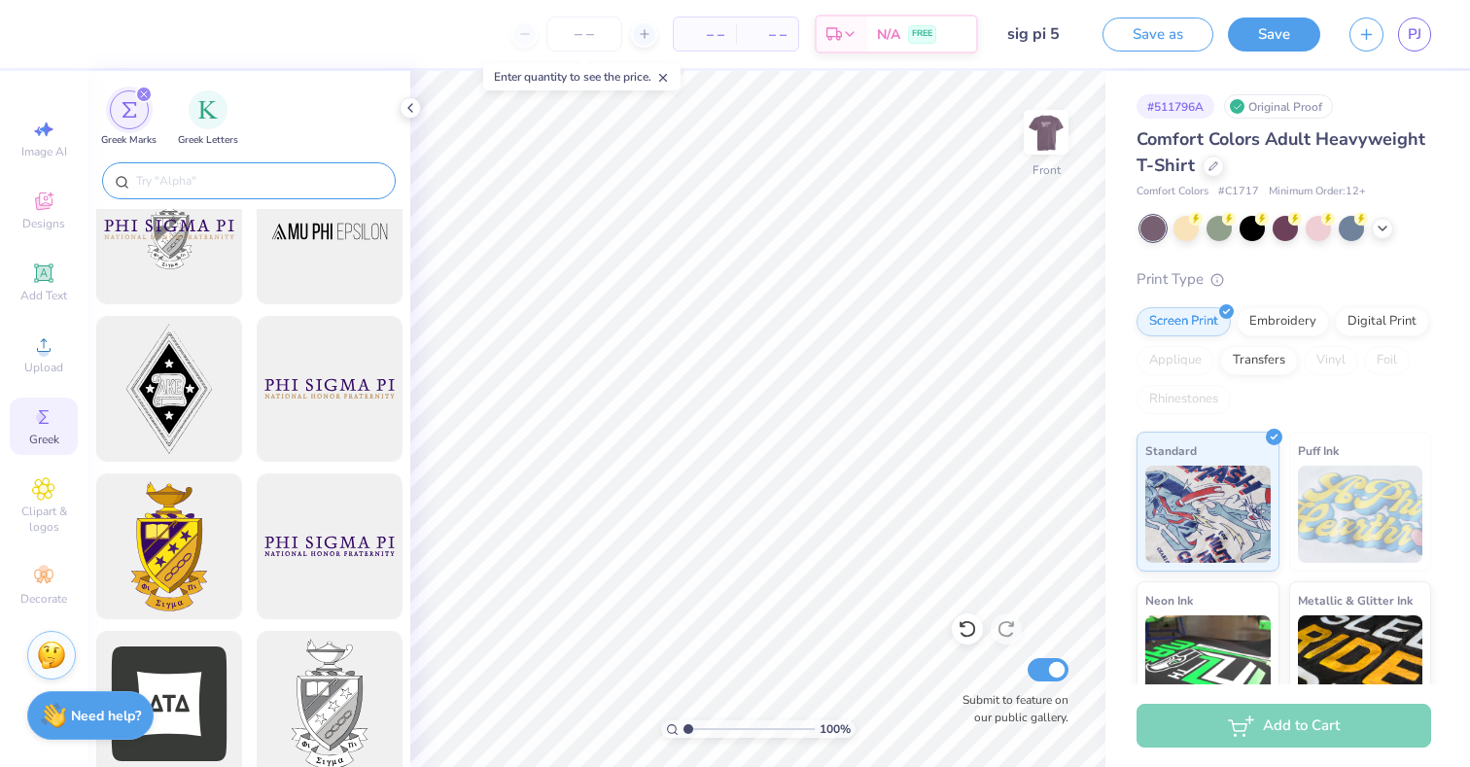
click at [306, 180] on input "text" at bounding box center [258, 180] width 249 height 19
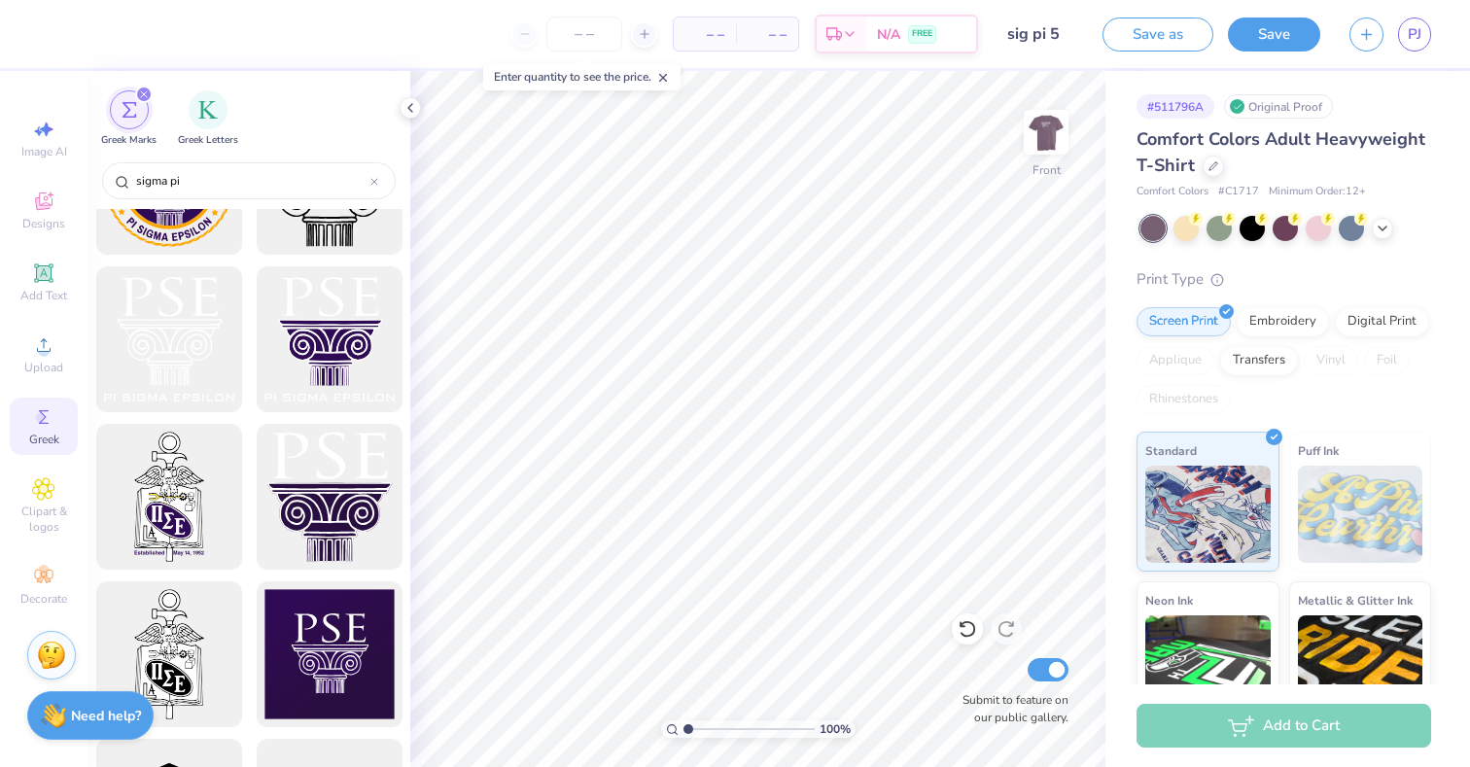
scroll to position [4324, 0]
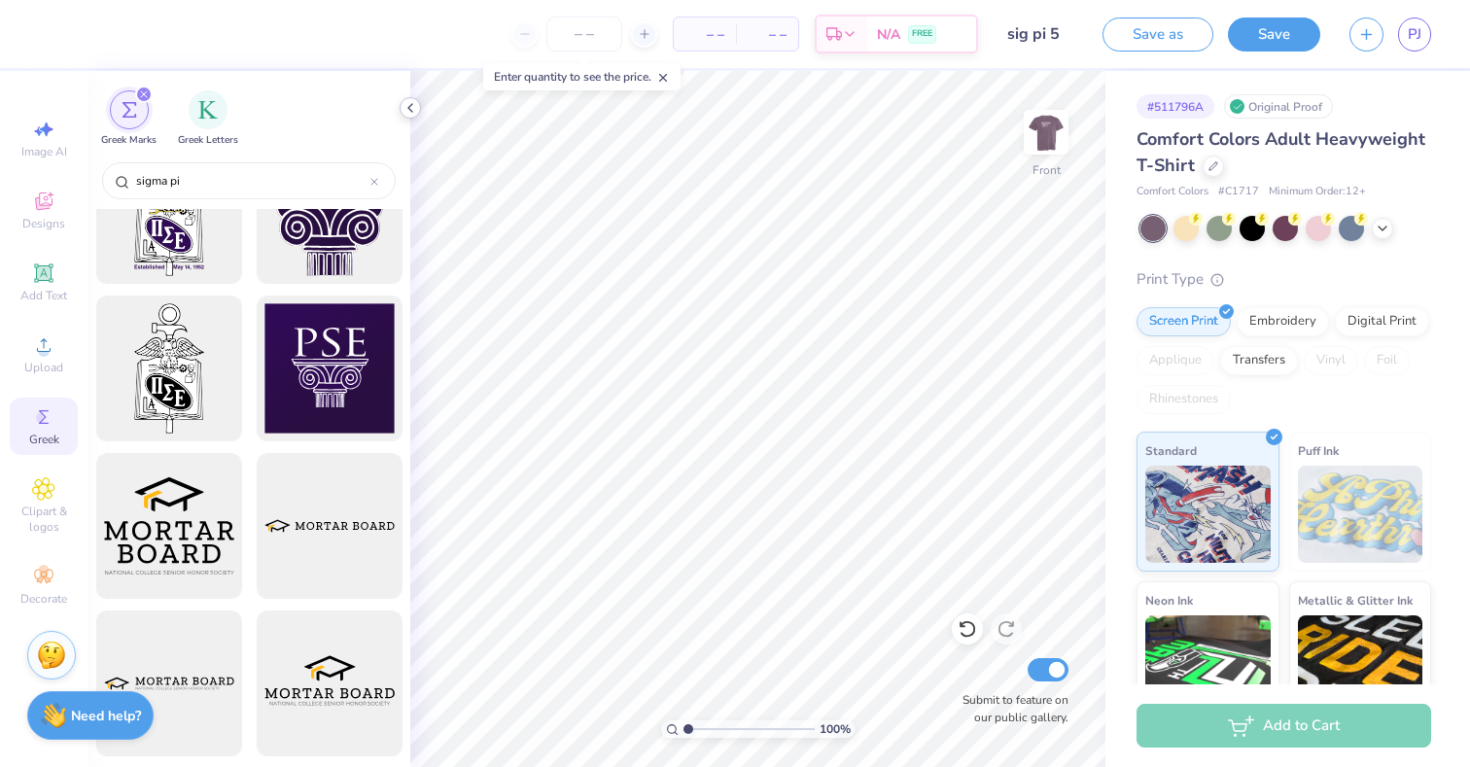
type input "sigma pi"
click at [409, 113] on icon at bounding box center [411, 108] width 16 height 16
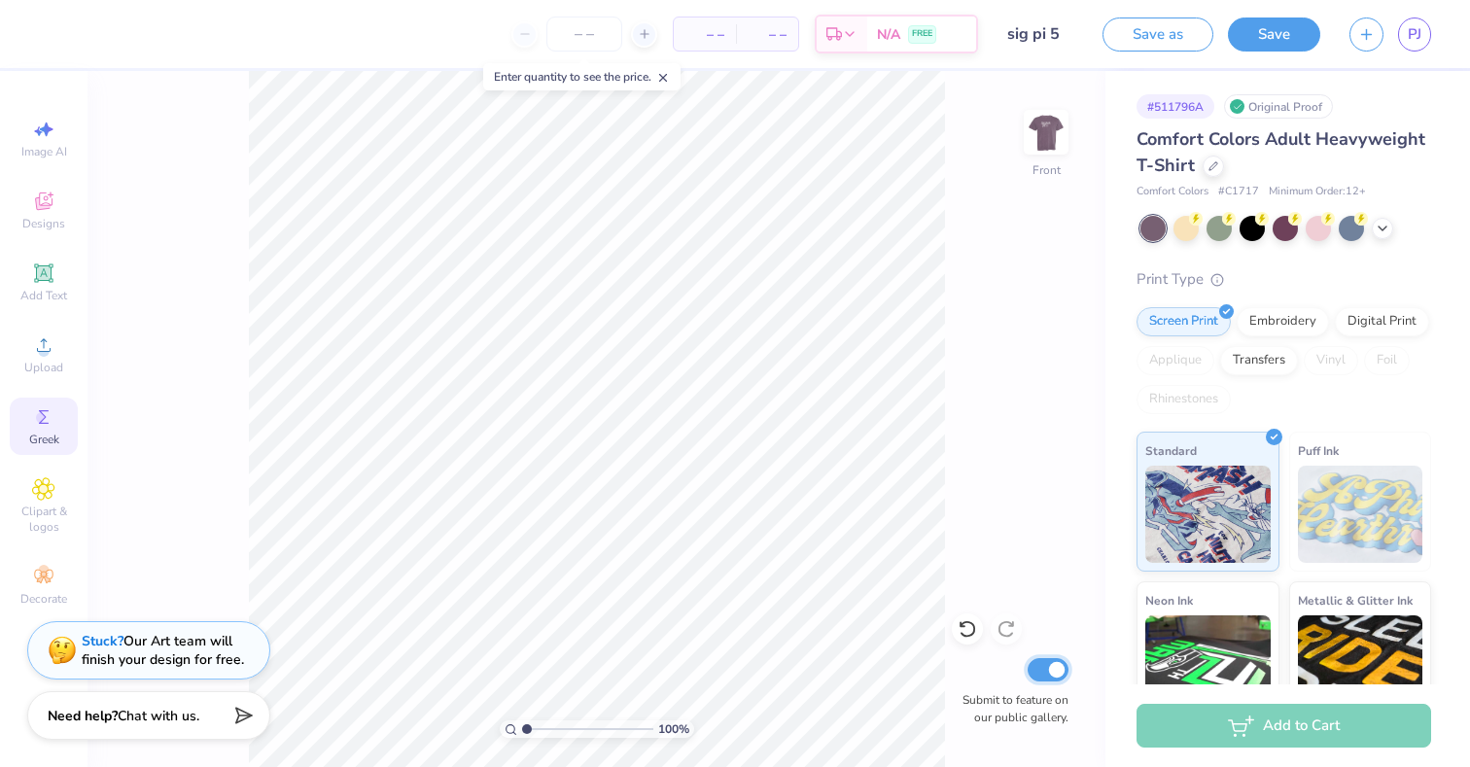
click at [1052, 666] on input "Submit to feature on our public gallery." at bounding box center [1048, 669] width 41 height 23
checkbox input "false"
click at [1043, 129] on img at bounding box center [1046, 132] width 78 height 78
click at [1045, 141] on img at bounding box center [1046, 132] width 78 height 78
click at [1415, 41] on span "PJ" at bounding box center [1415, 34] width 14 height 22
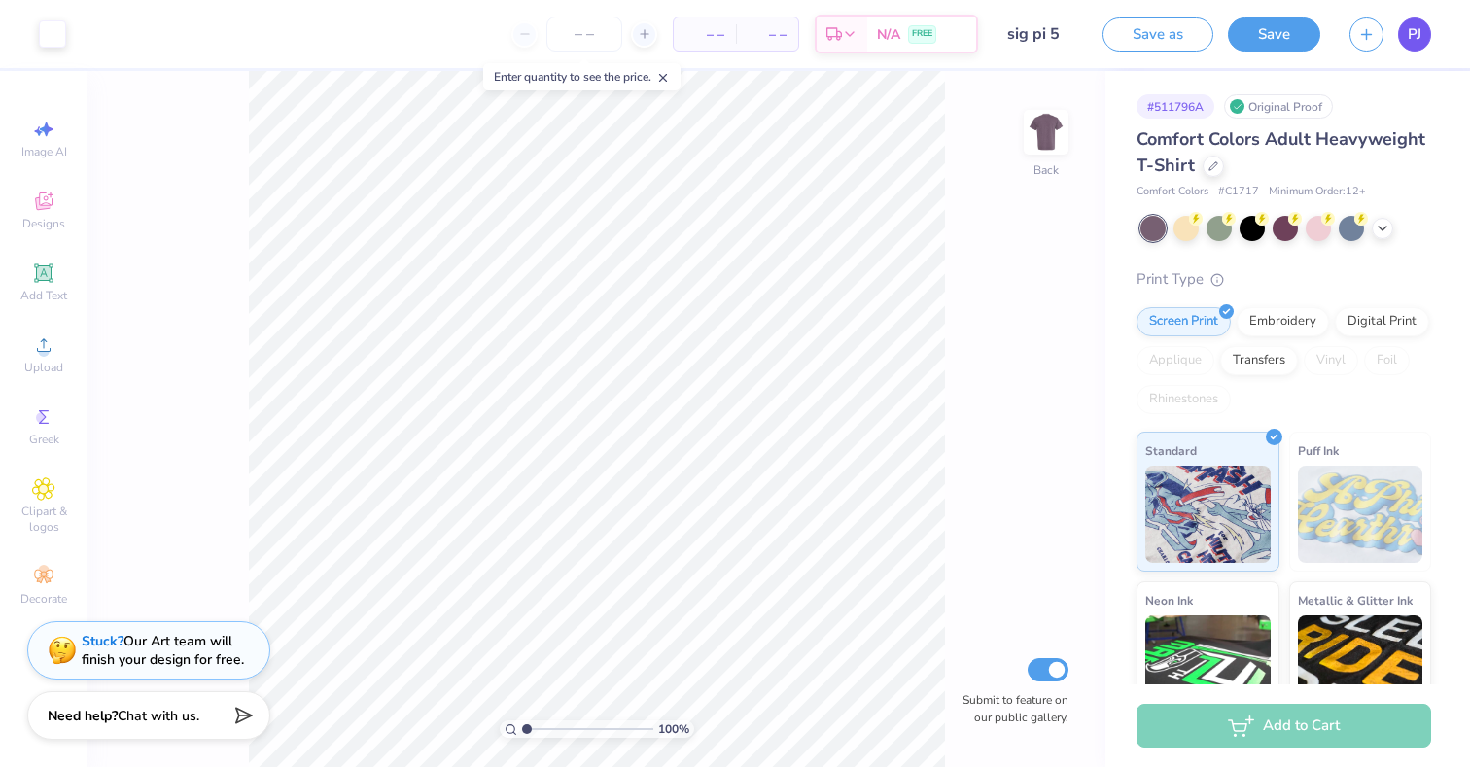
click at [1402, 41] on link "PJ" at bounding box center [1414, 35] width 33 height 34
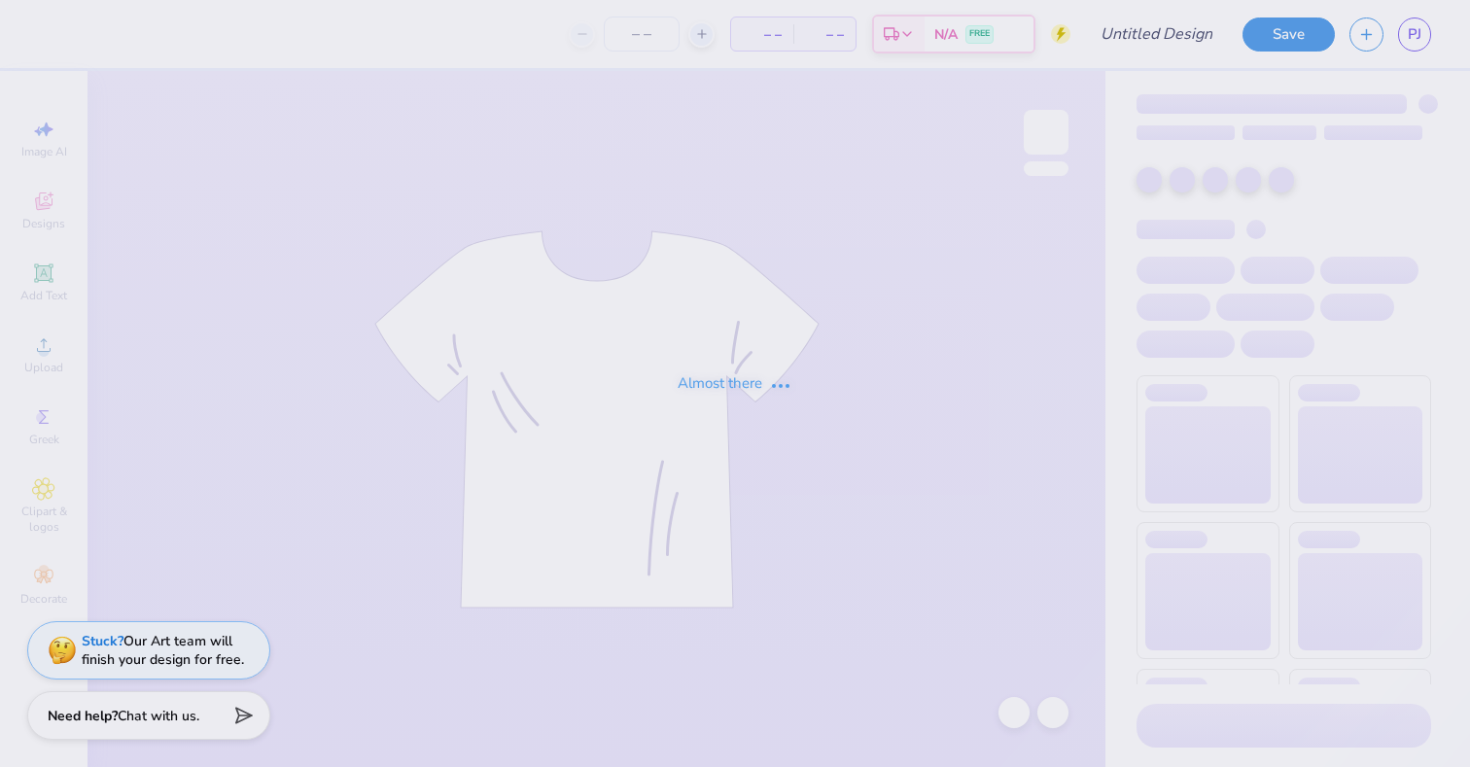
type input "sig pi 5"
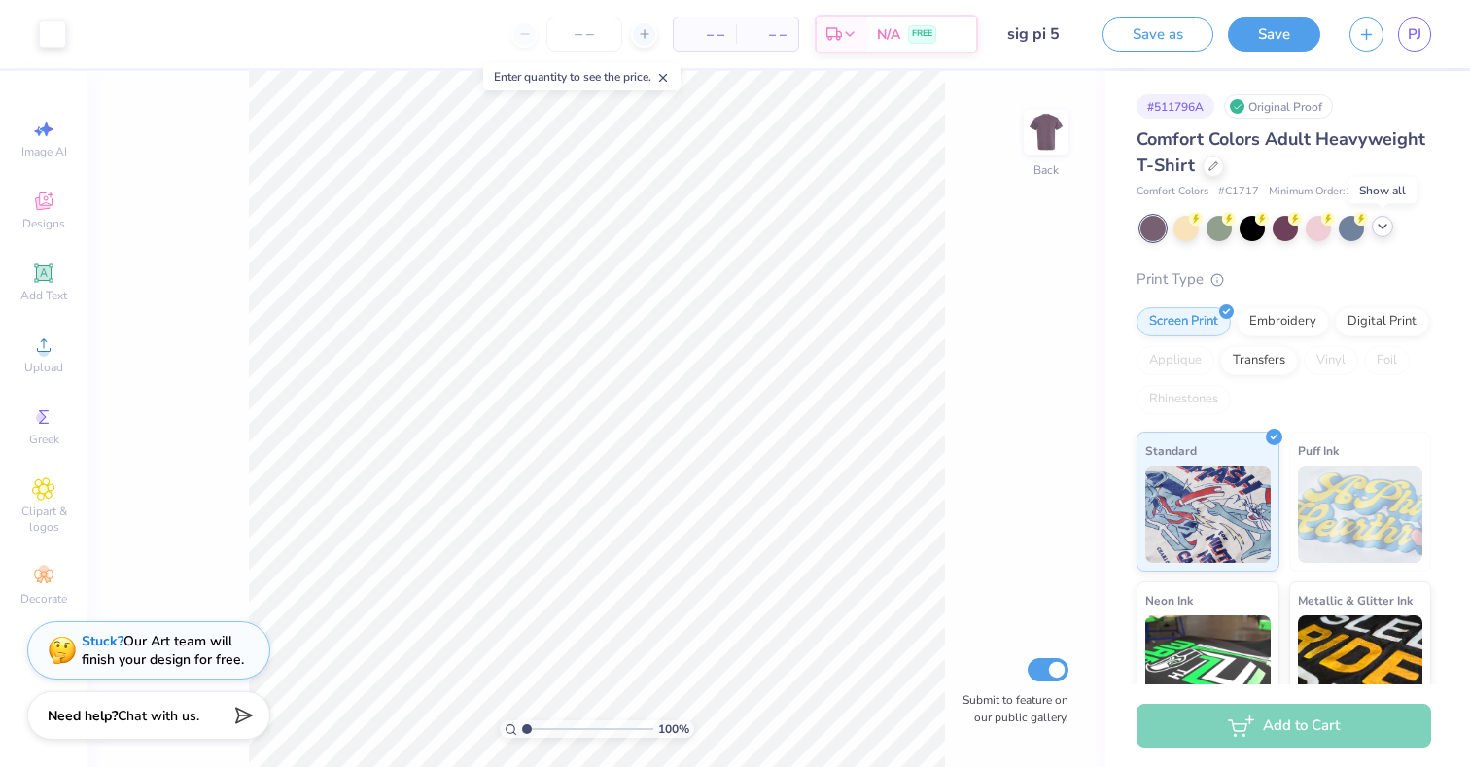
click at [1391, 222] on div at bounding box center [1382, 226] width 21 height 21
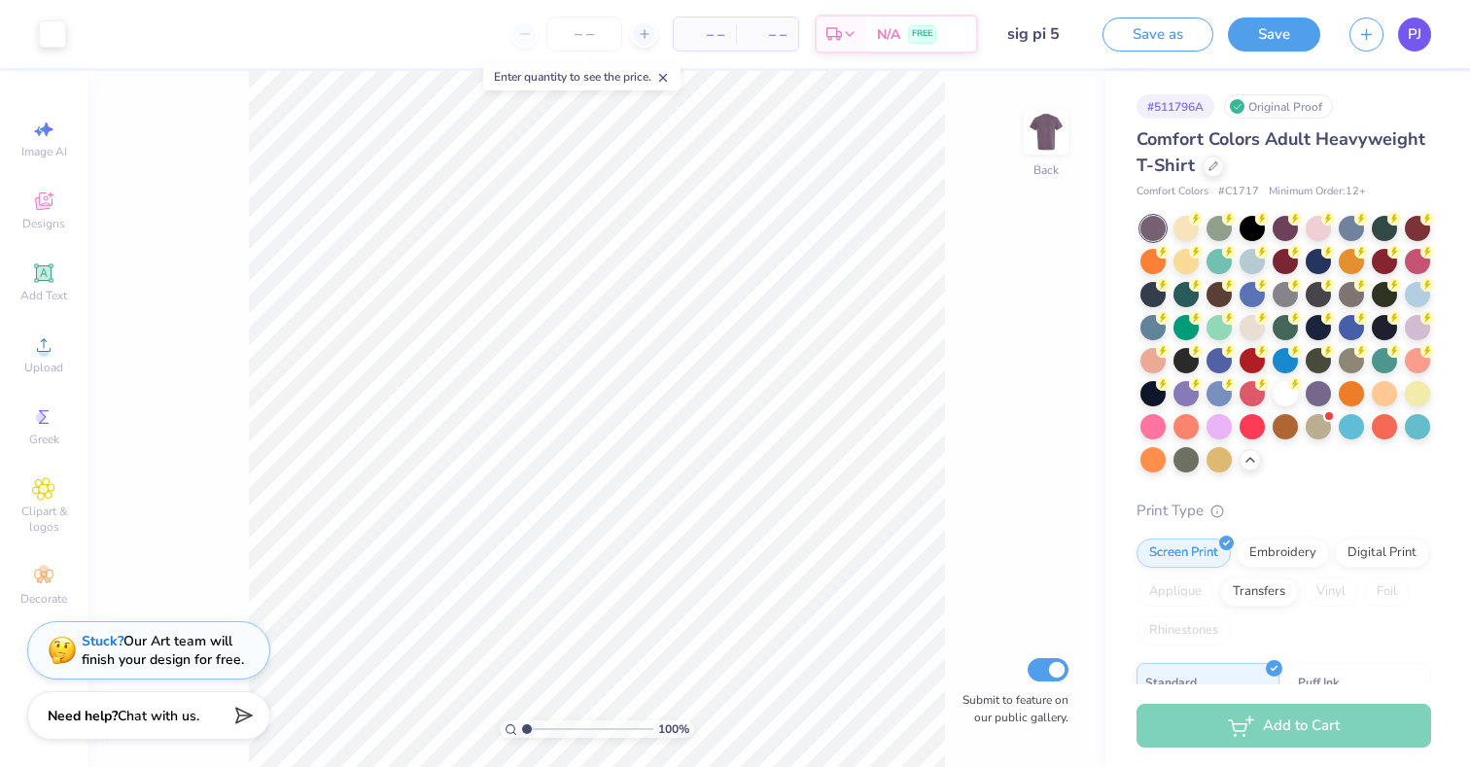
click at [1406, 37] on link "PJ" at bounding box center [1414, 35] width 33 height 34
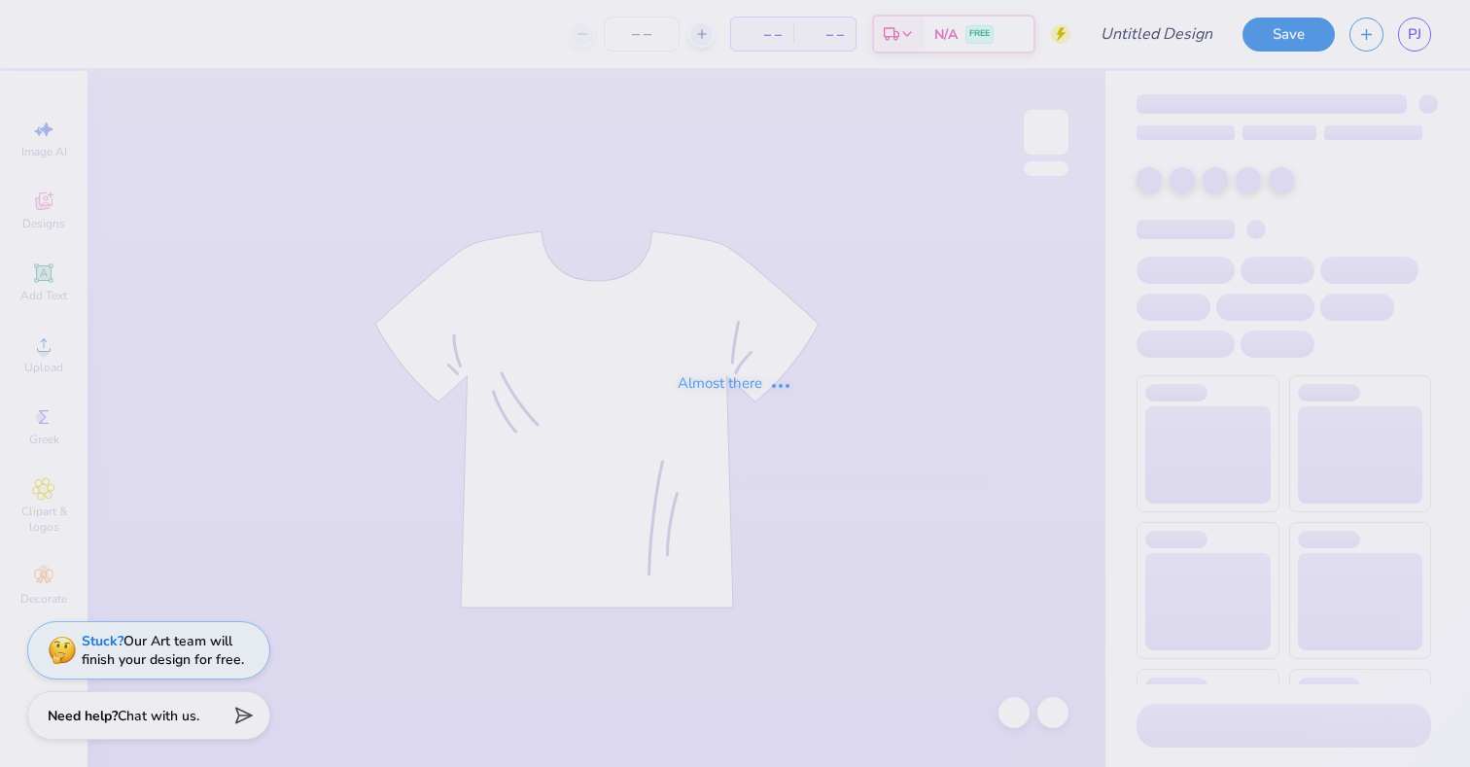
type input "sig pi 5"
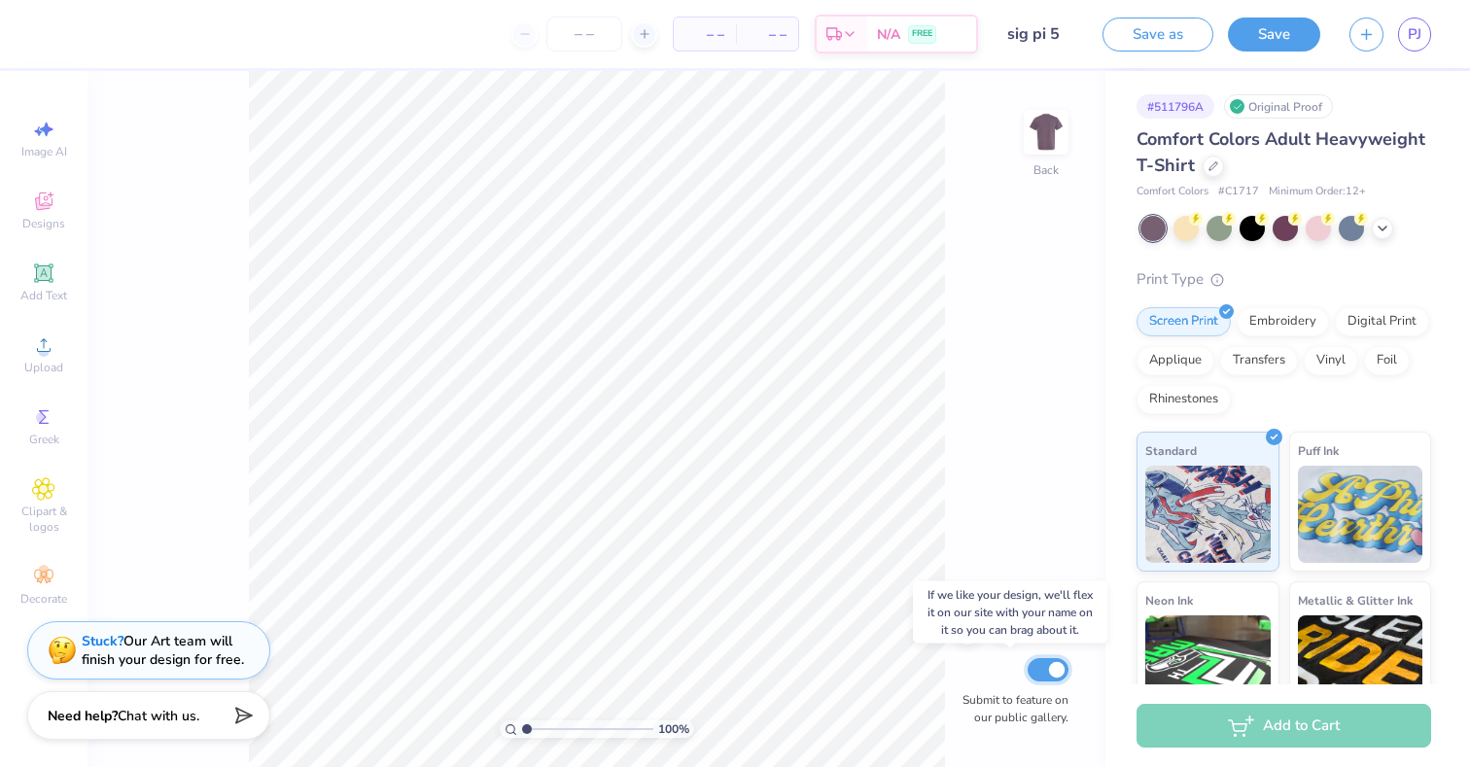
click at [1045, 670] on input "Submit to feature on our public gallery." at bounding box center [1048, 669] width 41 height 23
checkbox input "false"
click at [1250, 52] on div "Save as Save PJ" at bounding box center [1287, 34] width 368 height 68
click at [1250, 34] on button "Save" at bounding box center [1274, 32] width 92 height 34
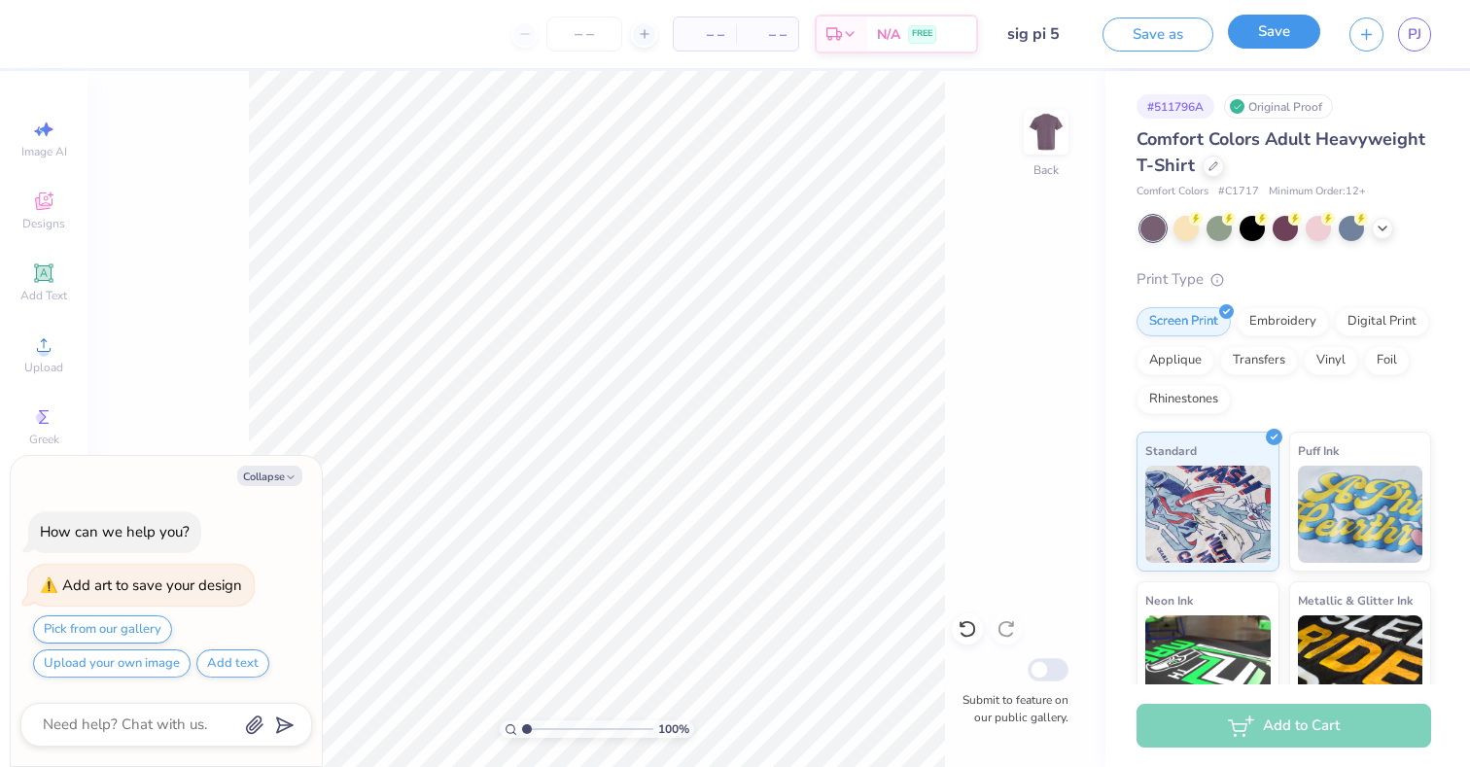
click at [1261, 38] on button "Save" at bounding box center [1274, 32] width 92 height 34
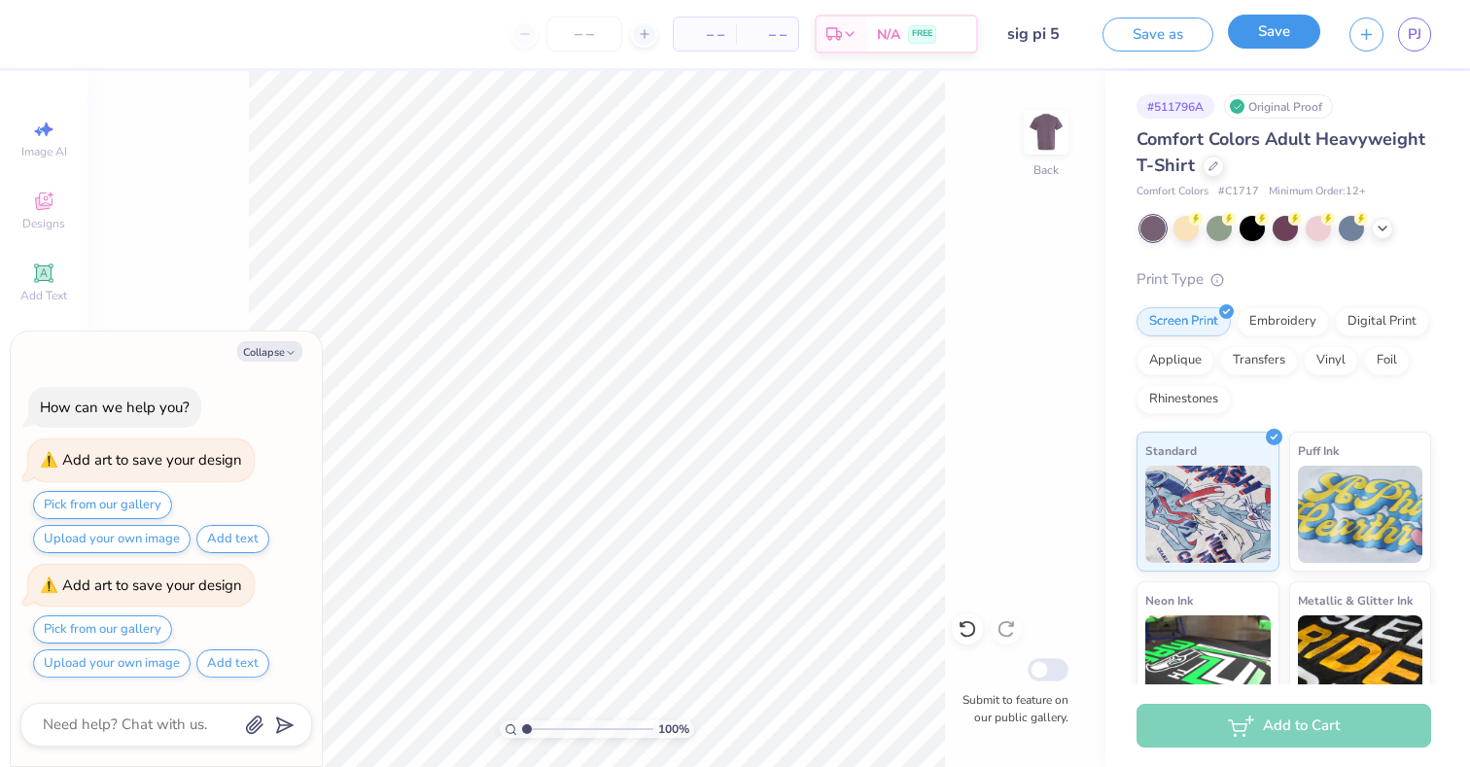
click at [1261, 38] on button "Save" at bounding box center [1274, 32] width 92 height 34
type textarea "x"
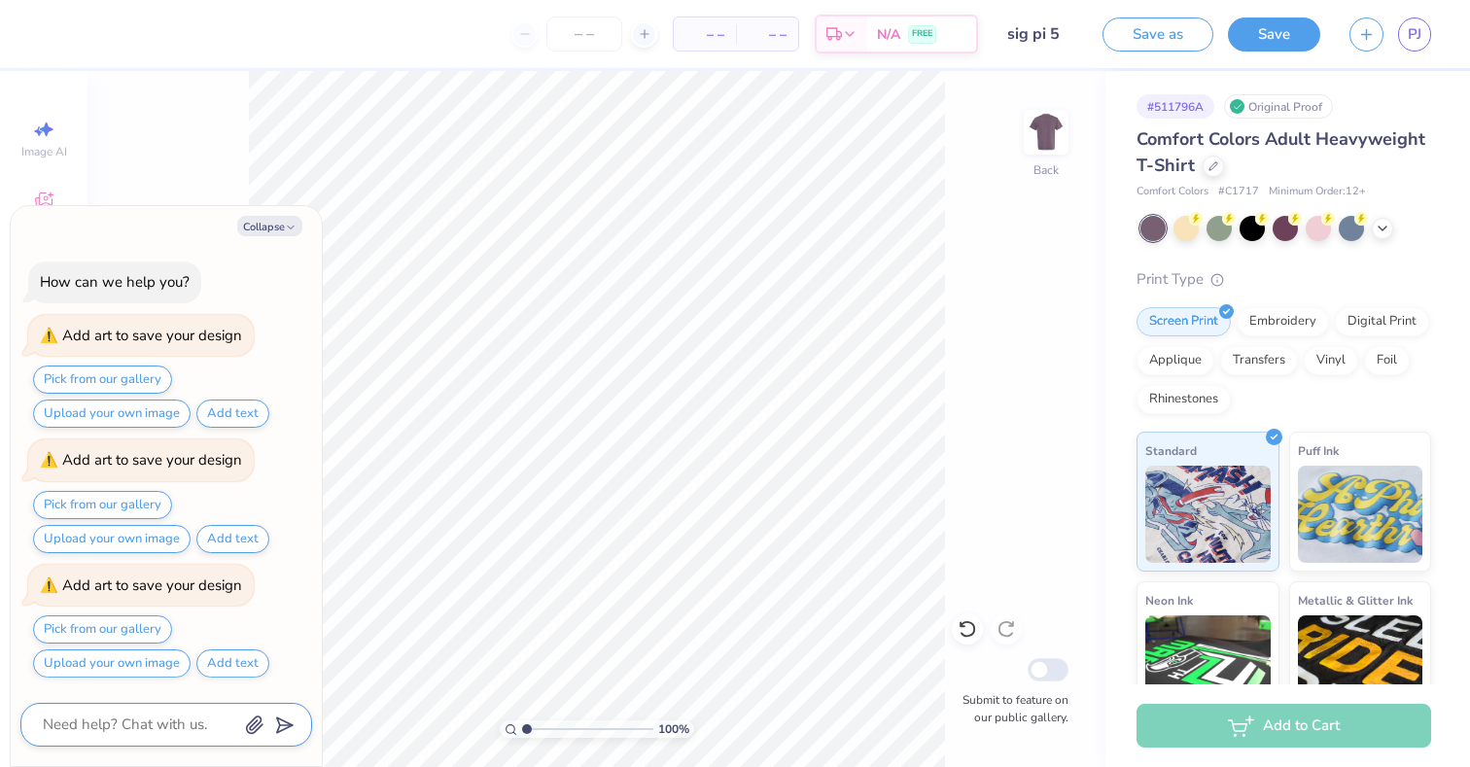
type textarea "d"
type textarea "x"
type textarea "de"
type textarea "x"
type textarea "del"
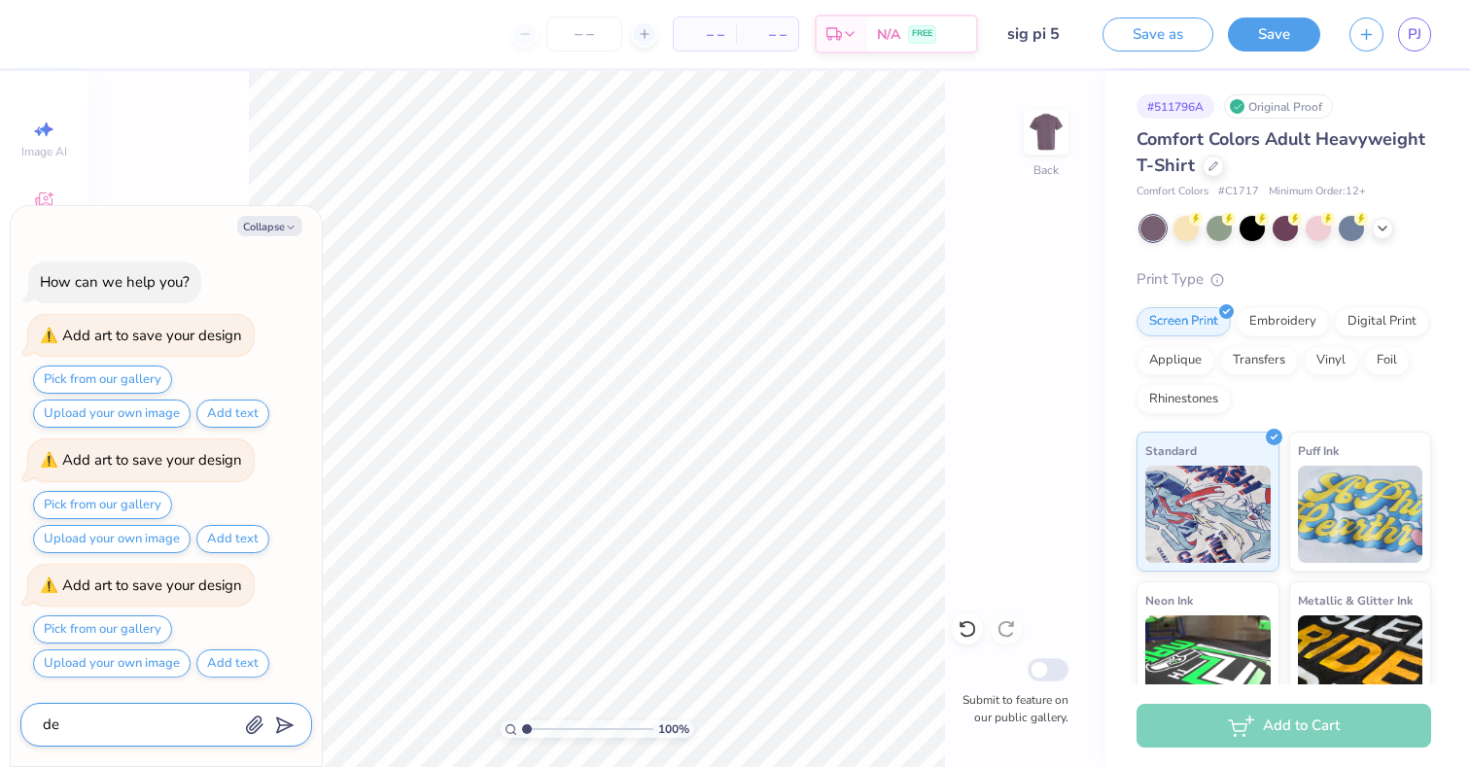
type textarea "x"
type textarea "dele"
type textarea "x"
type textarea "delet"
type textarea "x"
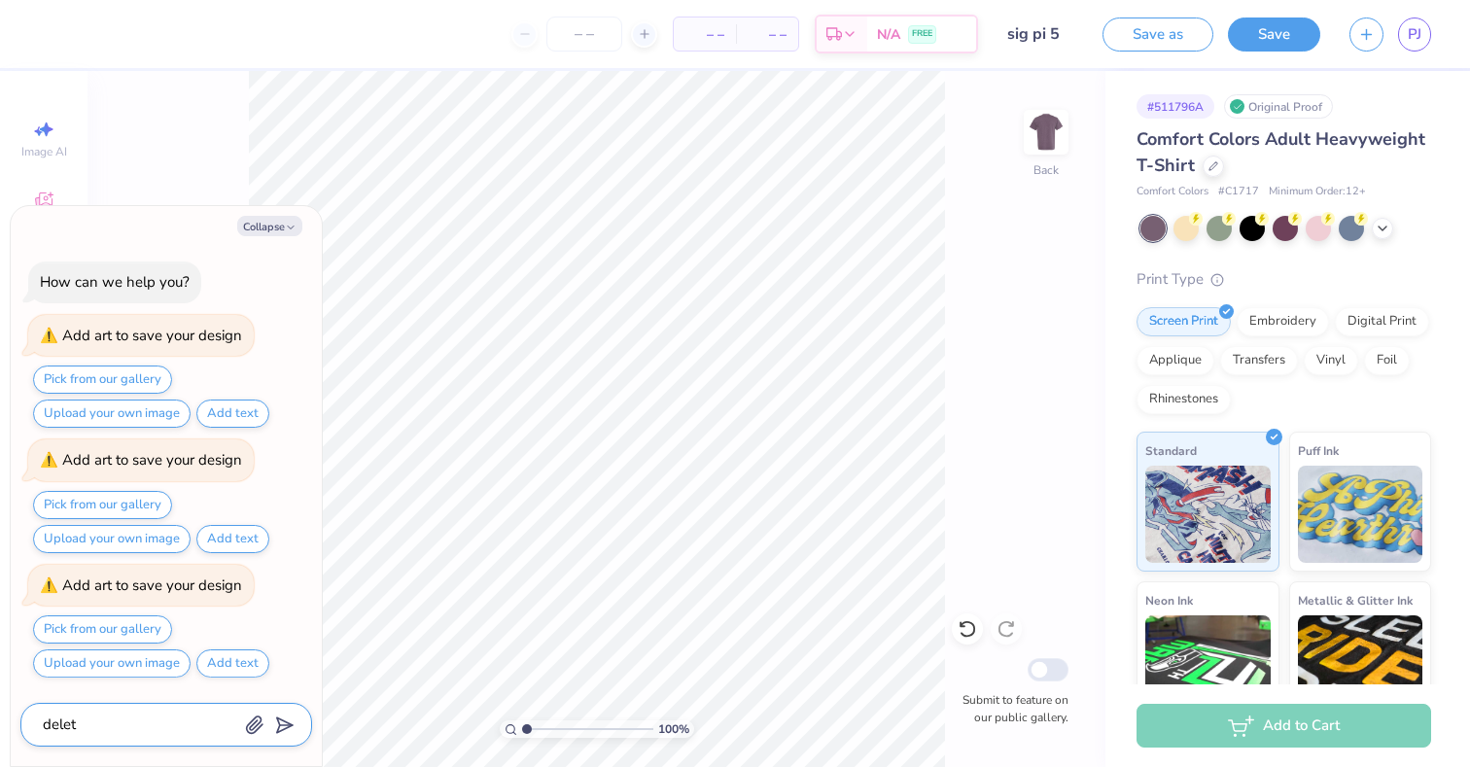
type textarea "delete"
type textarea "x"
type textarea "delete"
type textarea "x"
type textarea "delete t"
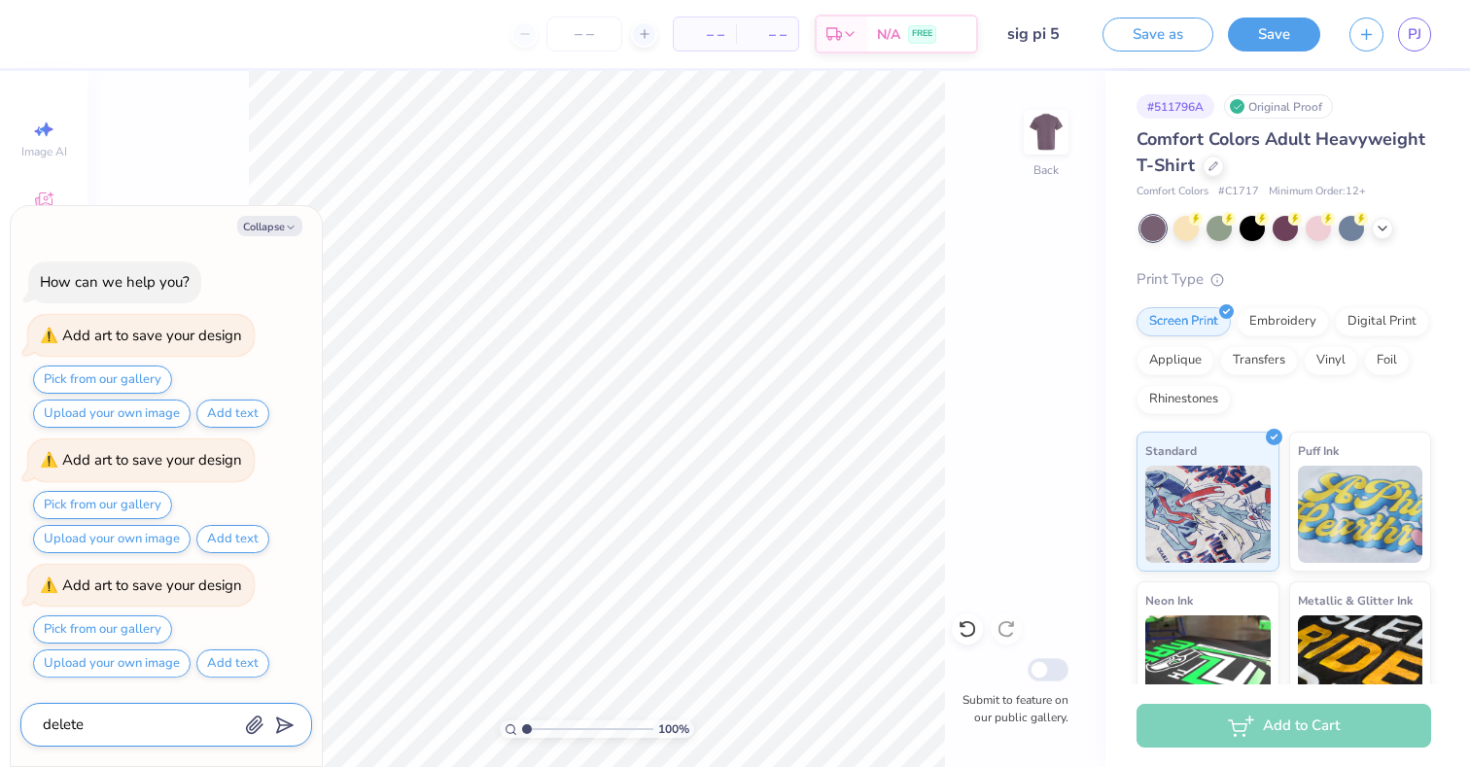
type textarea "x"
type textarea "delete th"
type textarea "x"
type textarea "delete thi"
type textarea "x"
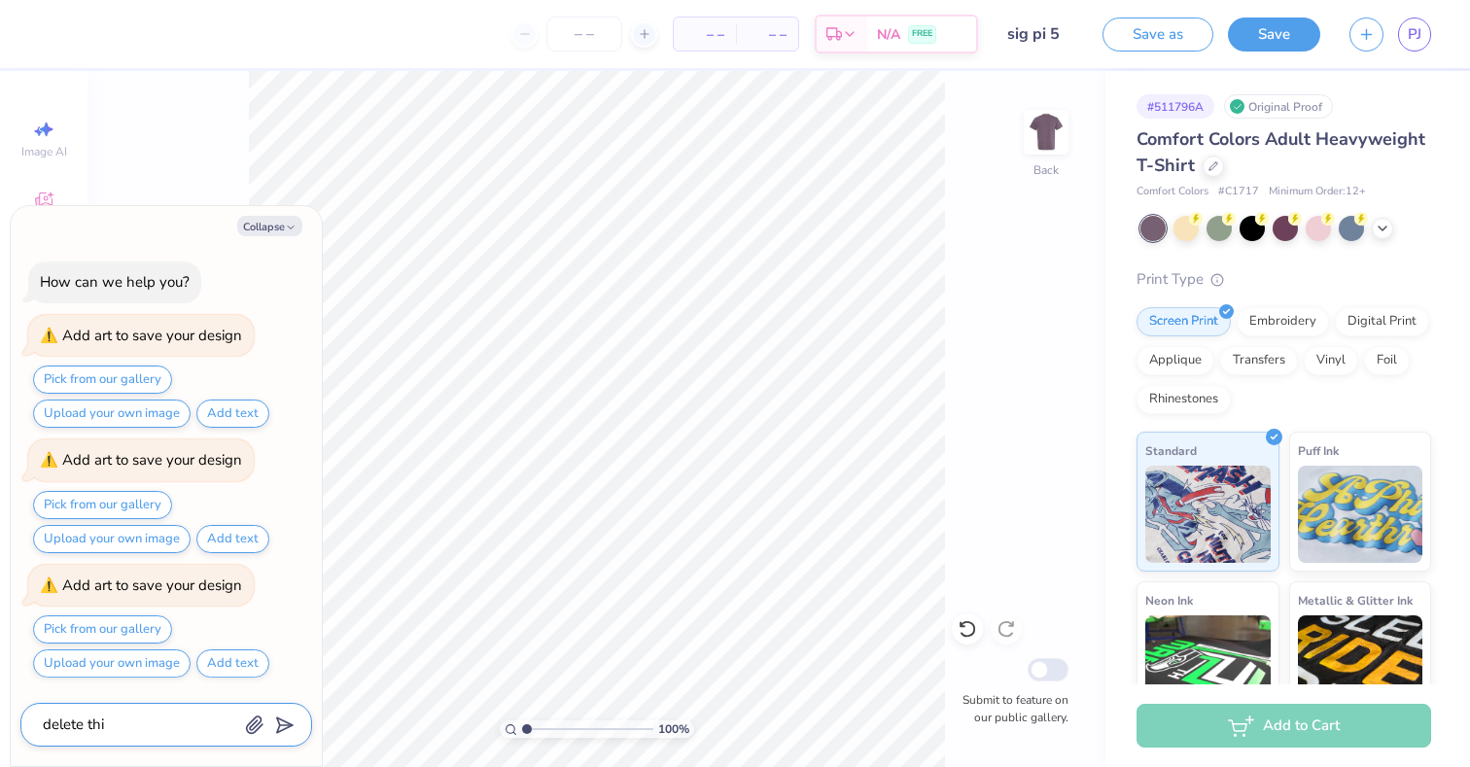
type textarea "delete this"
type textarea "x"
type textarea "delete this"
type textarea "x"
type textarea "delete this d"
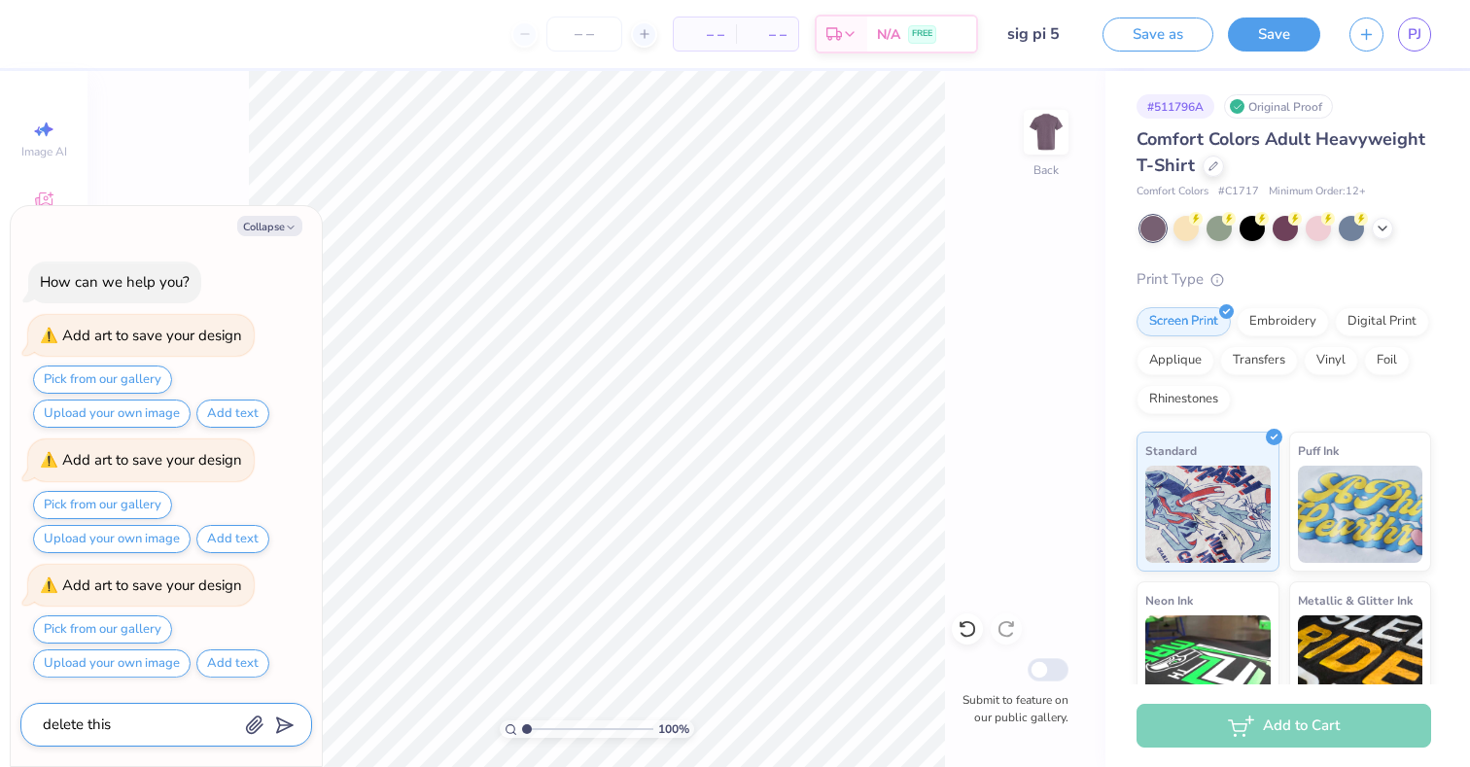
type textarea "x"
type textarea "delete this de"
type textarea "x"
type textarea "delete this des"
type textarea "x"
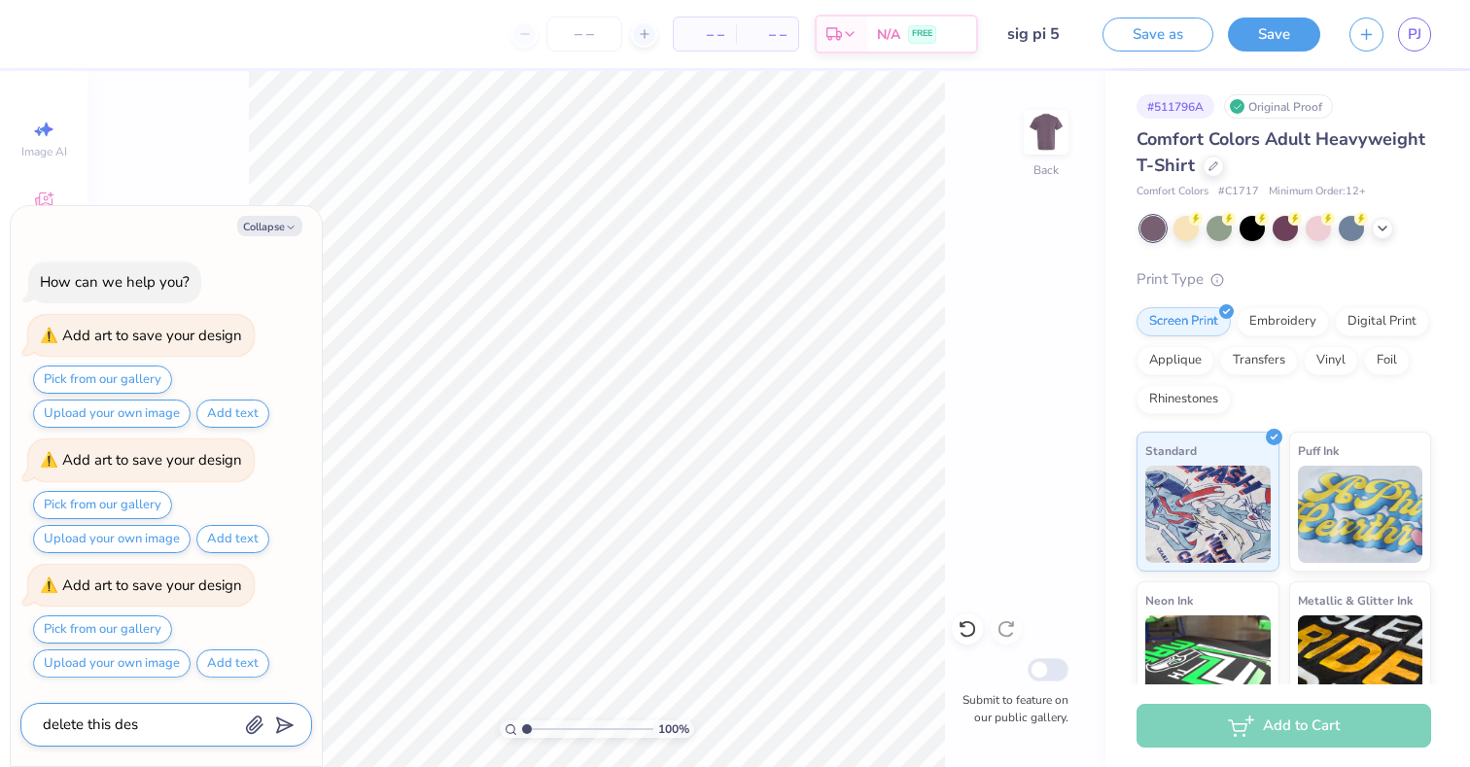
type textarea "delete this desi"
type textarea "x"
type textarea "delete this desig"
type textarea "x"
type textarea "delete this design"
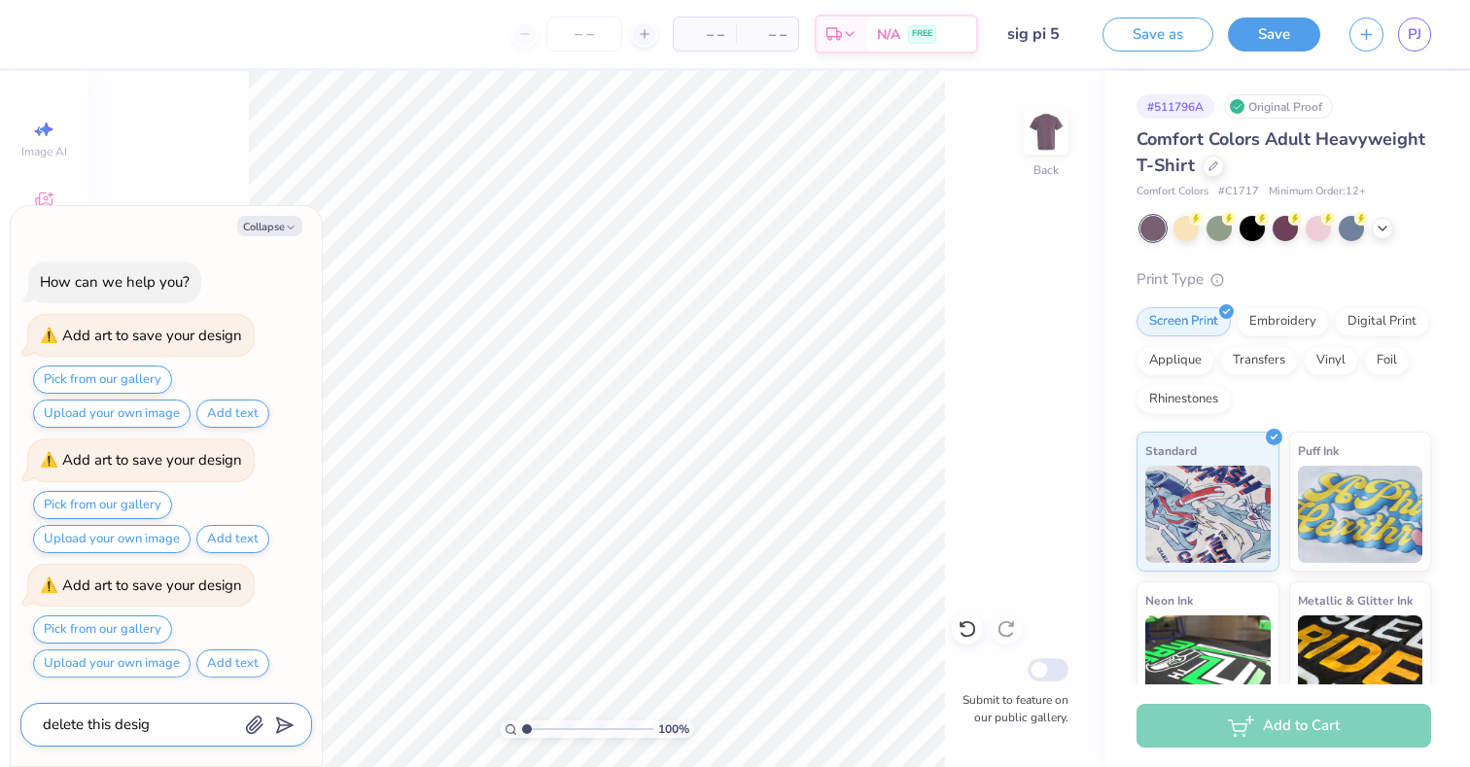
type textarea "x"
type textarea "delete this design"
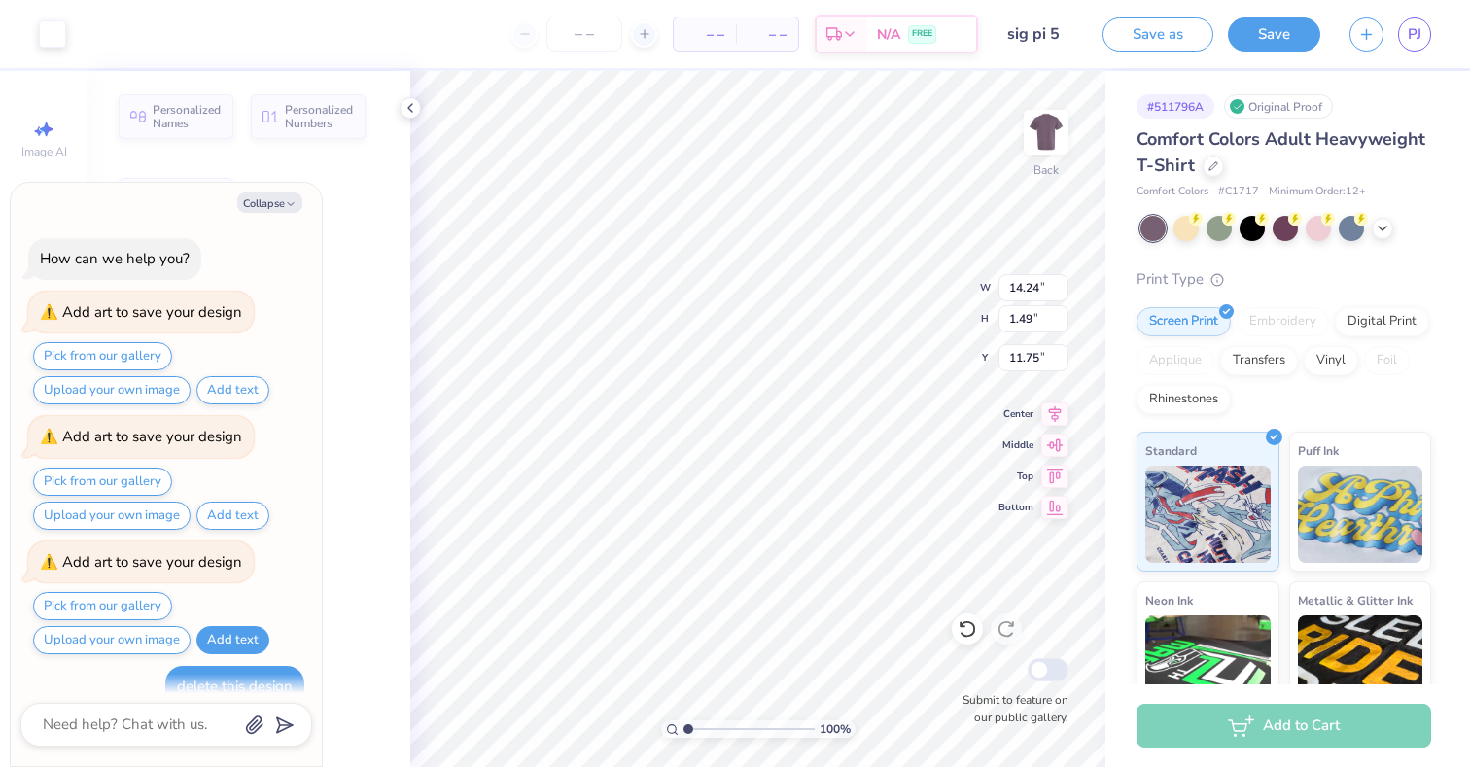
scroll to position [104, 0]
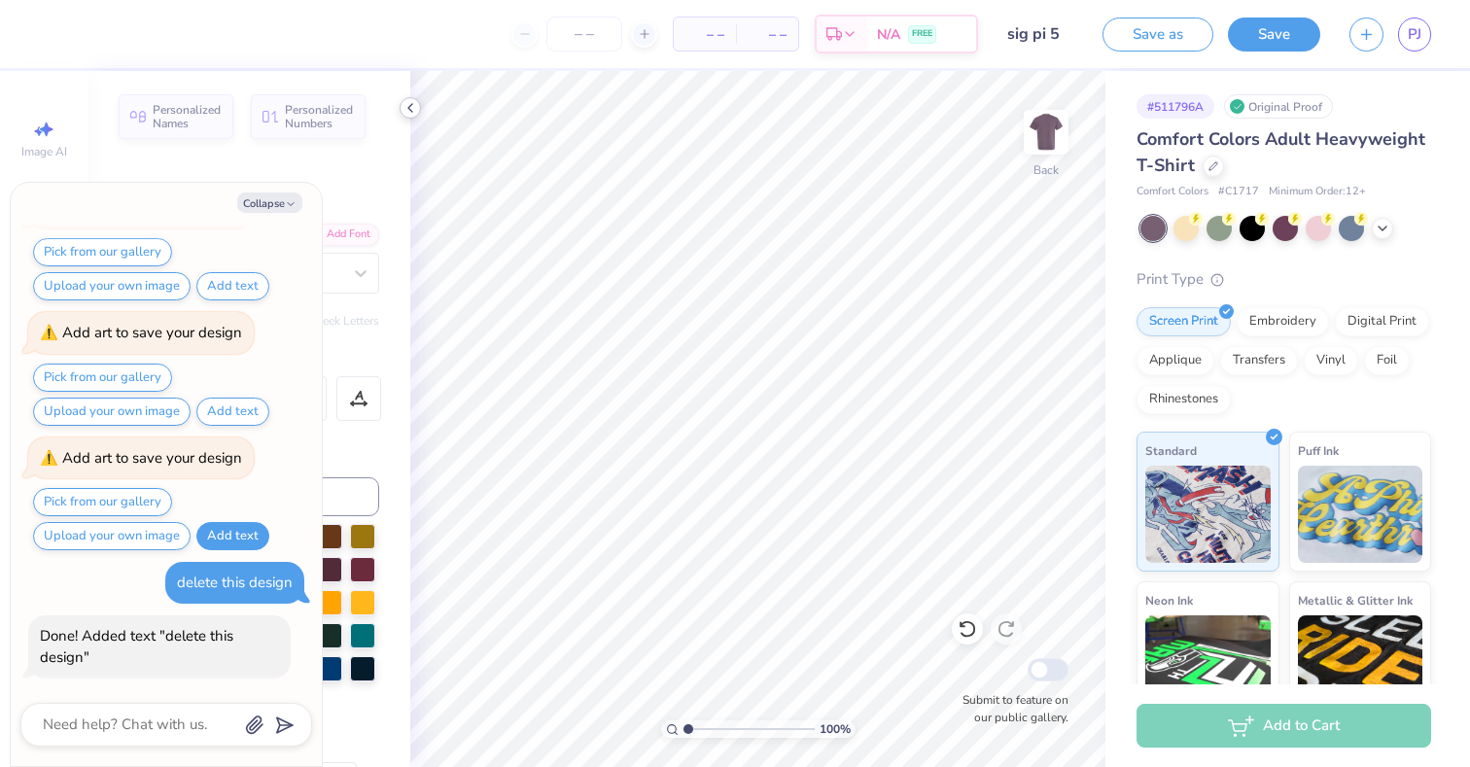
click at [409, 112] on icon at bounding box center [411, 108] width 16 height 16
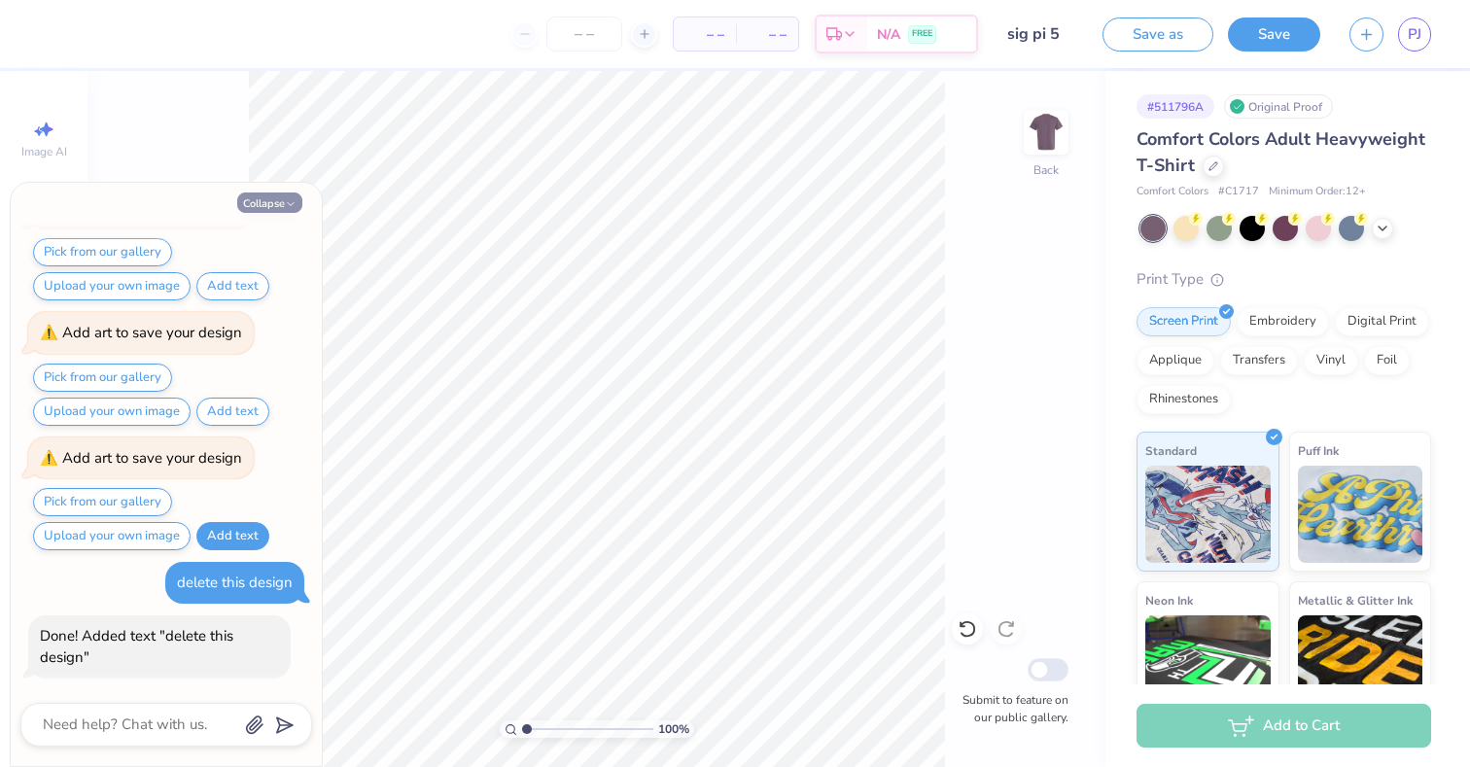
click at [296, 196] on button "Collapse" at bounding box center [269, 203] width 65 height 20
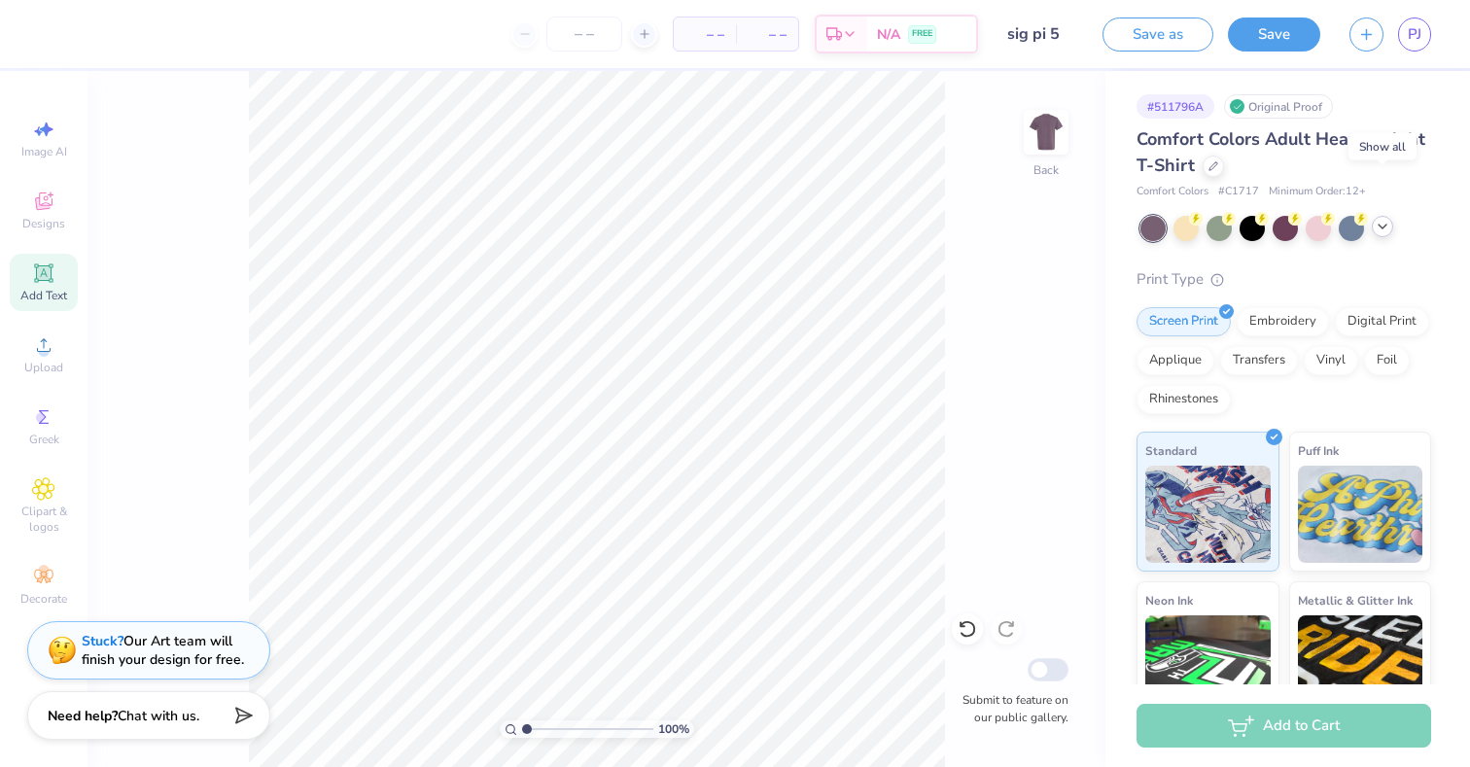
scroll to position [187, 0]
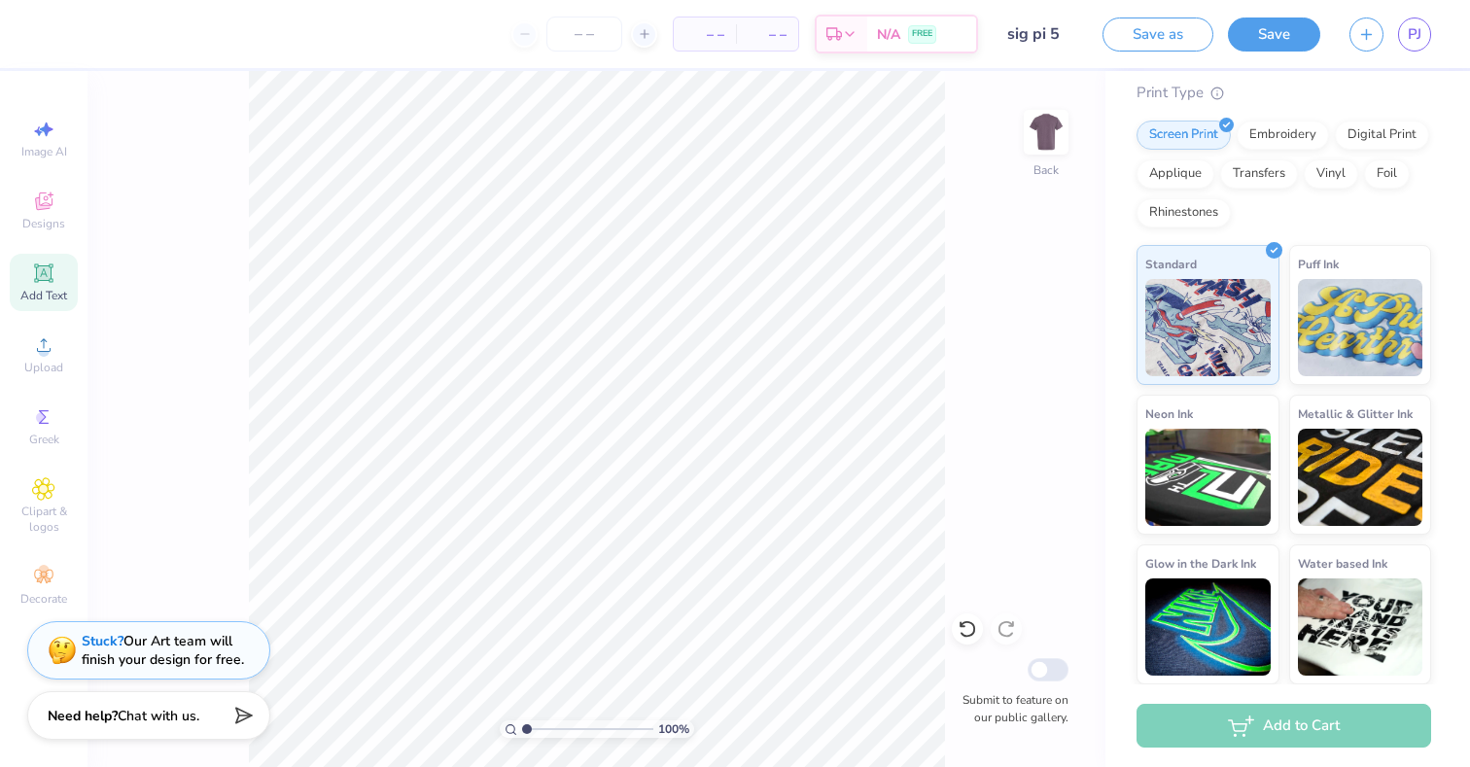
click at [1024, 42] on input "sig pi 5" at bounding box center [1040, 34] width 95 height 39
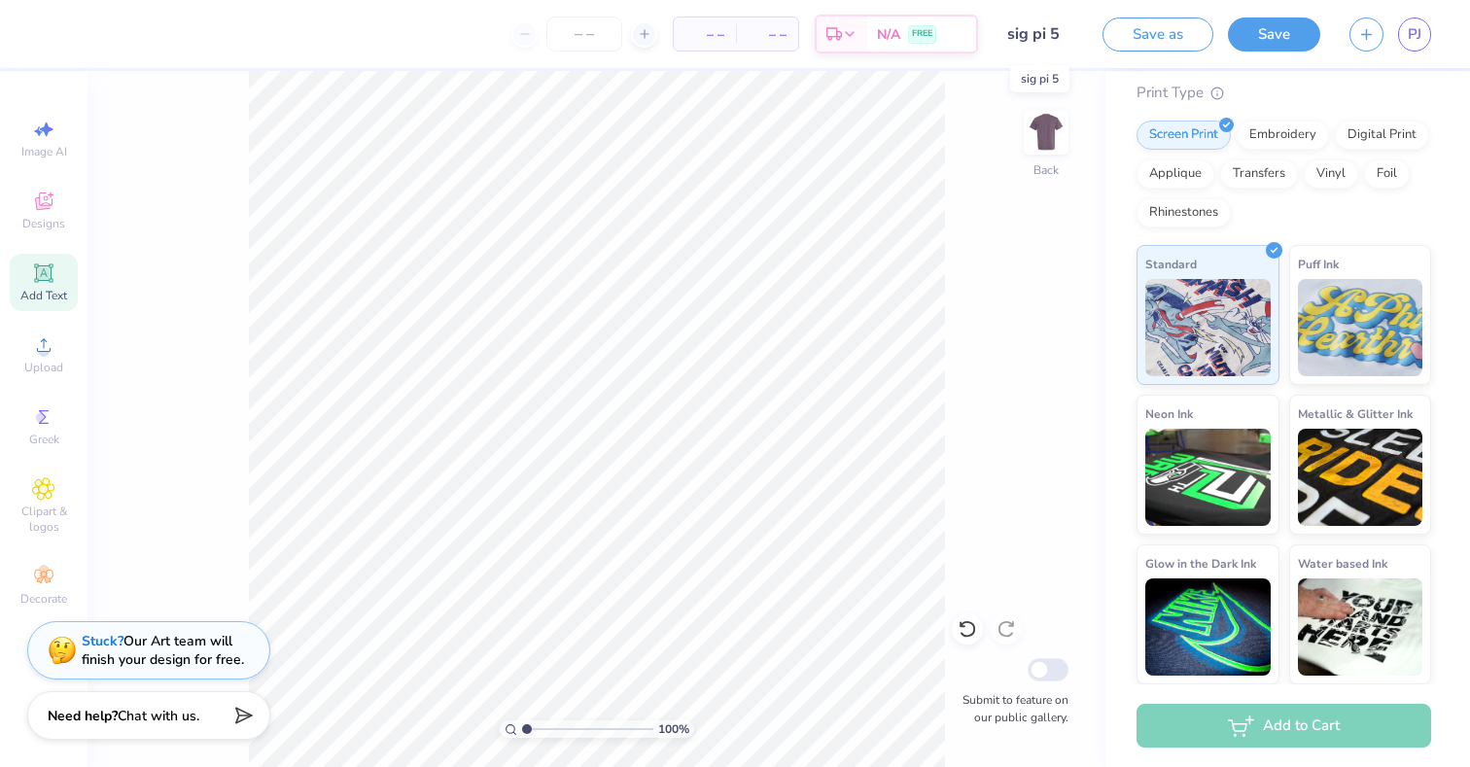
click at [1053, 31] on input "sig pi 5" at bounding box center [1040, 34] width 95 height 39
click at [1326, 21] on div "Save as Save PJ" at bounding box center [1287, 34] width 368 height 68
click at [1319, 23] on div "Save" at bounding box center [1274, 35] width 92 height 34
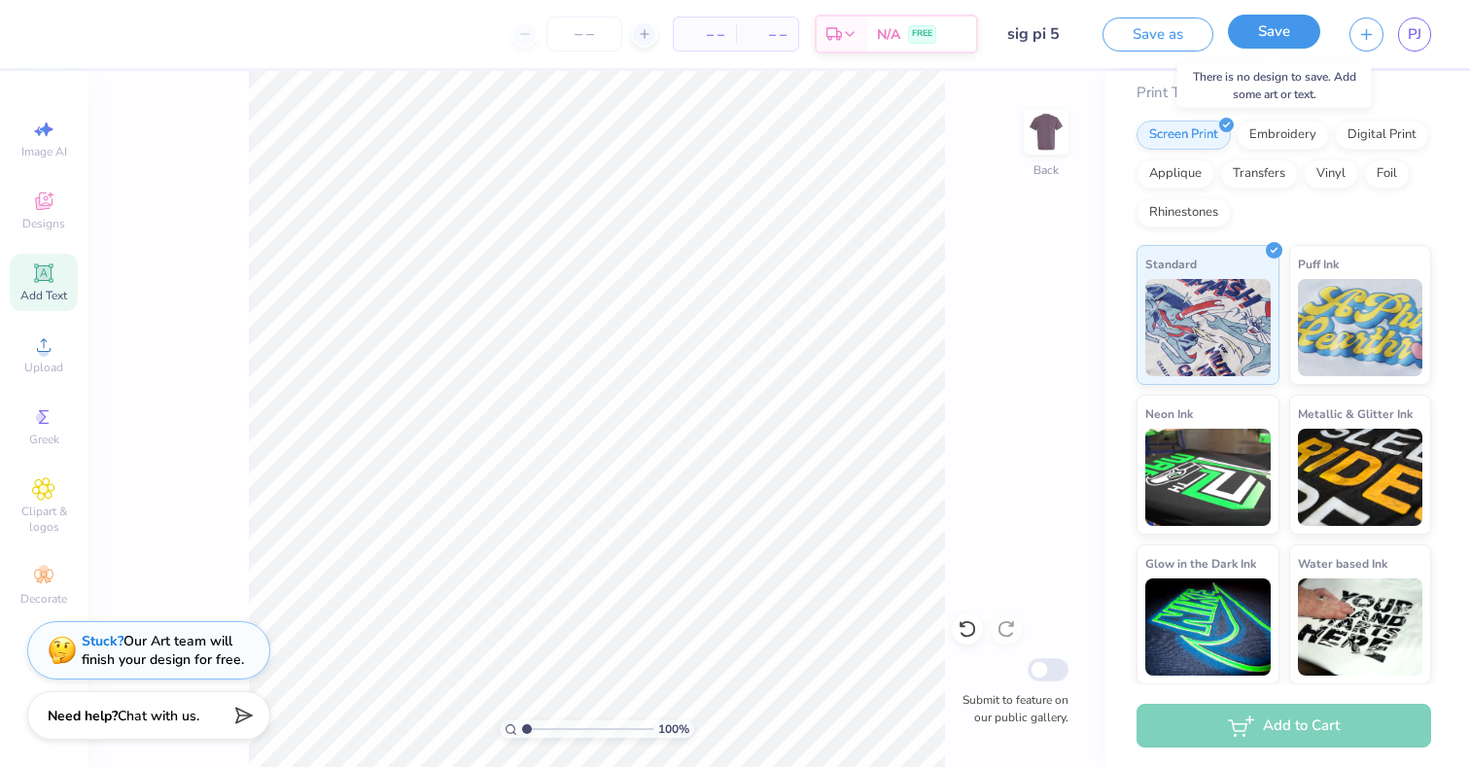
click at [1308, 26] on button "Save" at bounding box center [1274, 32] width 92 height 34
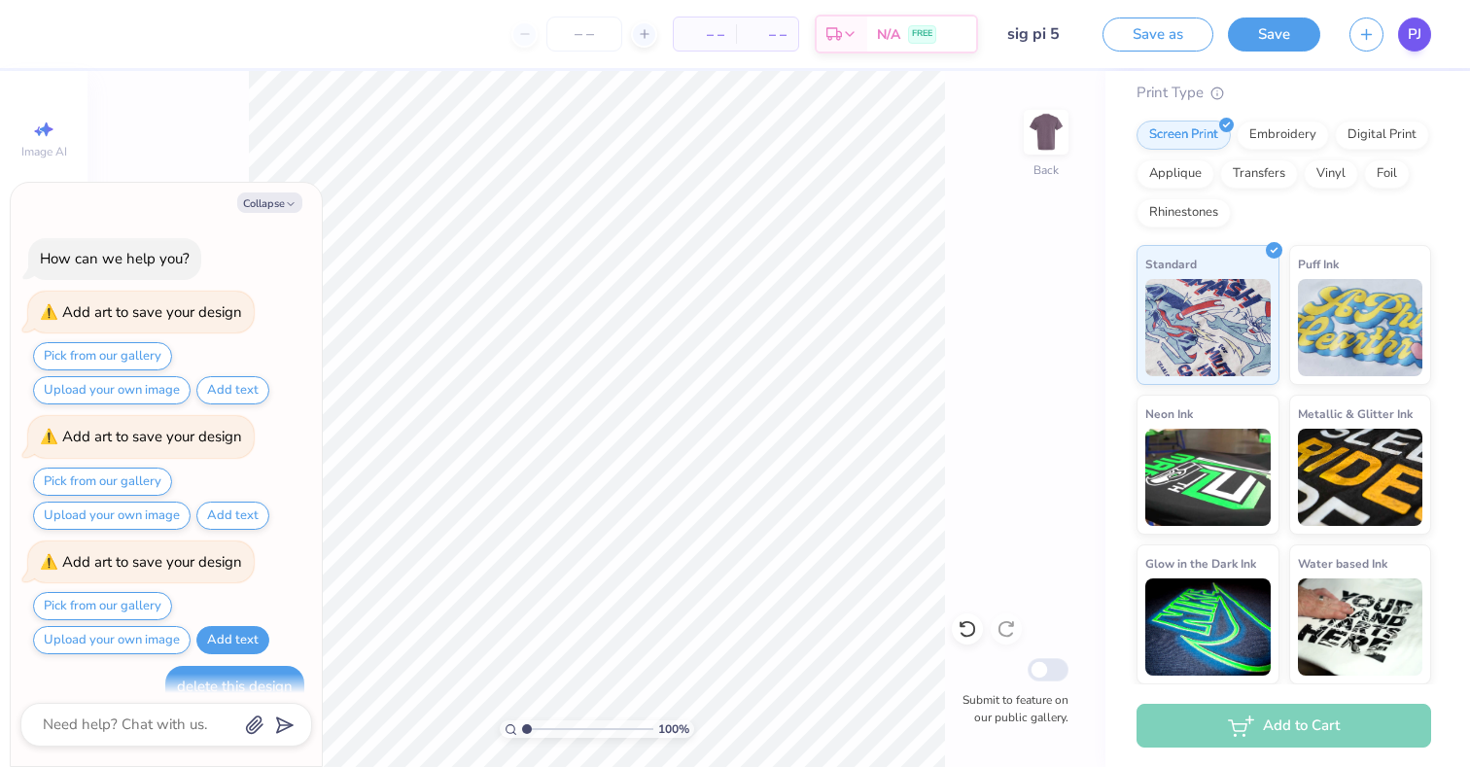
scroll to position [229, 0]
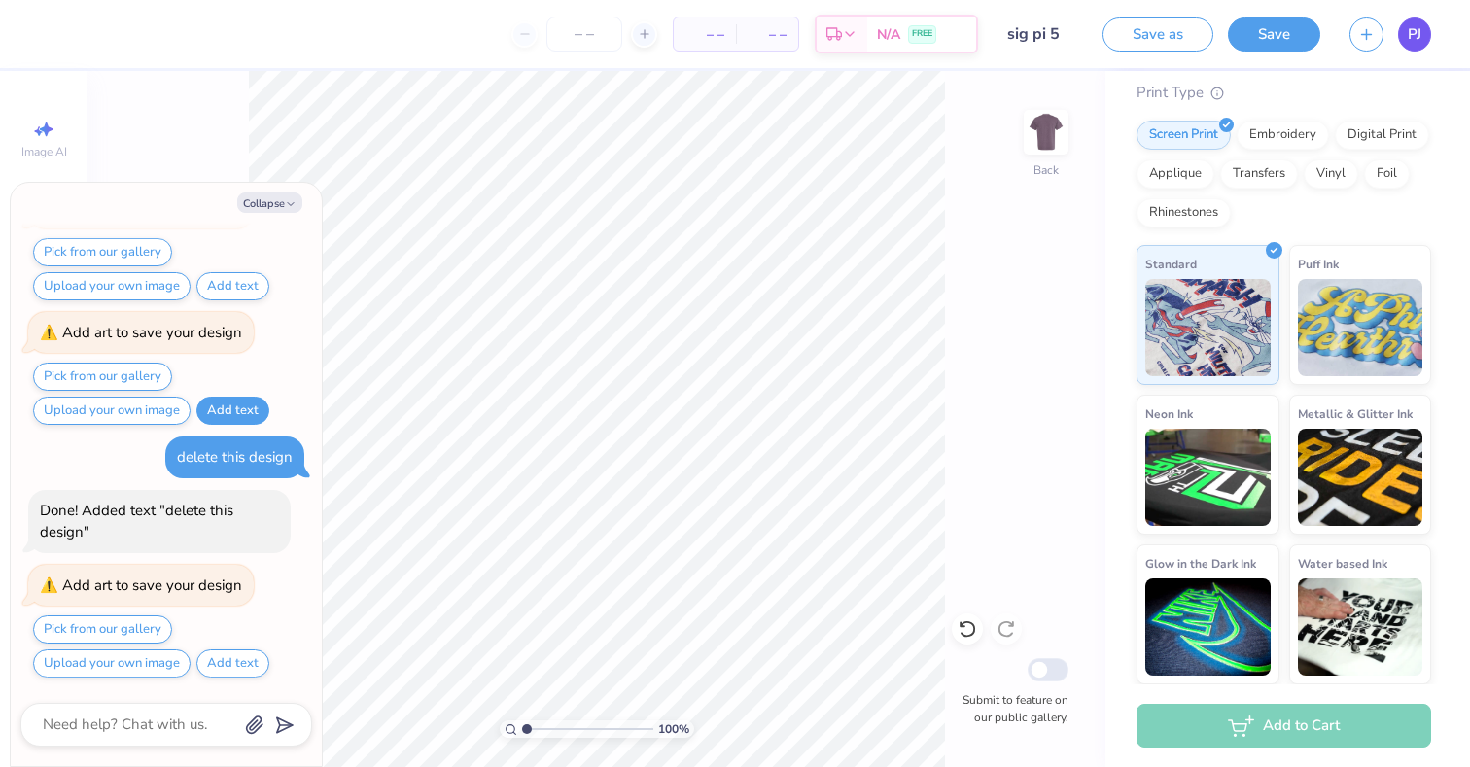
click at [1416, 27] on span "PJ" at bounding box center [1415, 34] width 14 height 22
type textarea "x"
